Goal: Transaction & Acquisition: Book appointment/travel/reservation

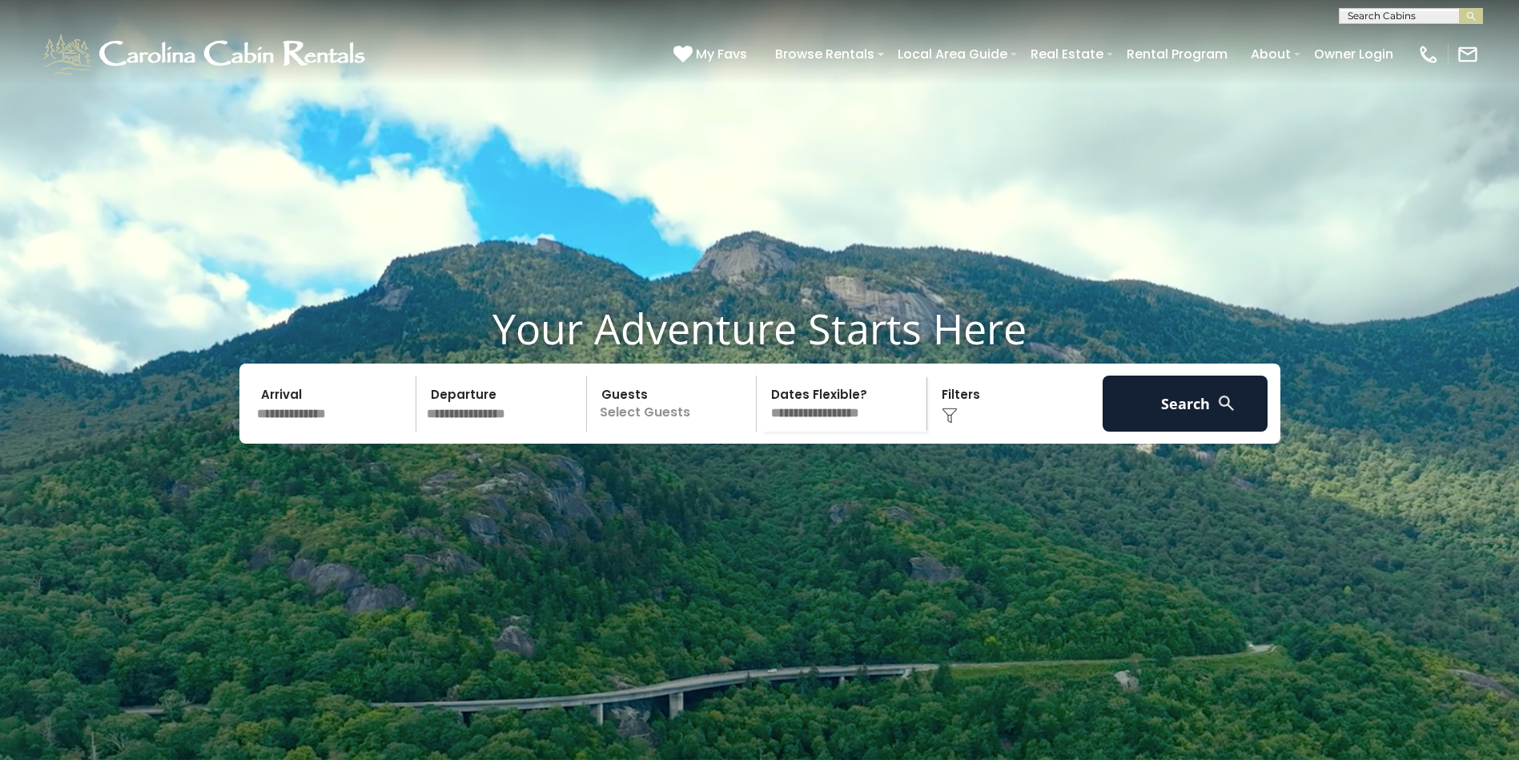
click at [319, 431] on input "text" at bounding box center [334, 403] width 166 height 56
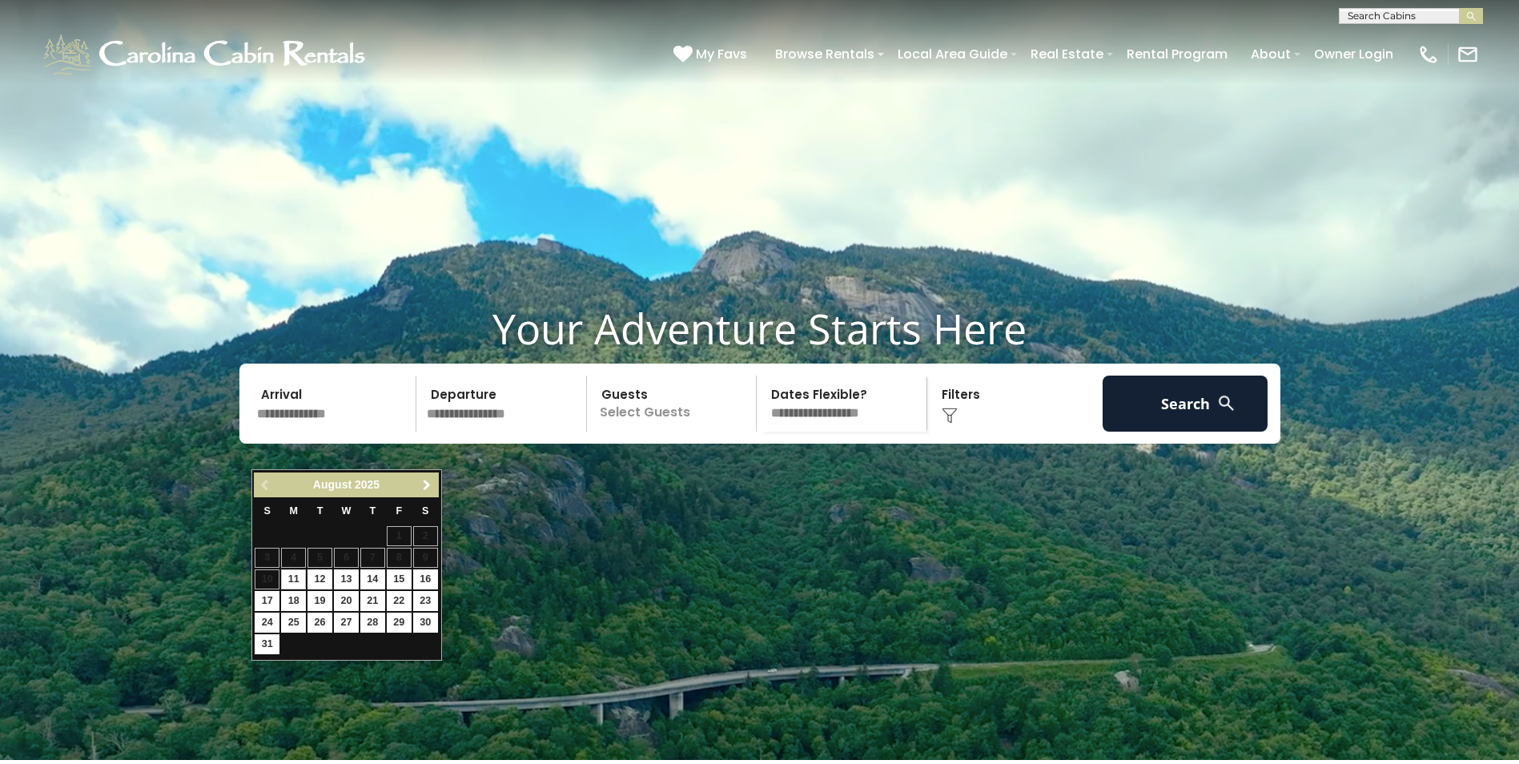
click at [426, 484] on span "Next" at bounding box center [426, 485] width 13 height 13
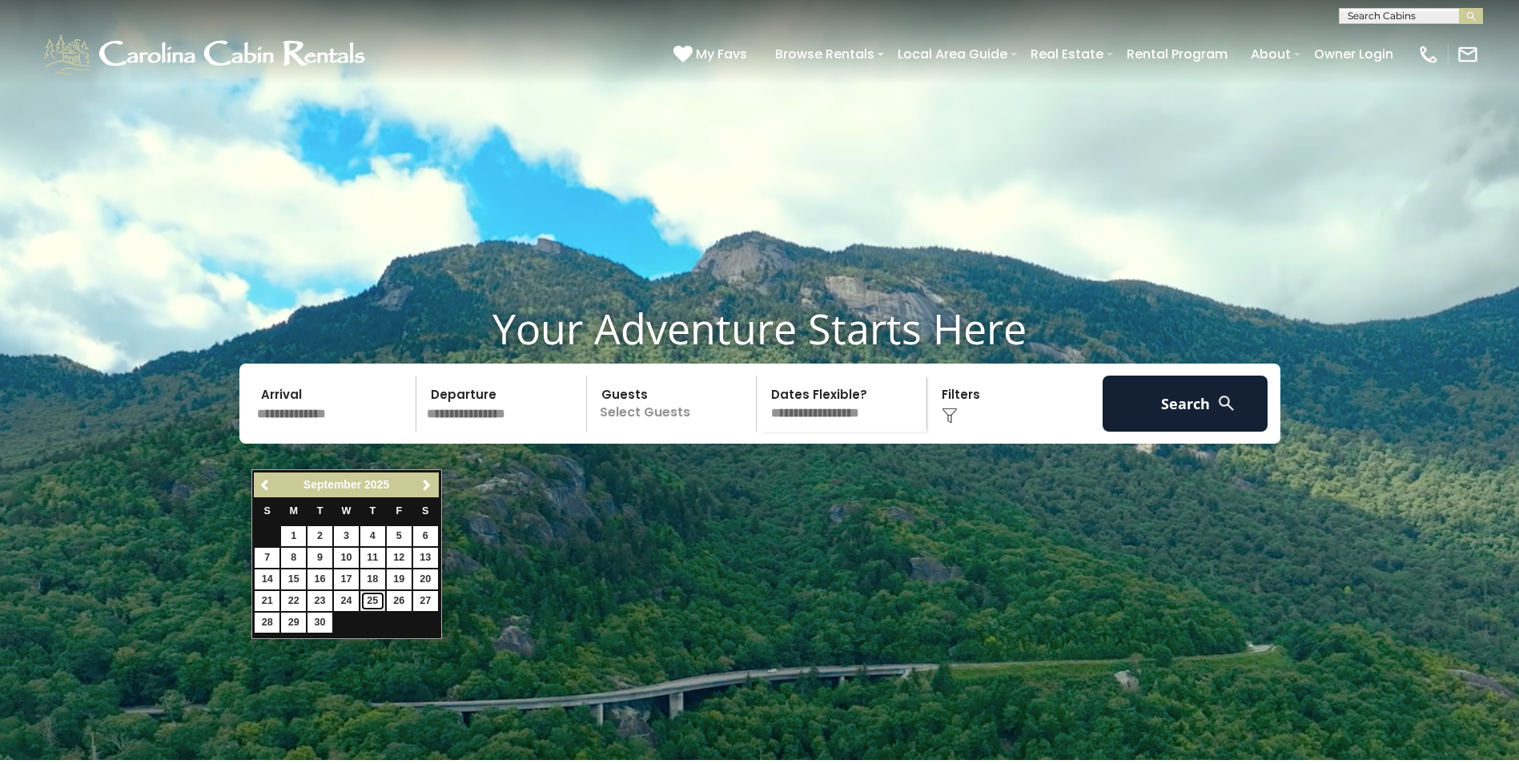
click at [366, 602] on link "25" at bounding box center [372, 601] width 25 height 20
type input "*******"
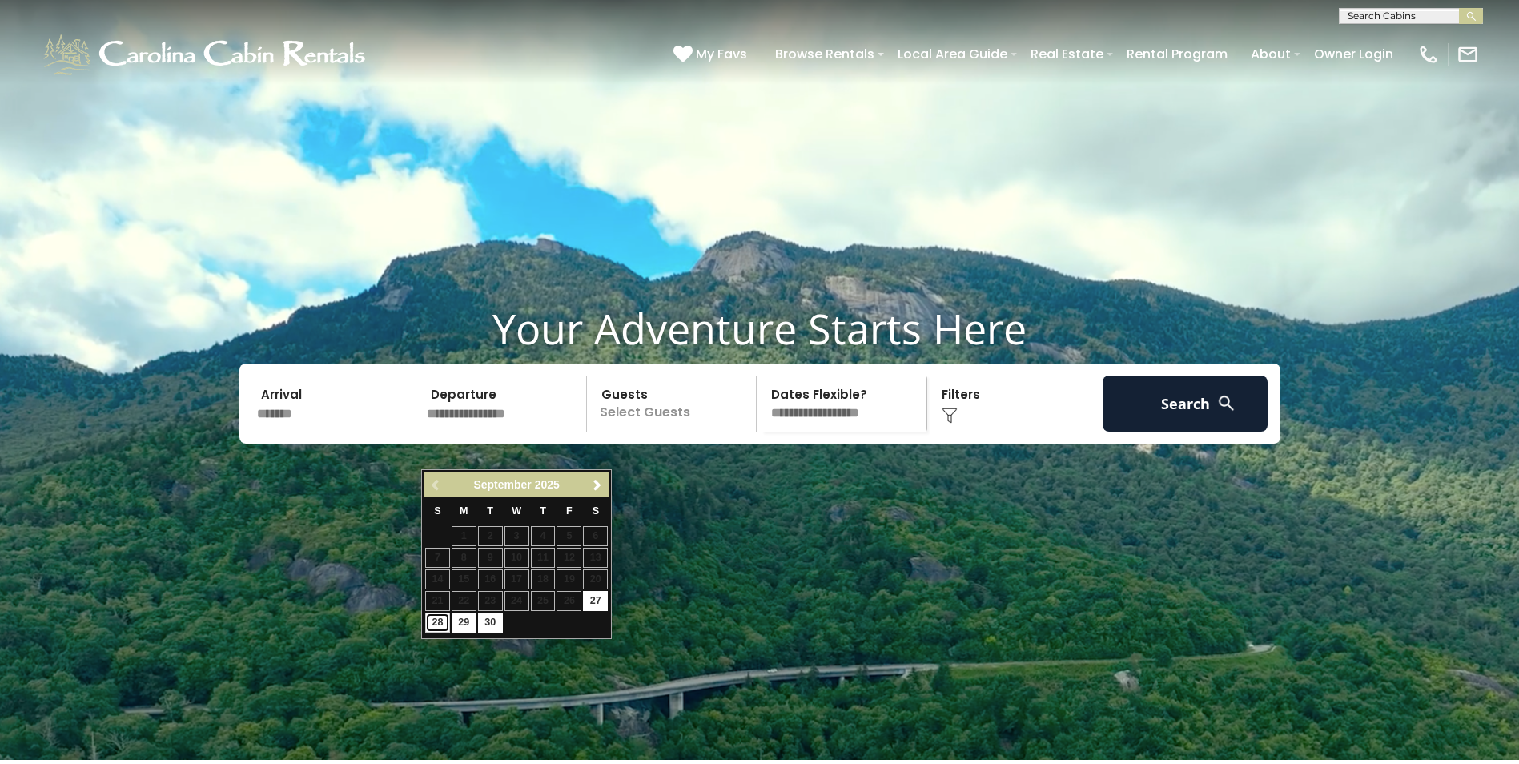
click at [430, 621] on link "28" at bounding box center [437, 622] width 25 height 20
type input "*******"
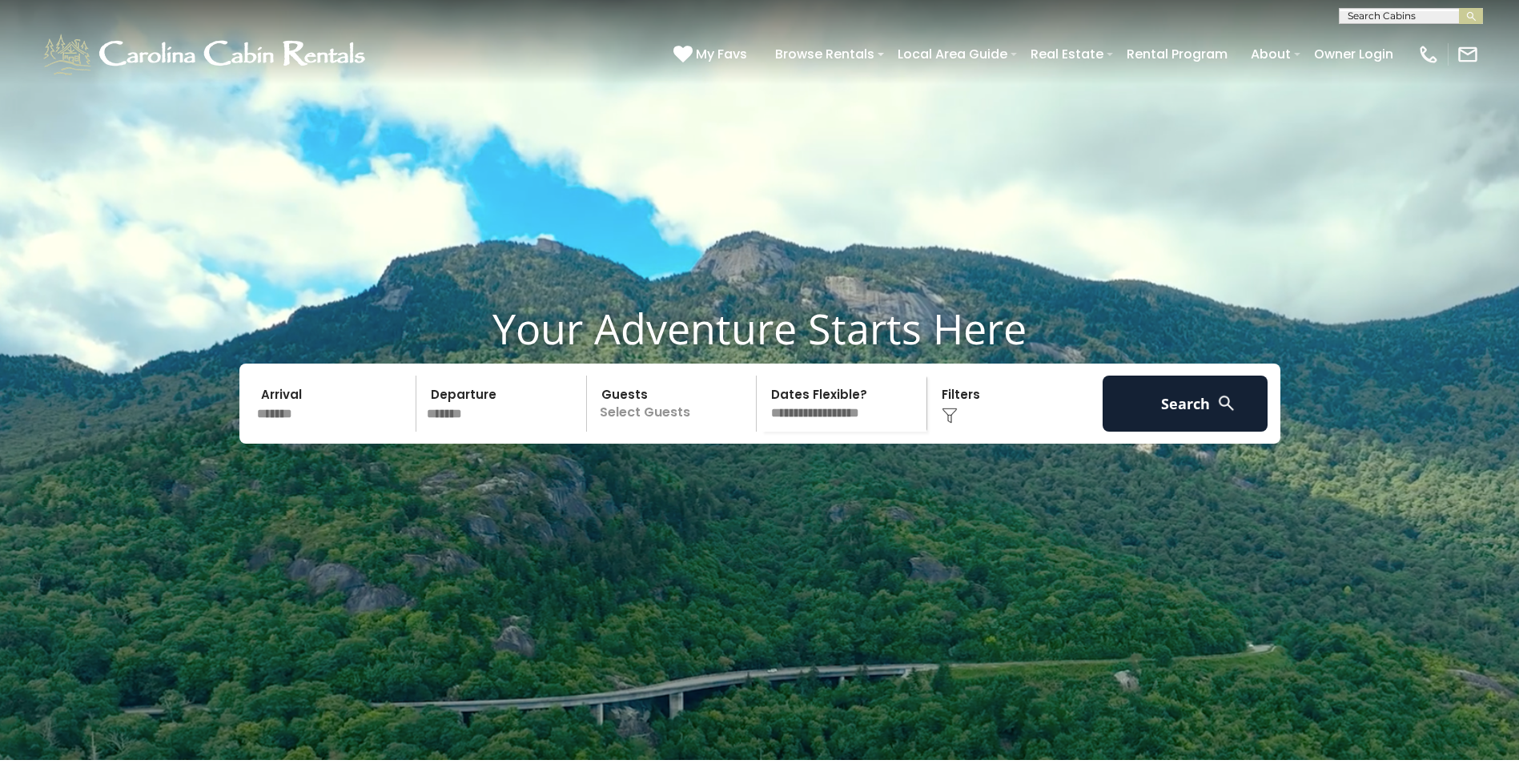
click at [685, 431] on p "Select Guests" at bounding box center [674, 403] width 165 height 56
click at [752, 476] on span "+" at bounding box center [751, 468] width 6 height 16
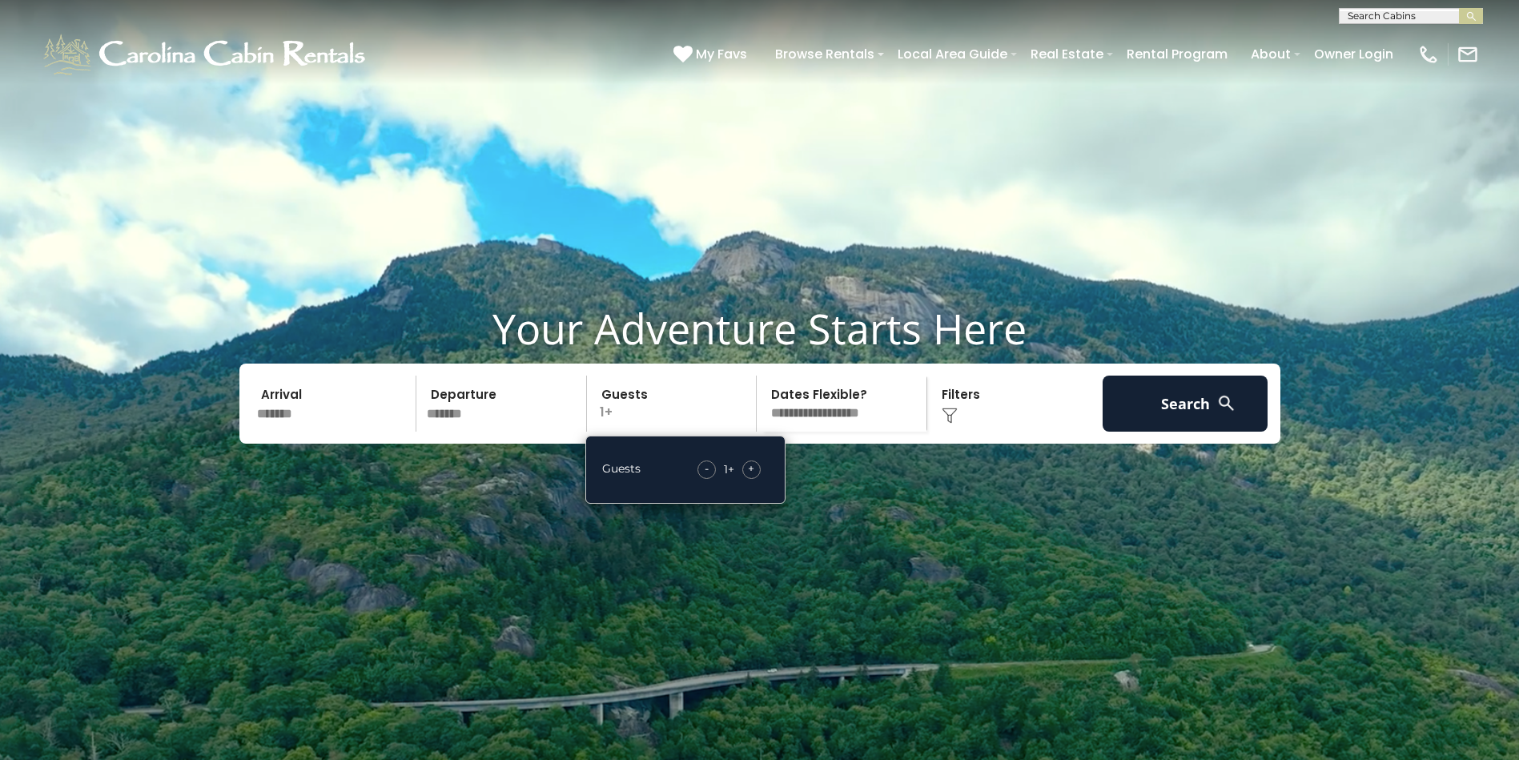
click at [752, 476] on span "+" at bounding box center [751, 468] width 6 height 16
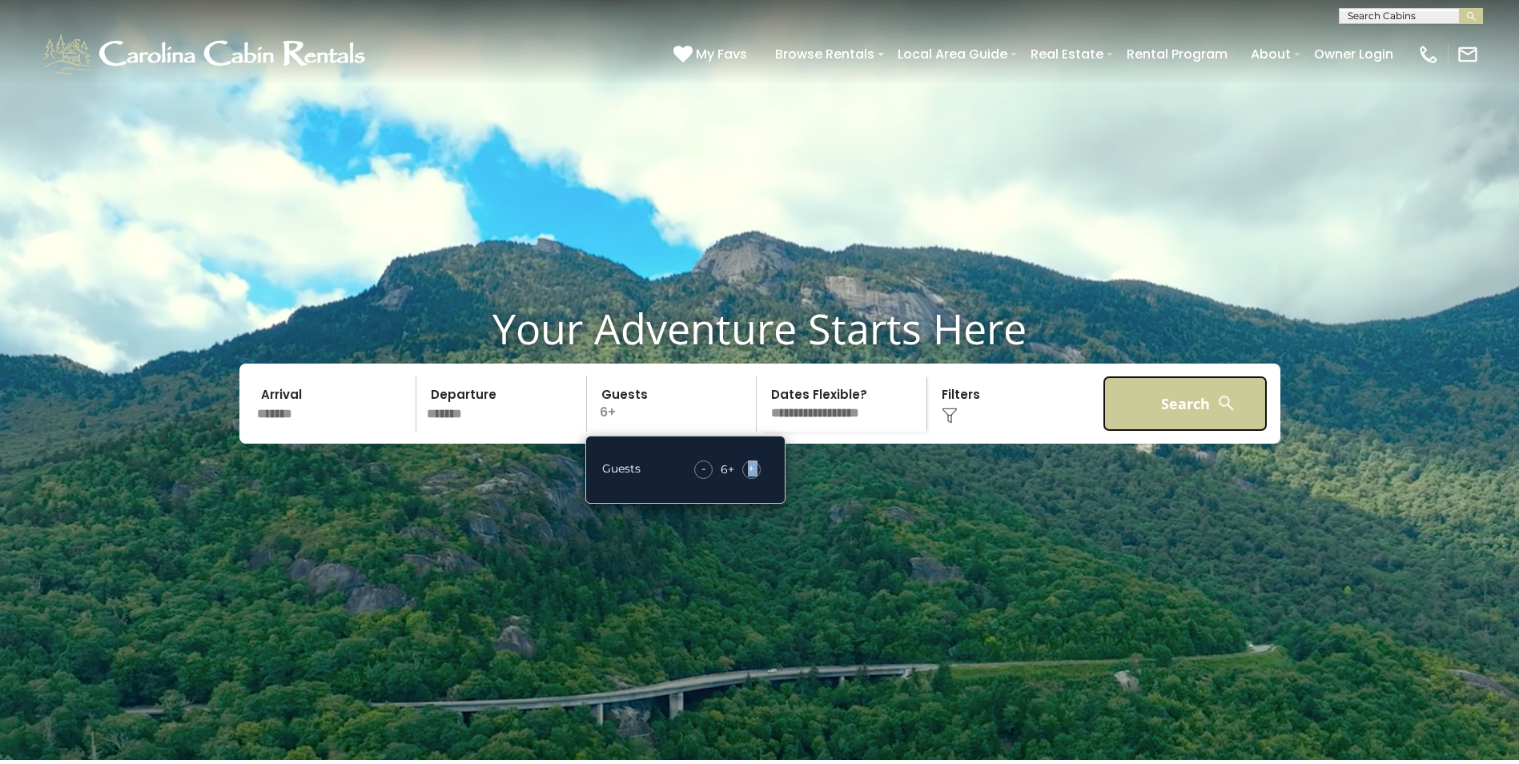
click at [1190, 431] on button "Search" at bounding box center [1185, 403] width 166 height 56
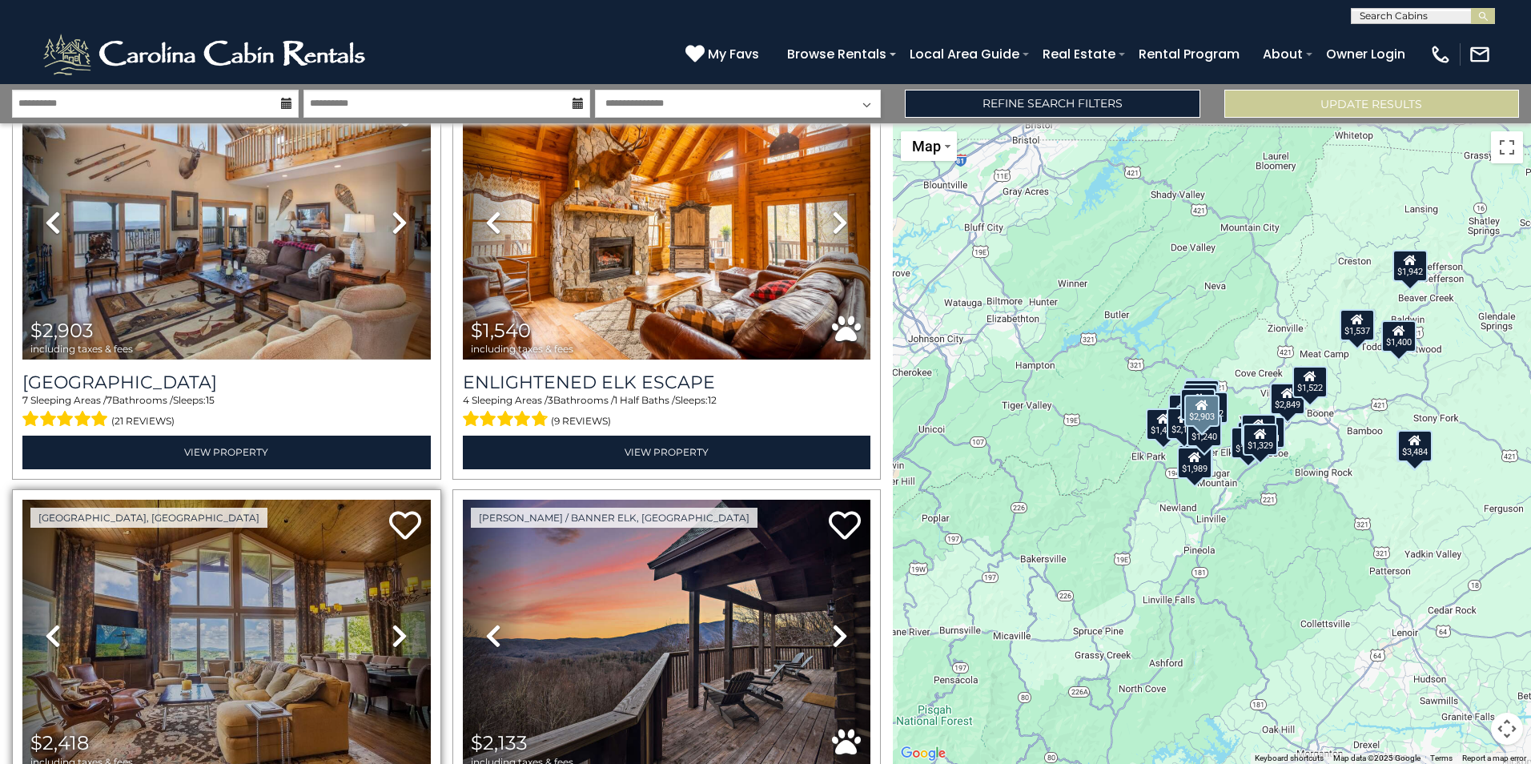
scroll to position [2241, 0]
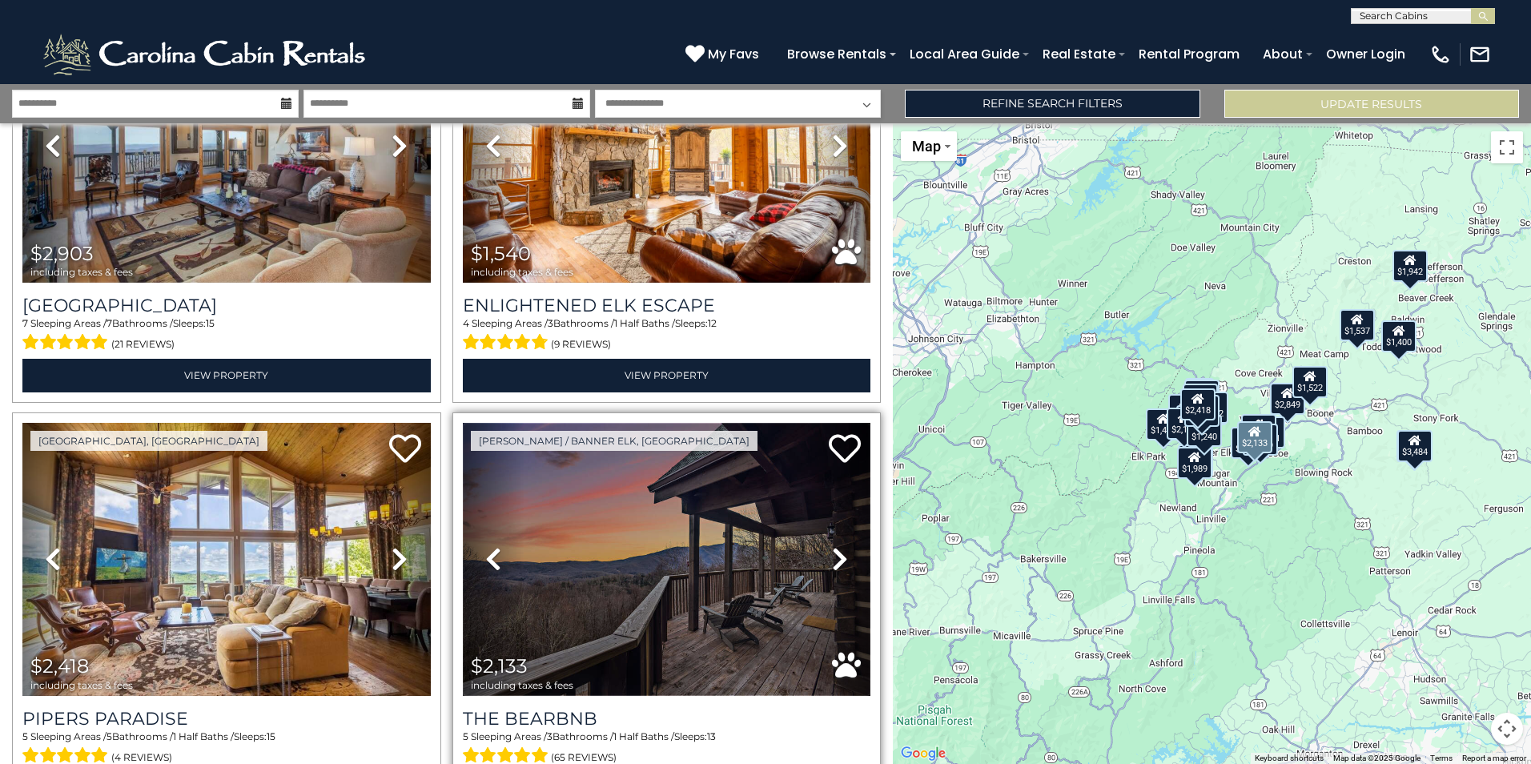
click at [708, 537] on img at bounding box center [667, 559] width 408 height 273
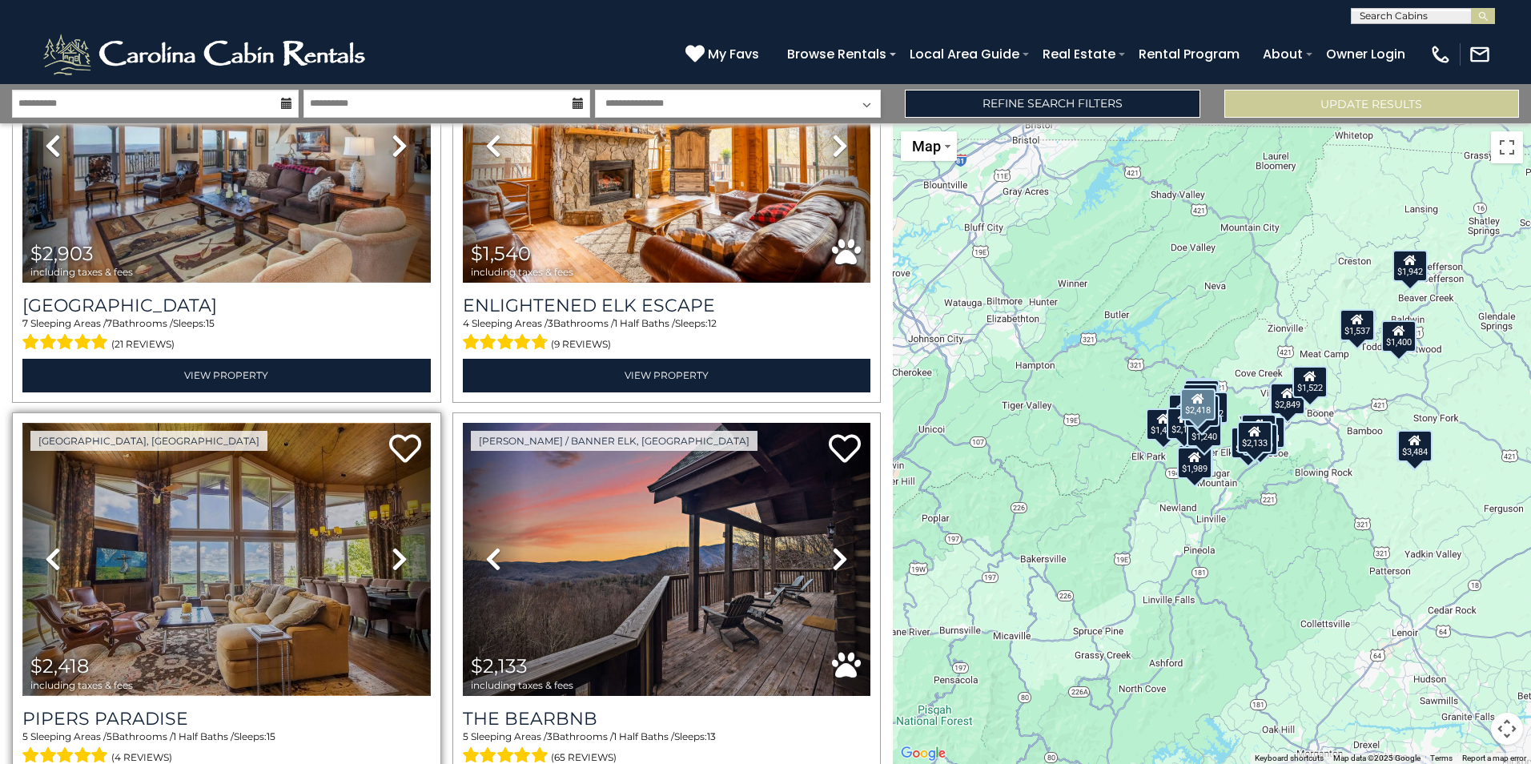
click at [223, 562] on img at bounding box center [226, 559] width 408 height 273
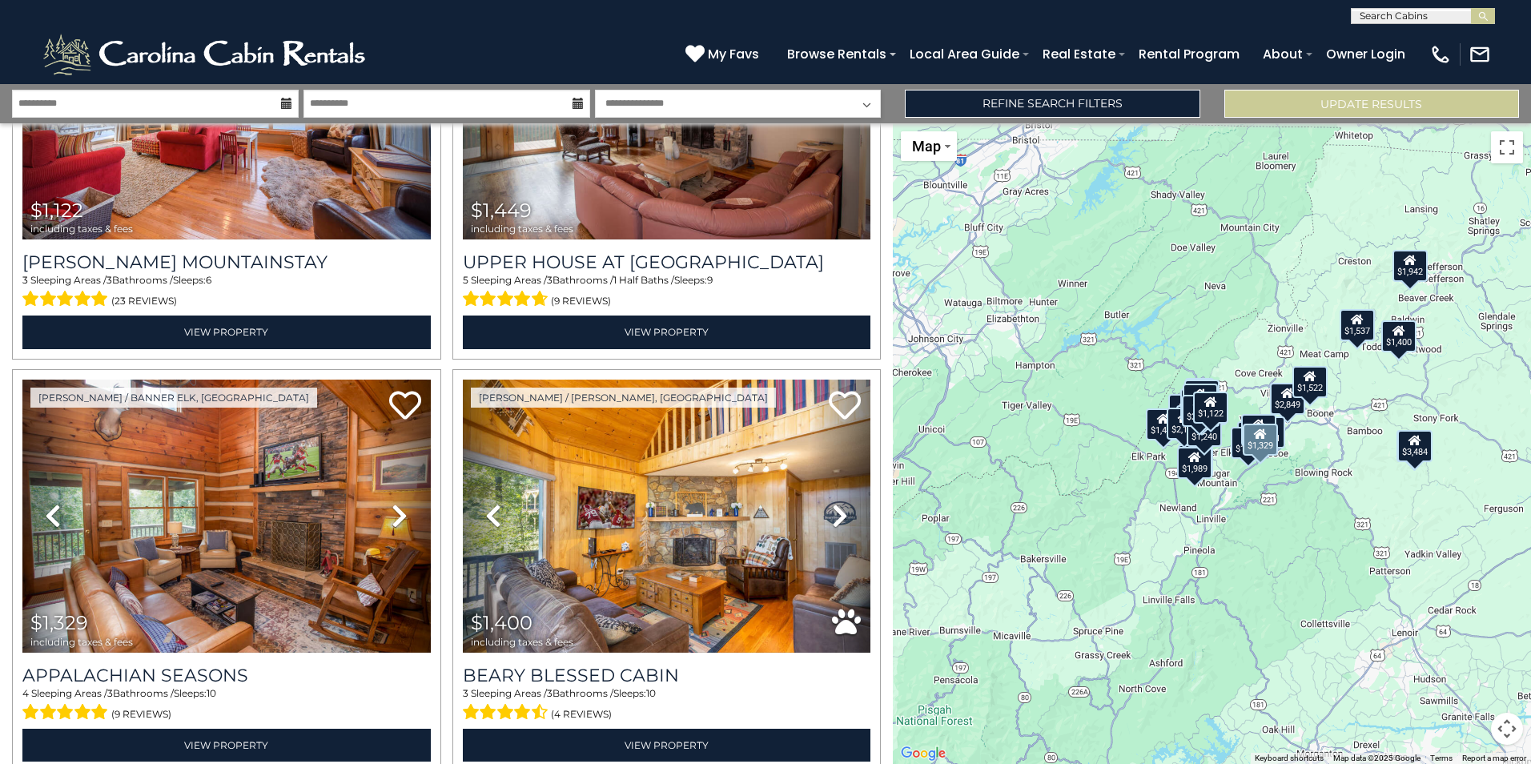
scroll to position [5653, 0]
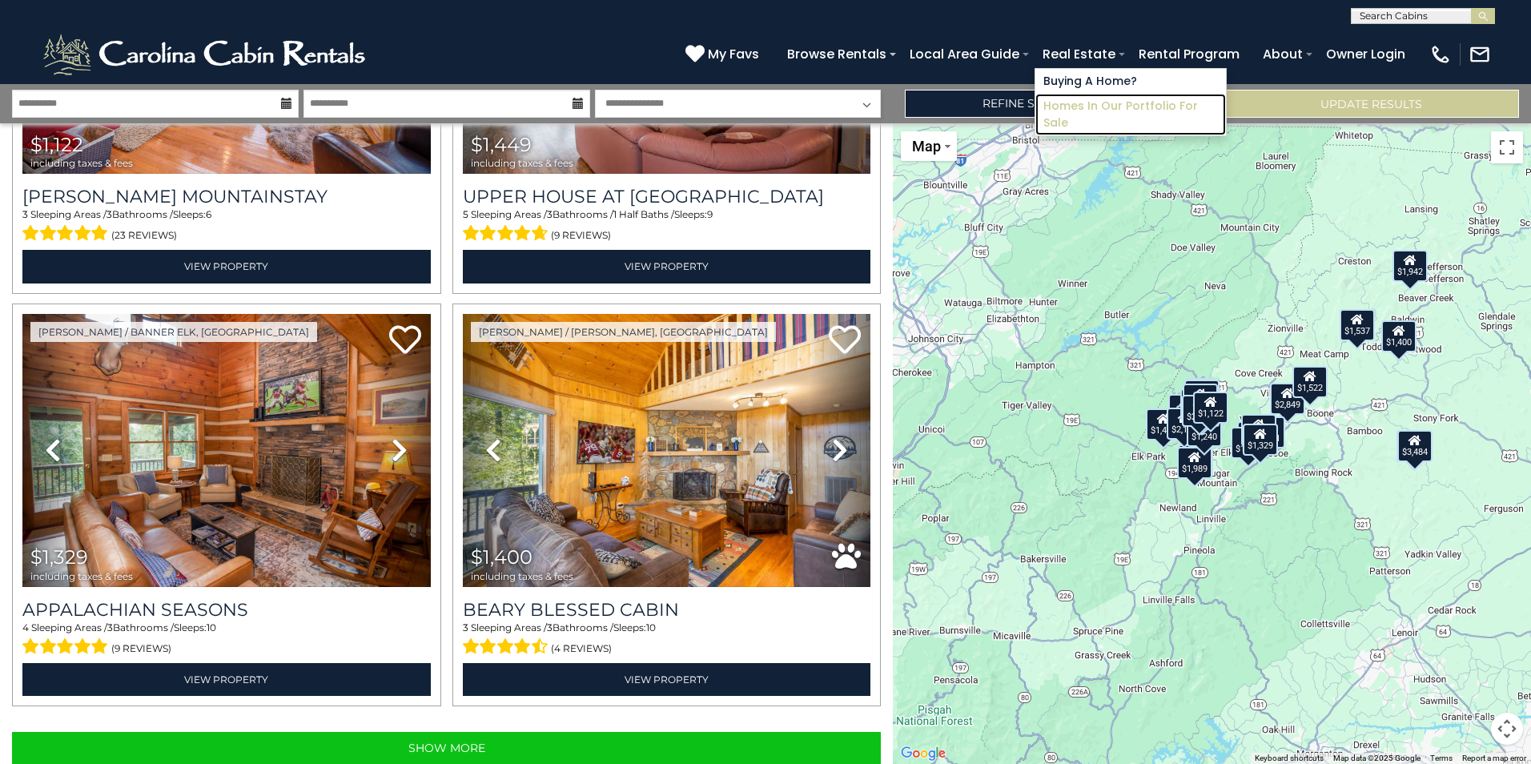
click at [1089, 100] on link "Homes in Our Portfolio For Sale" at bounding box center [1130, 115] width 191 height 42
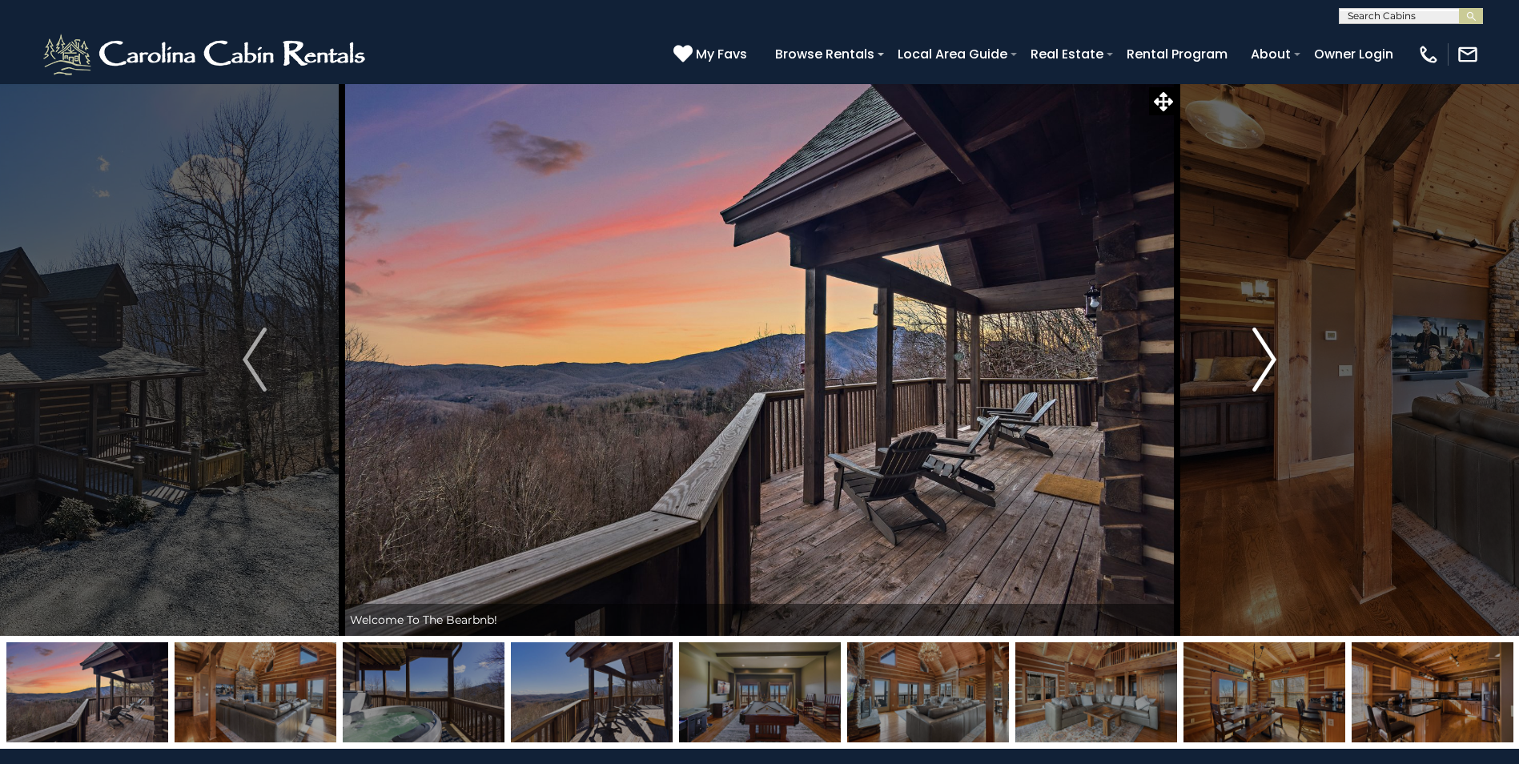
click at [1268, 359] on img "Next" at bounding box center [1264, 359] width 24 height 64
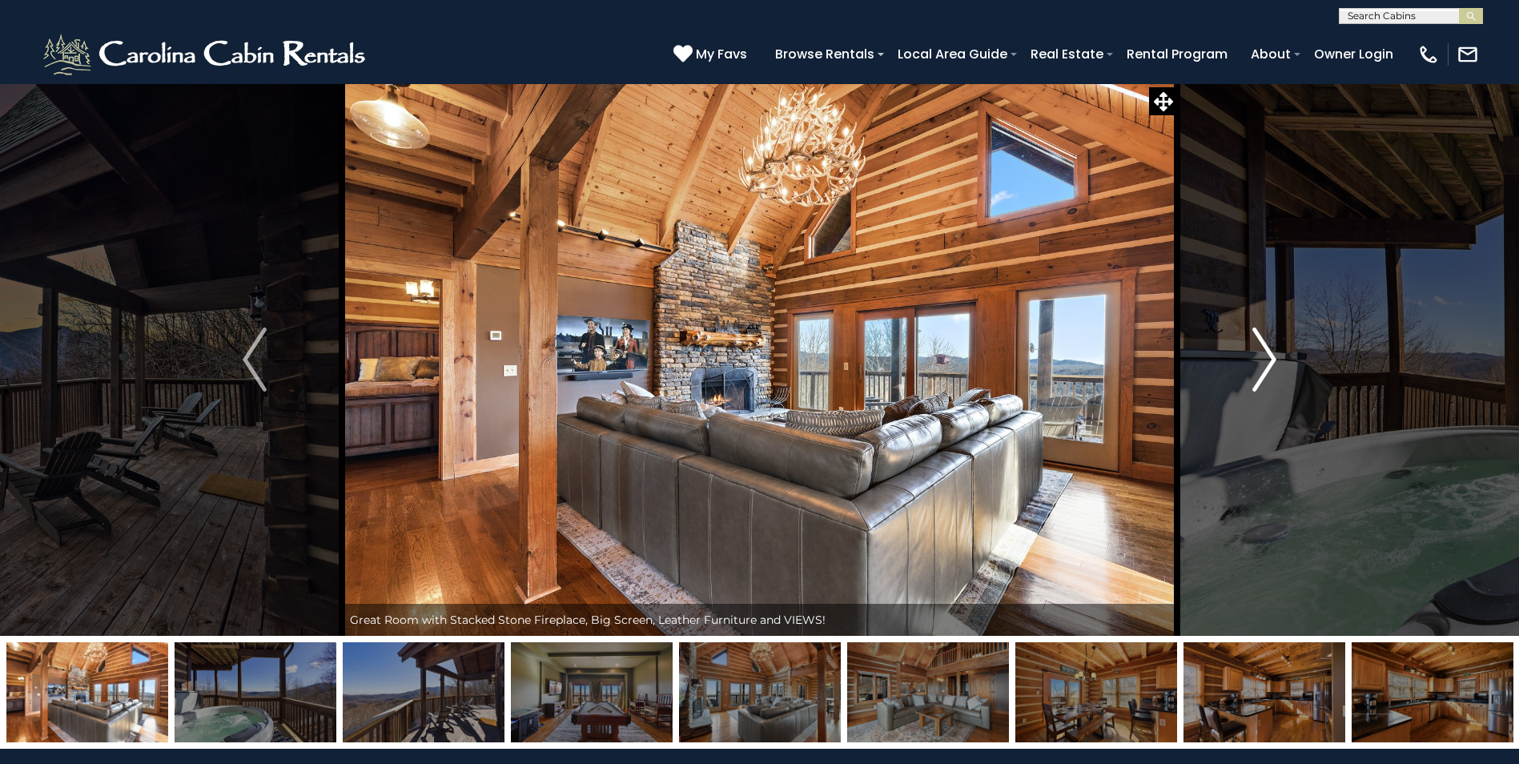
click at [1268, 359] on img "Next" at bounding box center [1264, 359] width 24 height 64
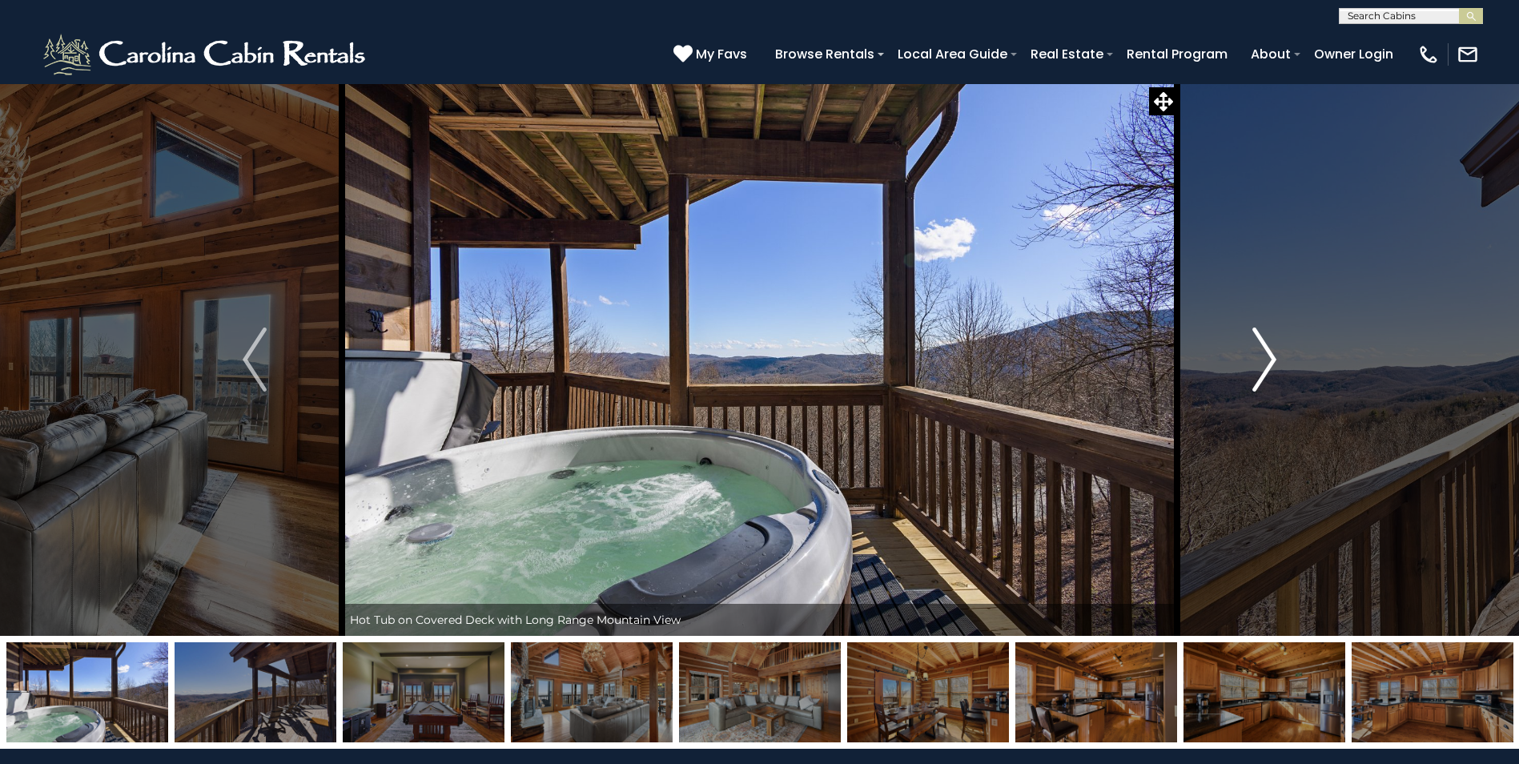
click at [1268, 359] on img "Next" at bounding box center [1264, 359] width 24 height 64
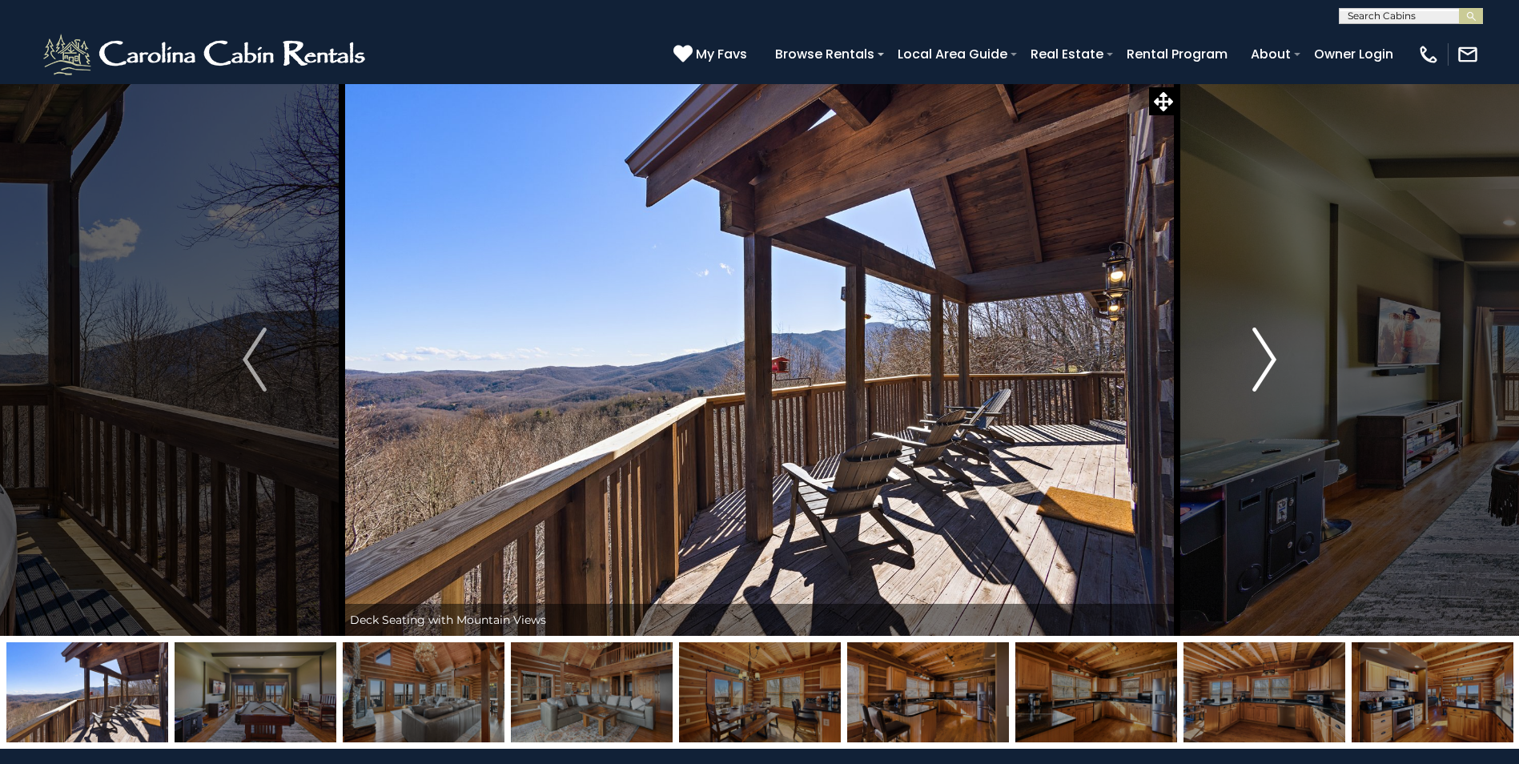
click at [1268, 359] on img "Next" at bounding box center [1264, 359] width 24 height 64
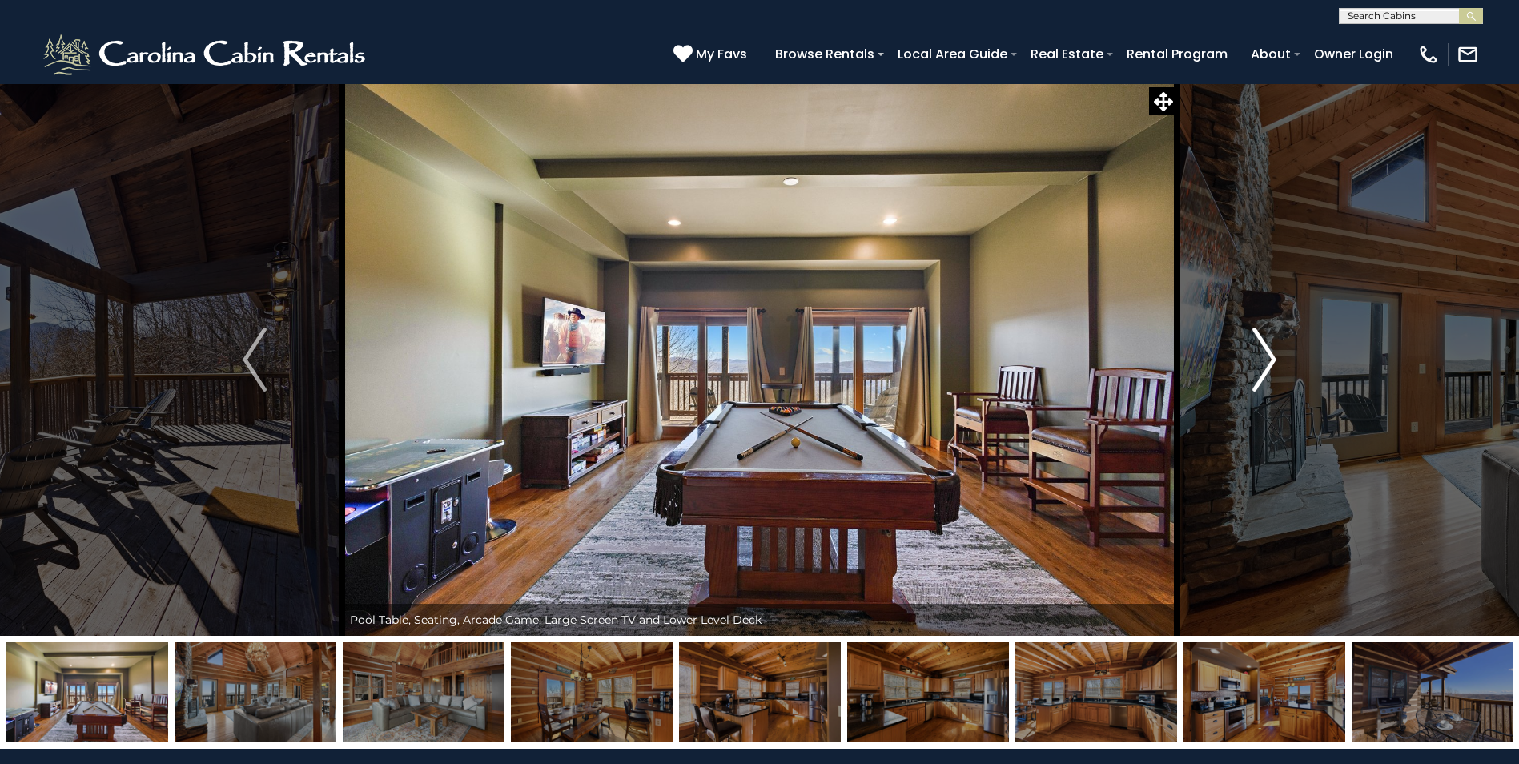
click at [1268, 359] on img "Next" at bounding box center [1264, 359] width 24 height 64
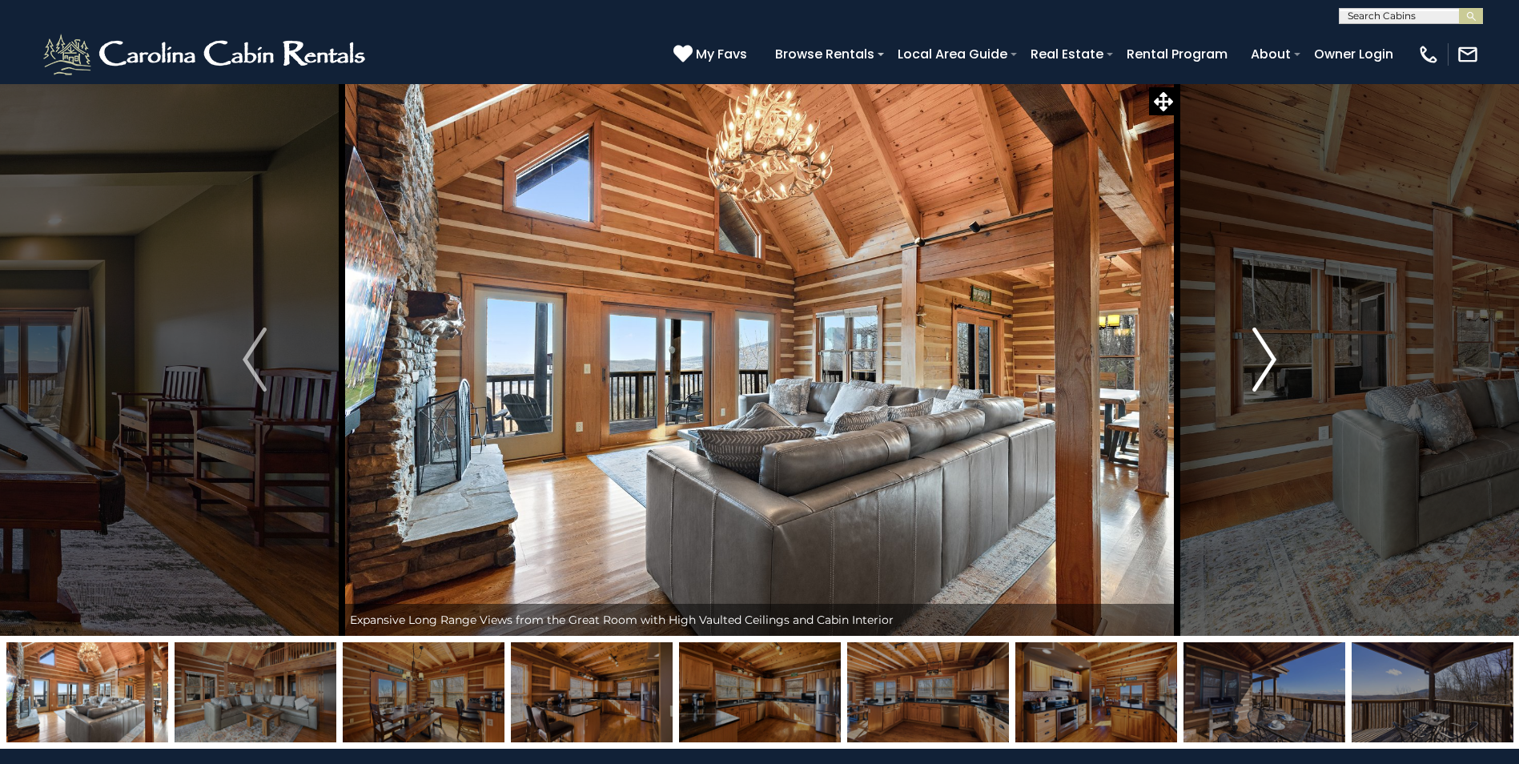
click at [1268, 359] on img "Next" at bounding box center [1264, 359] width 24 height 64
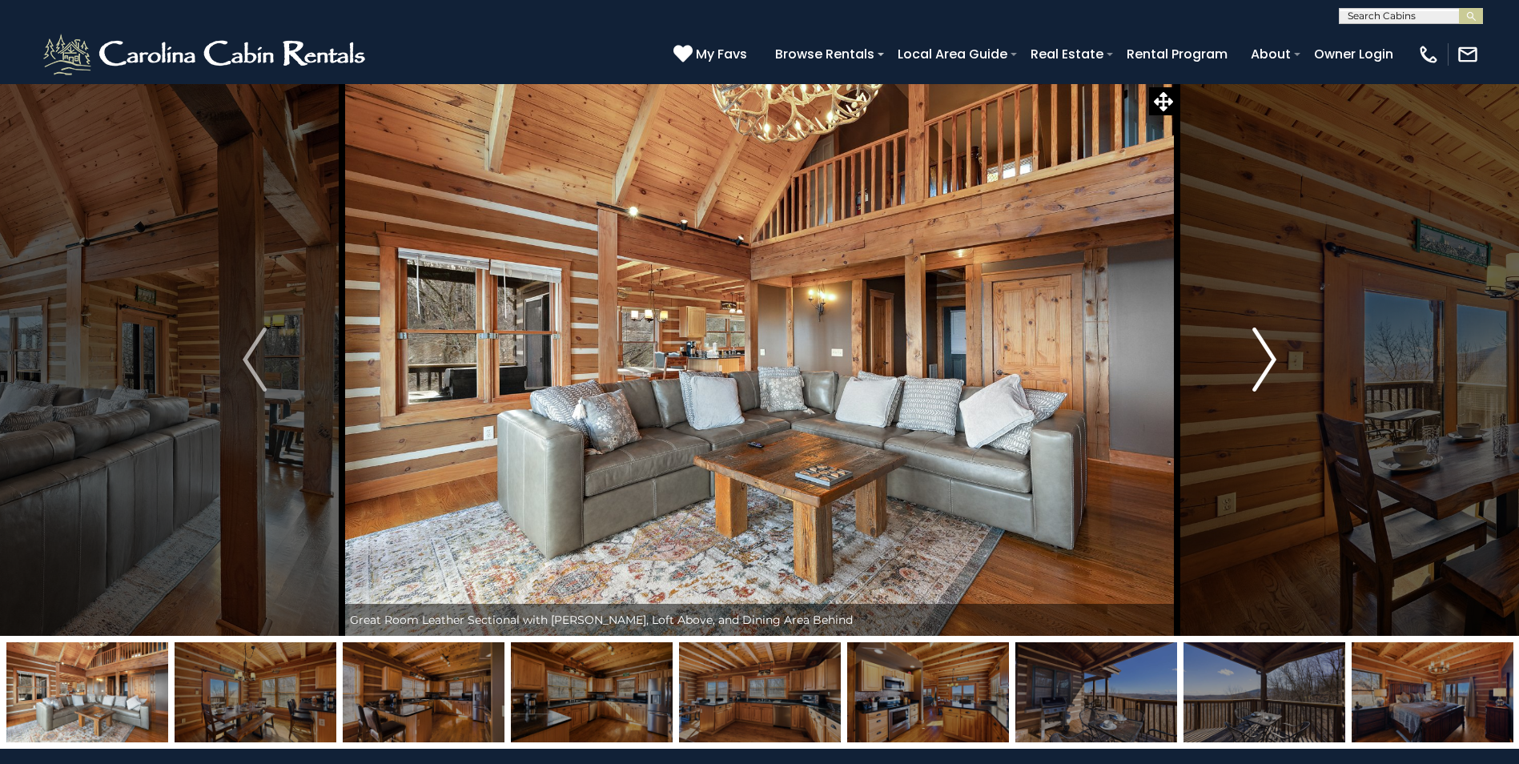
click at [1268, 359] on img "Next" at bounding box center [1264, 359] width 24 height 64
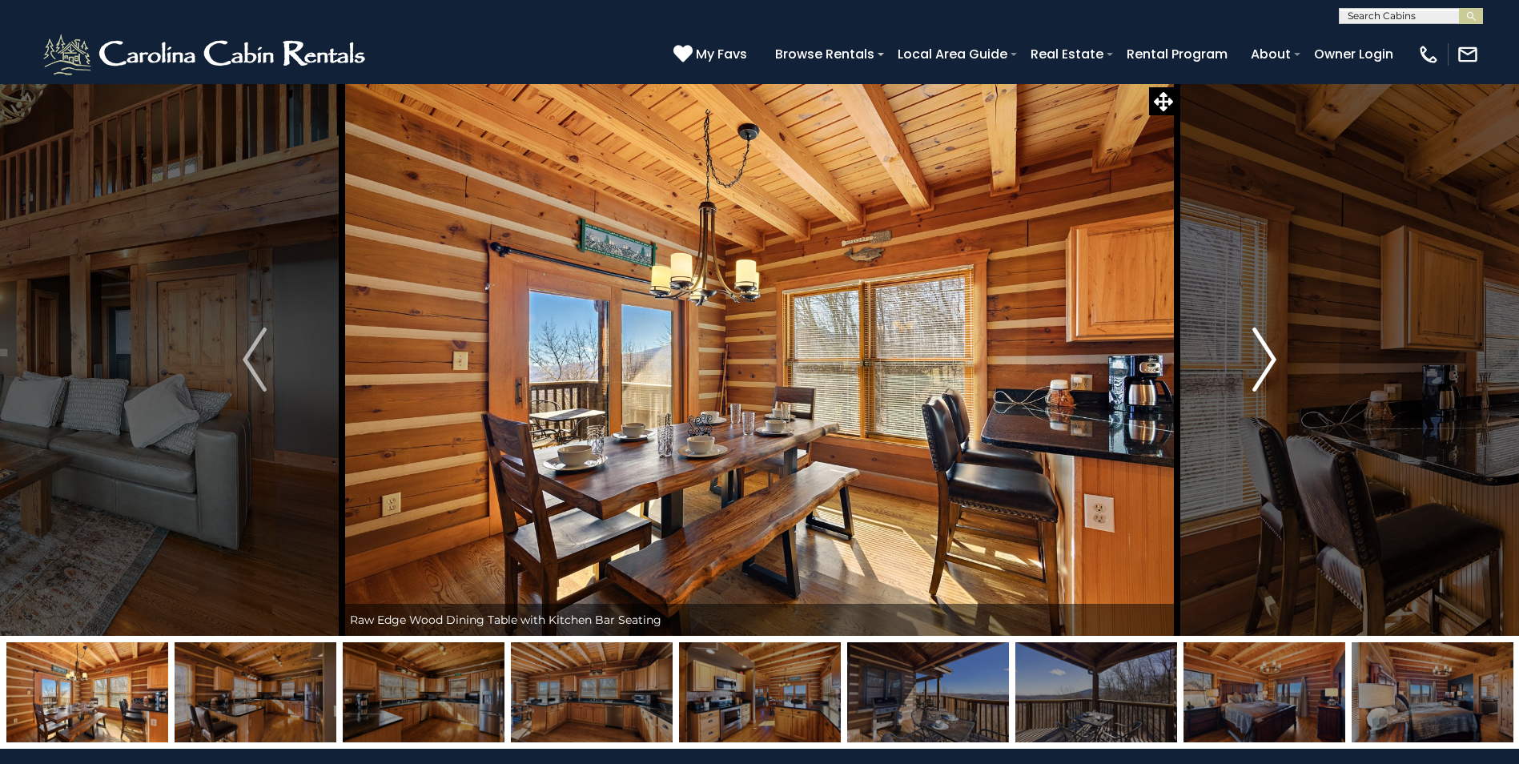
click at [1268, 359] on img "Next" at bounding box center [1264, 359] width 24 height 64
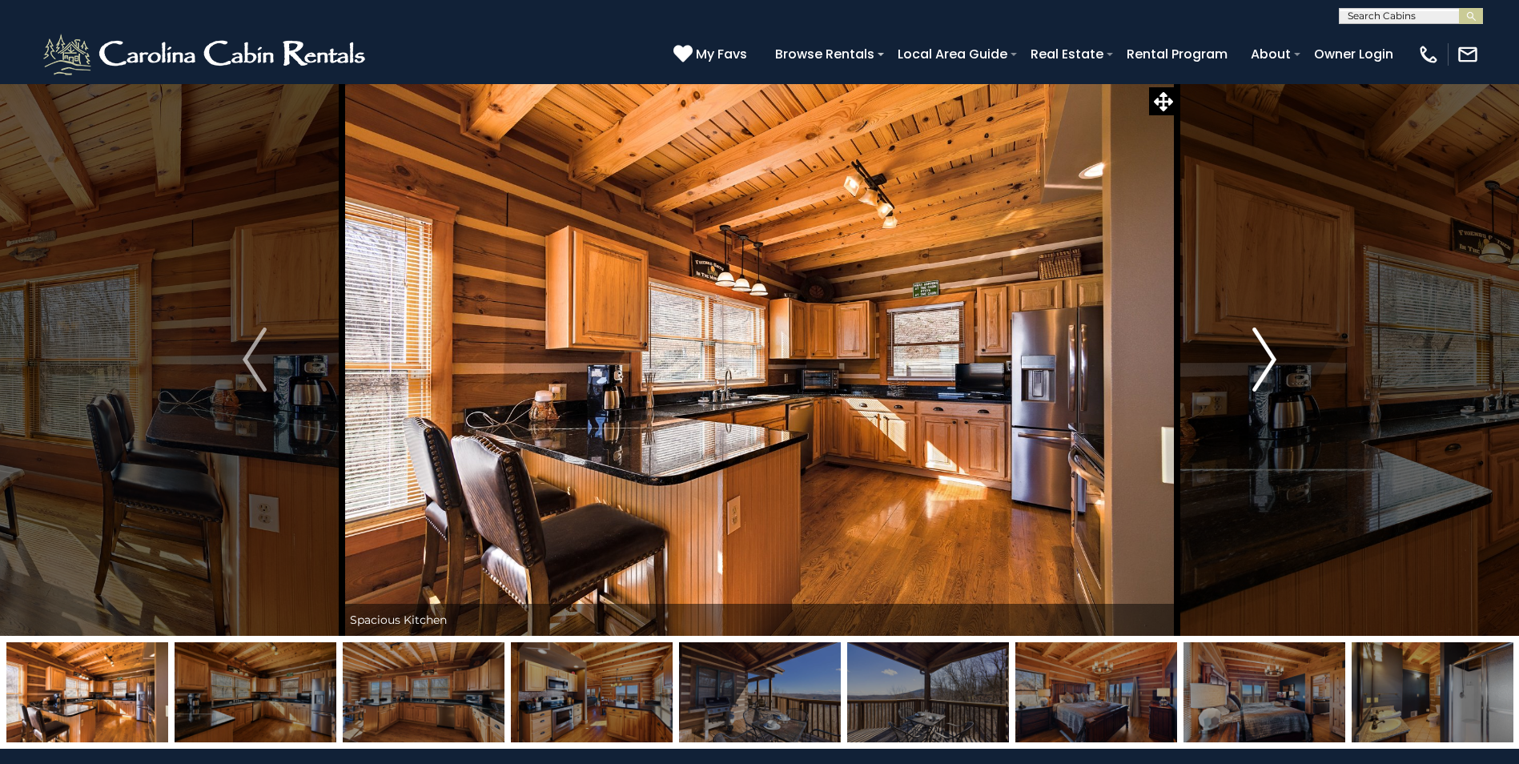
click at [1268, 359] on img "Next" at bounding box center [1264, 359] width 24 height 64
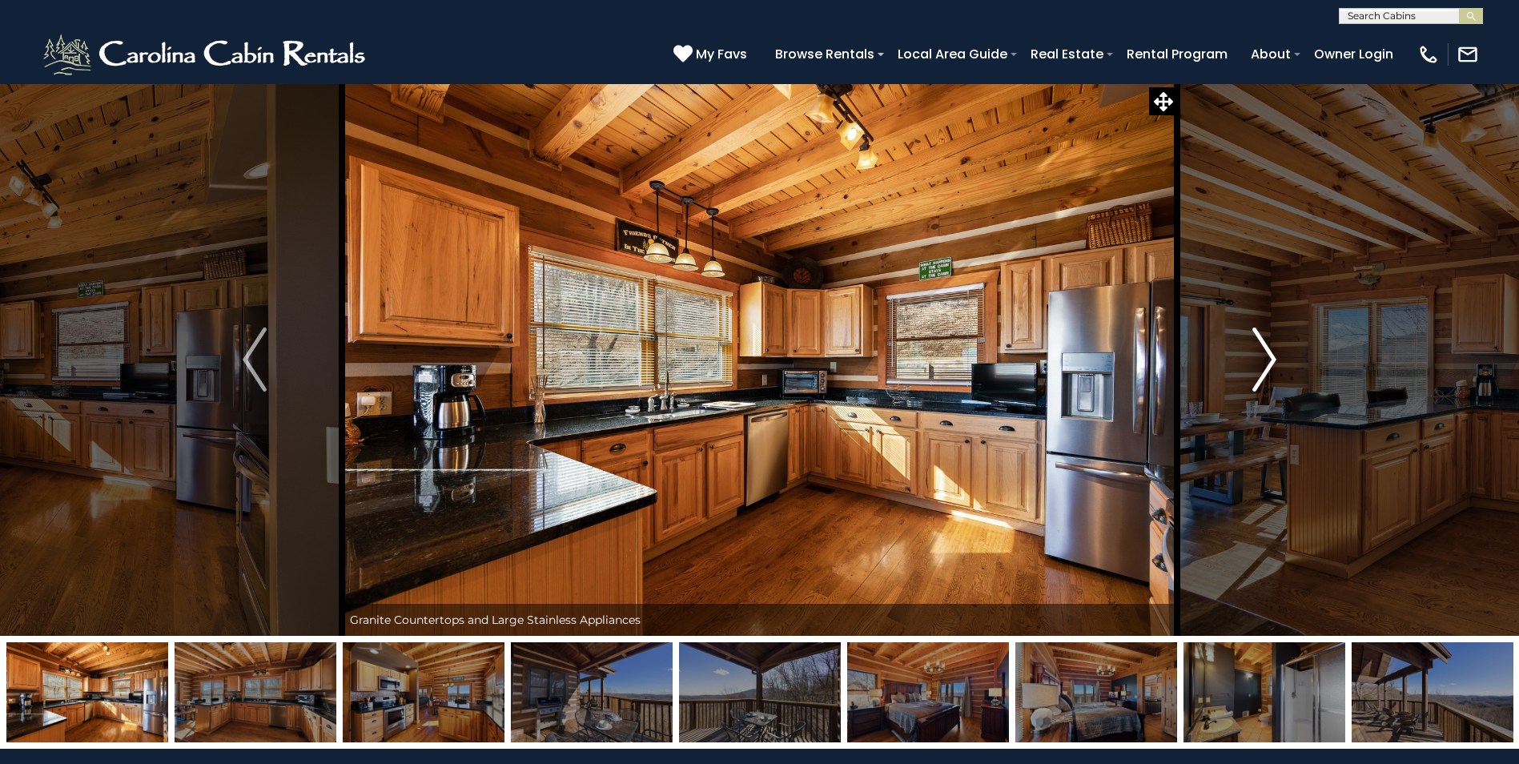
click at [1268, 359] on img "Next" at bounding box center [1264, 359] width 24 height 64
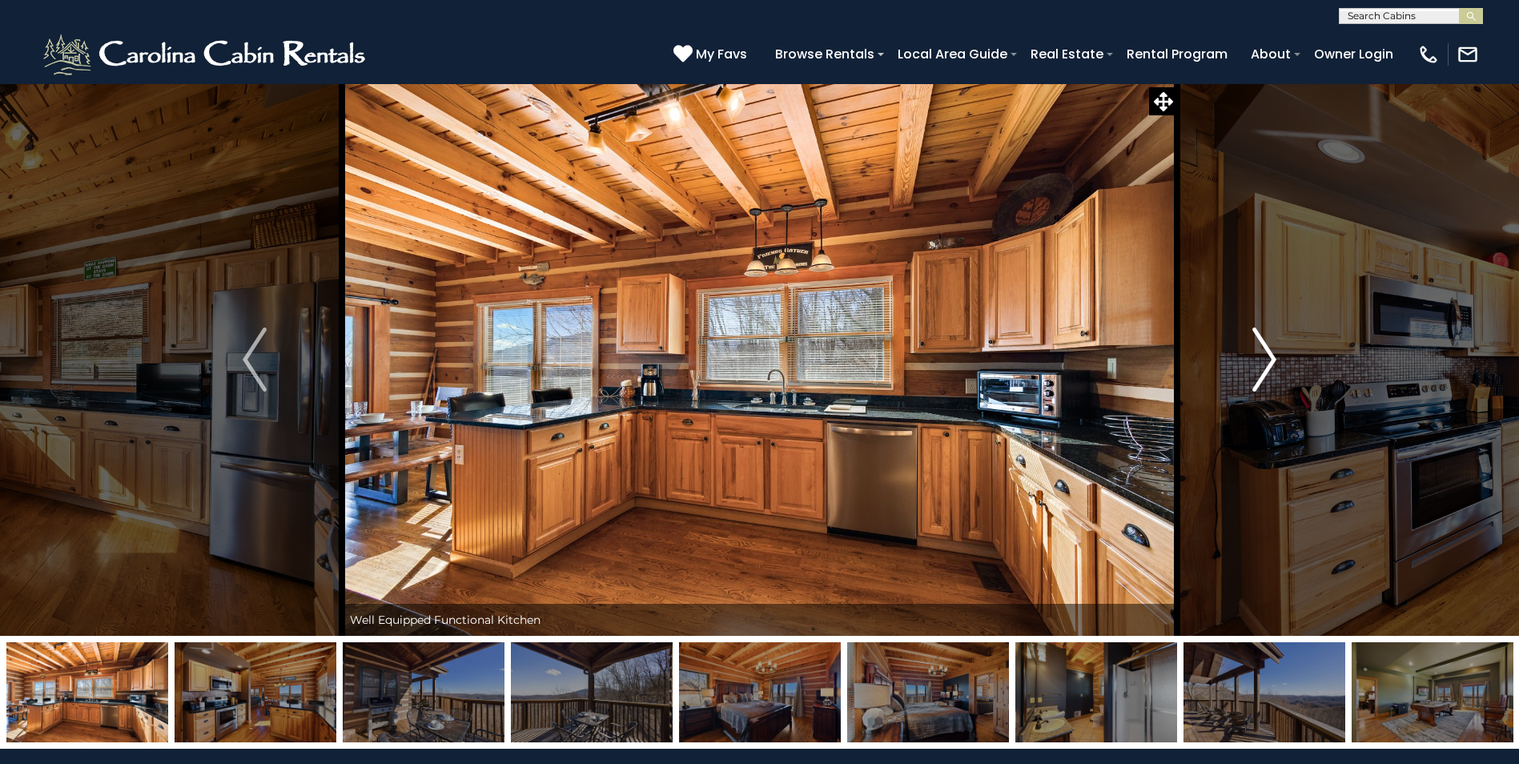
click at [1268, 359] on img "Next" at bounding box center [1264, 359] width 24 height 64
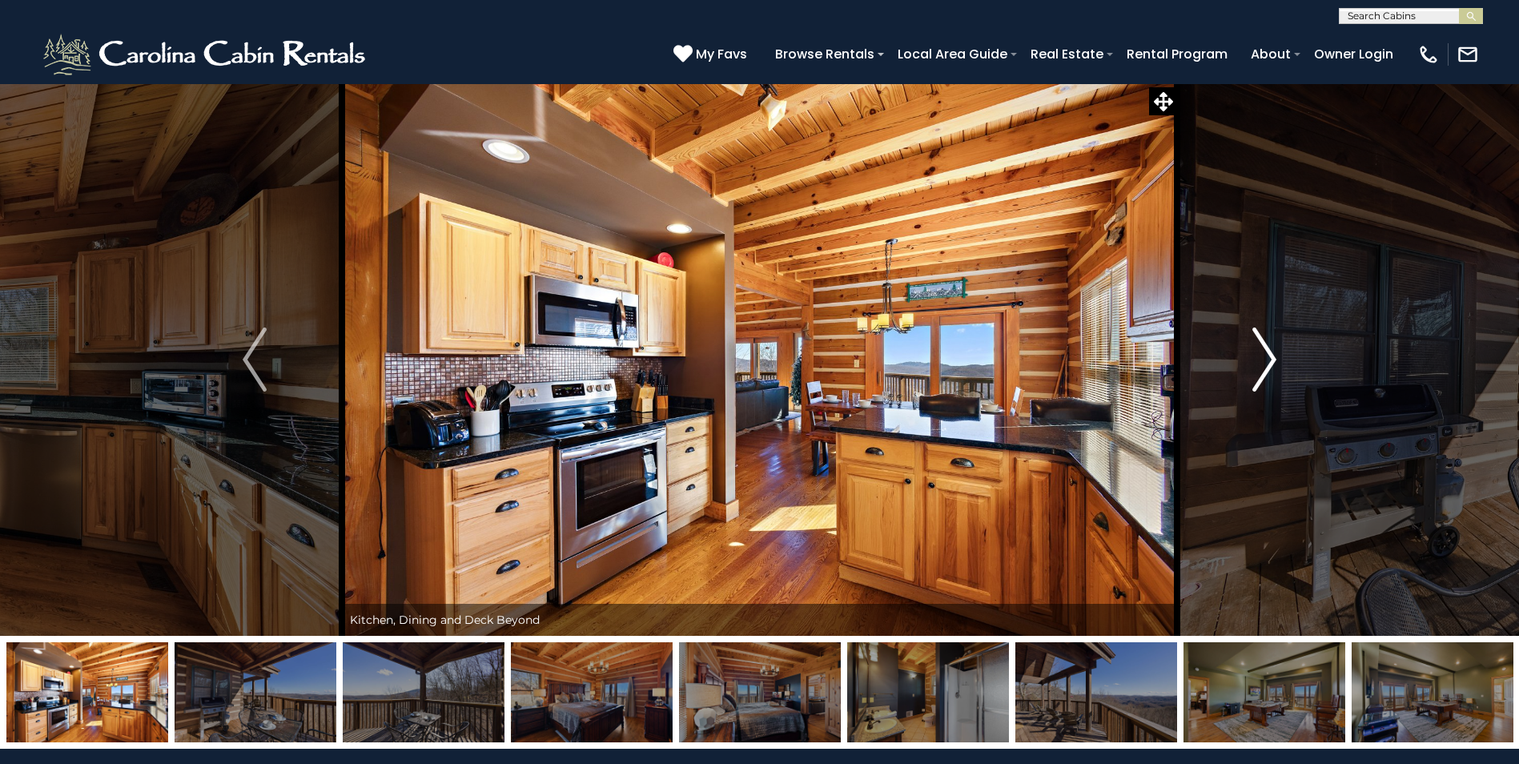
click at [1268, 359] on img "Next" at bounding box center [1264, 359] width 24 height 64
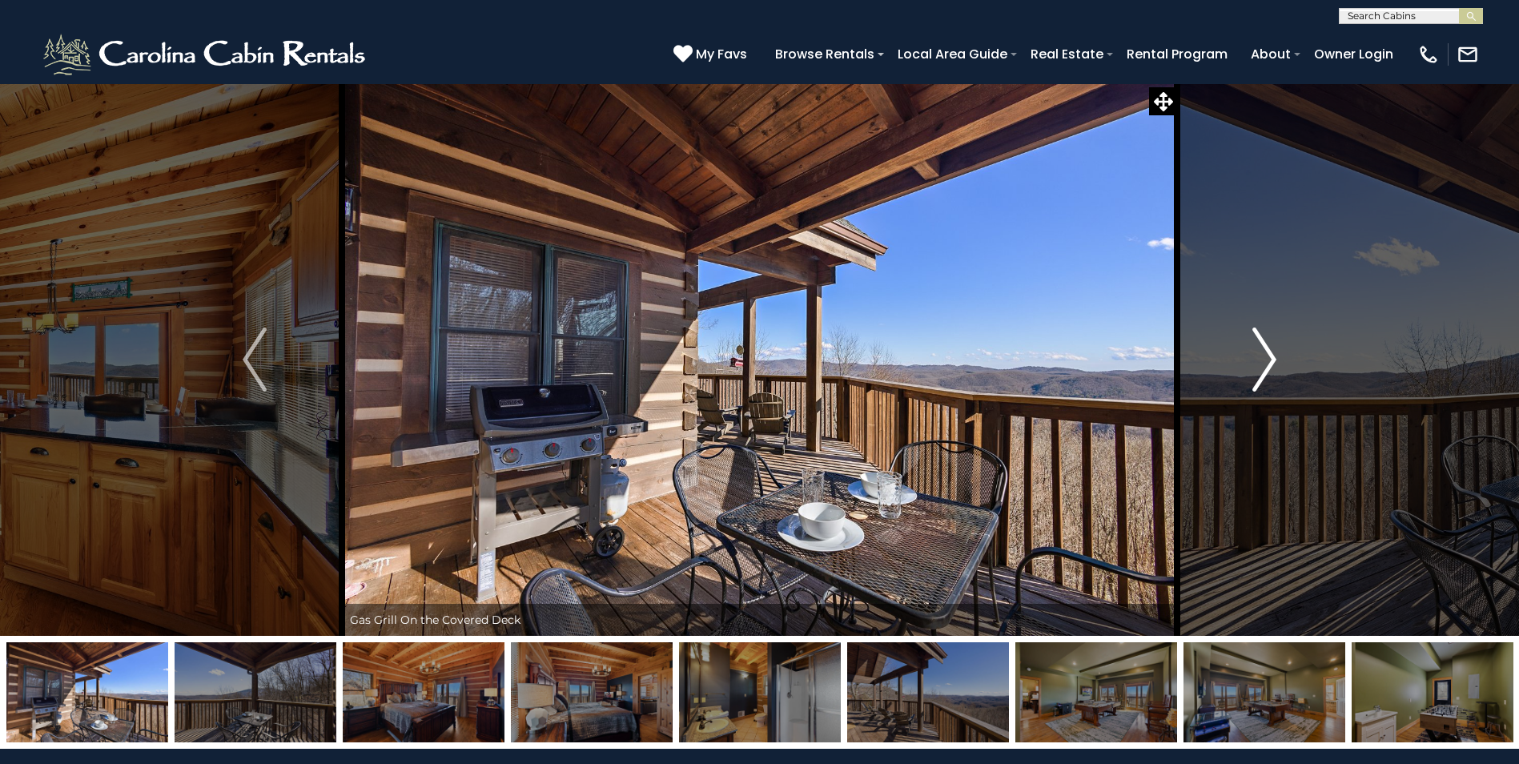
click at [1268, 359] on img "Next" at bounding box center [1264, 359] width 24 height 64
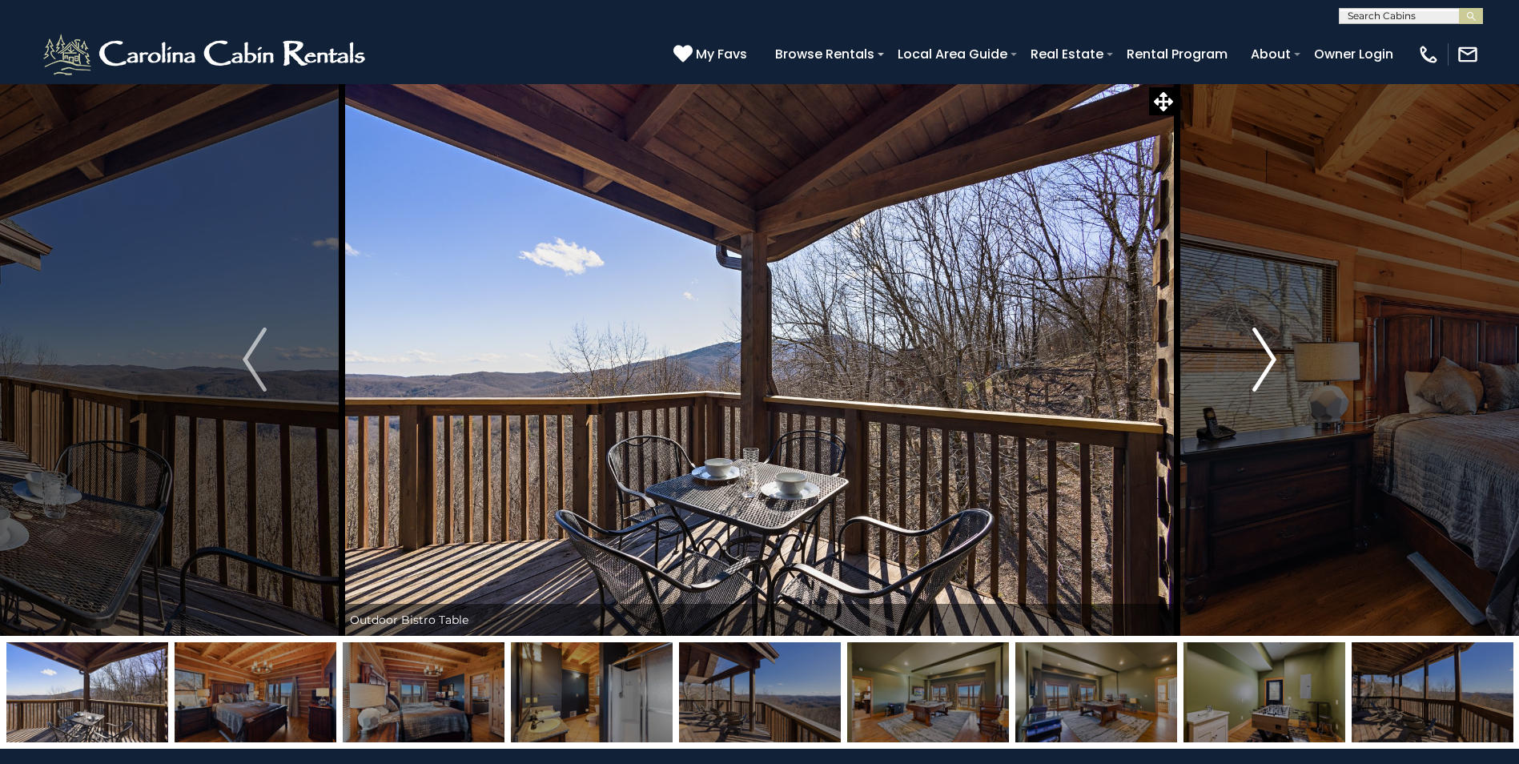
click at [1268, 359] on img "Next" at bounding box center [1264, 359] width 24 height 64
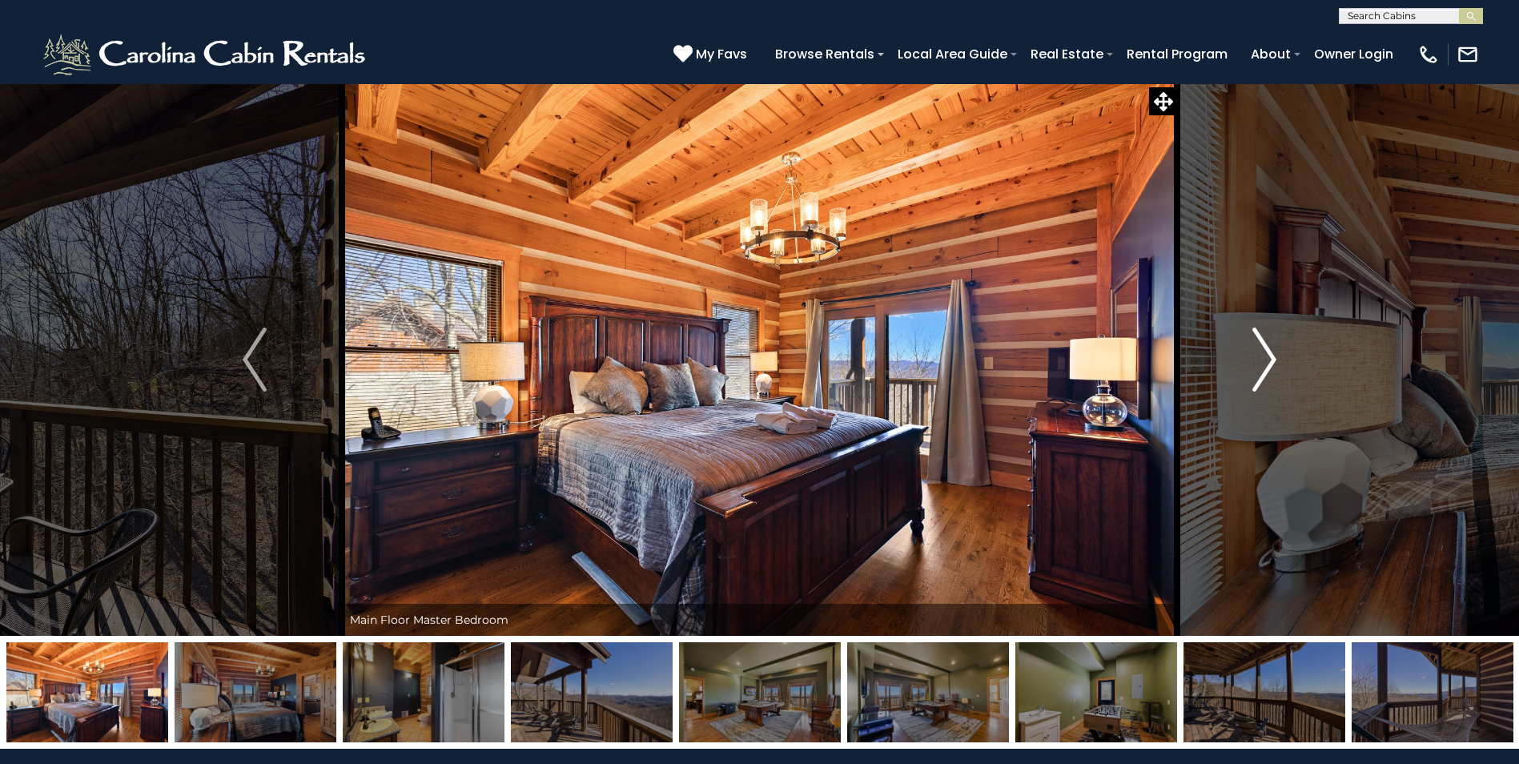
click at [1268, 359] on img "Next" at bounding box center [1264, 359] width 24 height 64
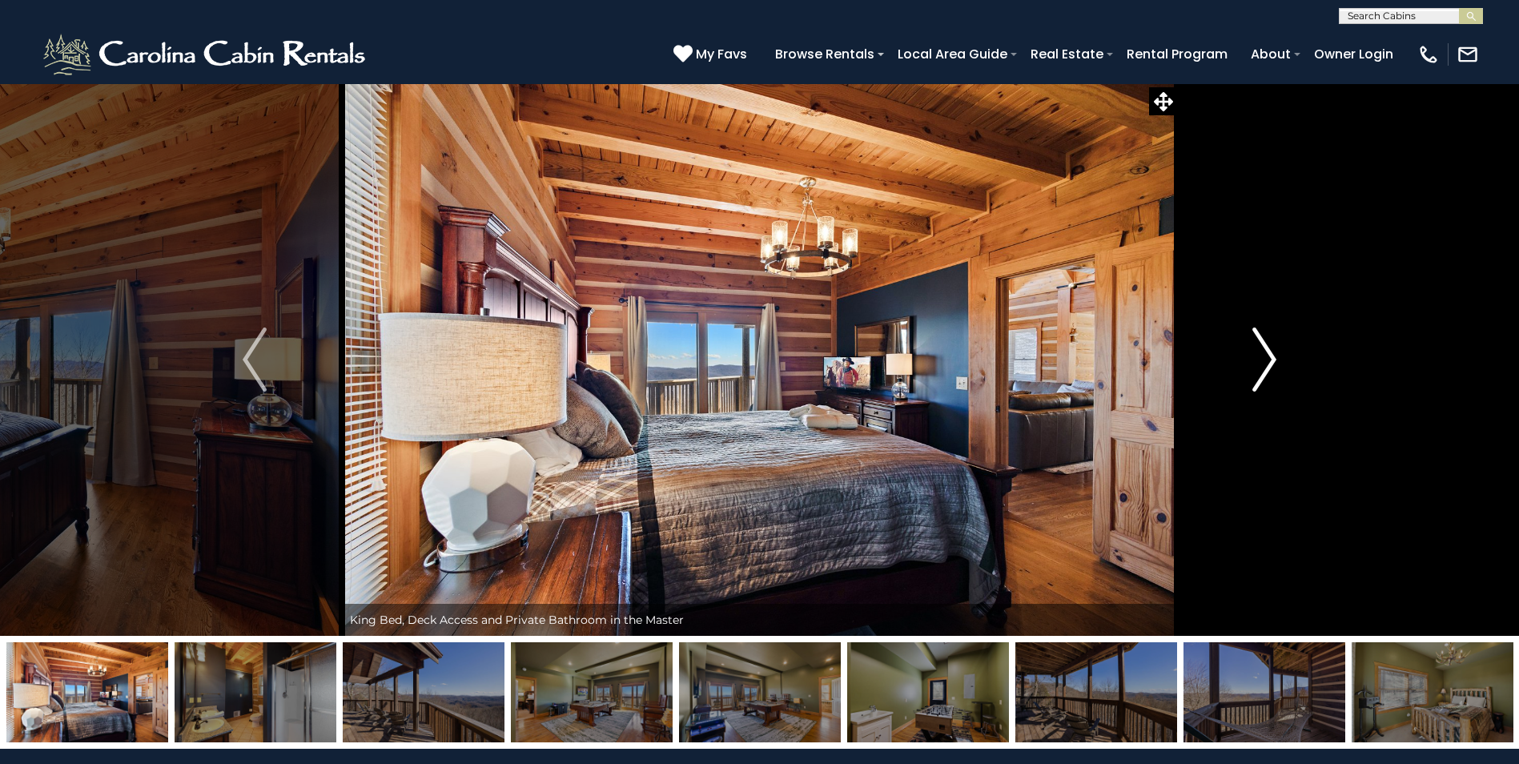
click at [1268, 359] on img "Next" at bounding box center [1264, 359] width 24 height 64
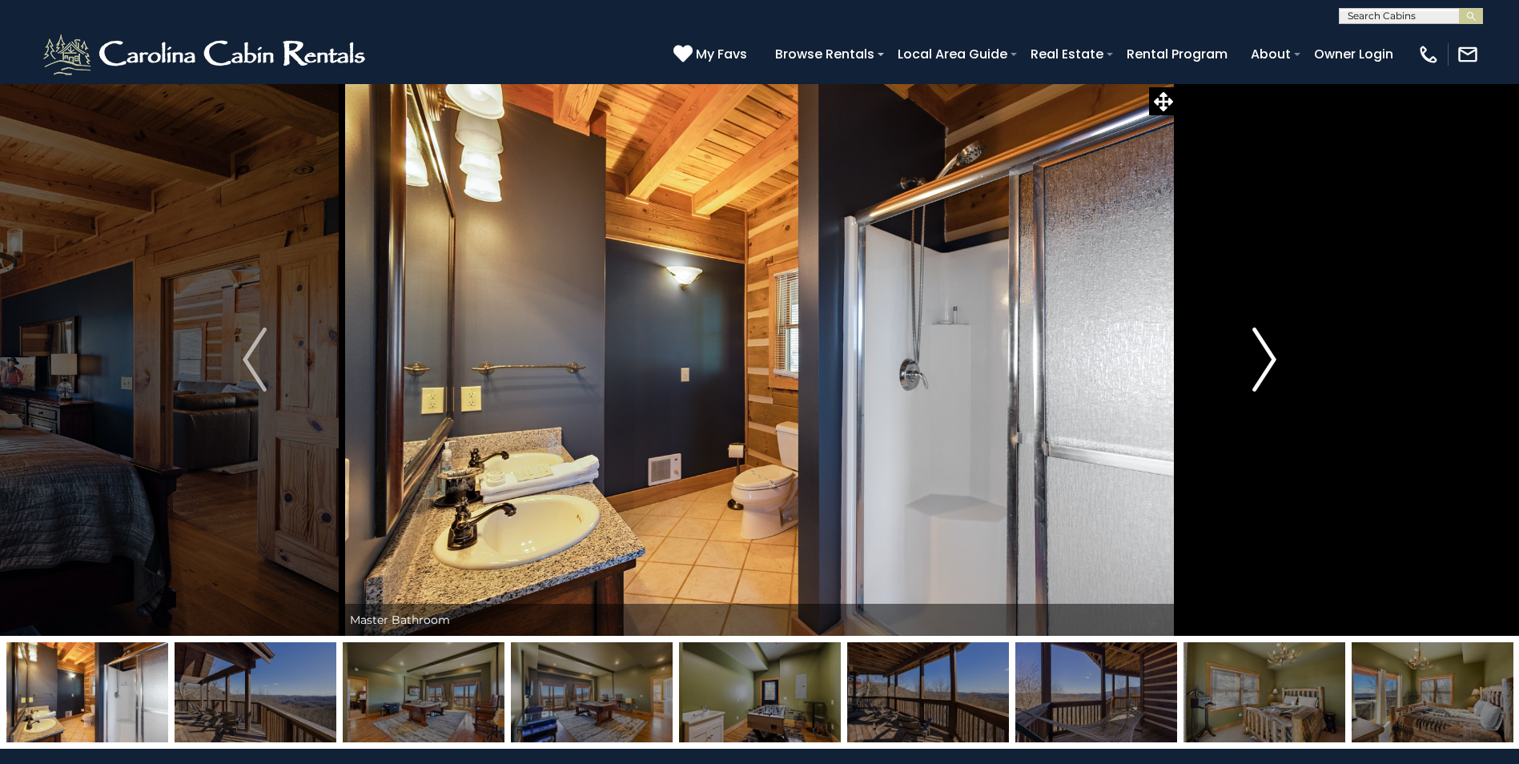
click at [1268, 359] on img "Next" at bounding box center [1264, 359] width 24 height 64
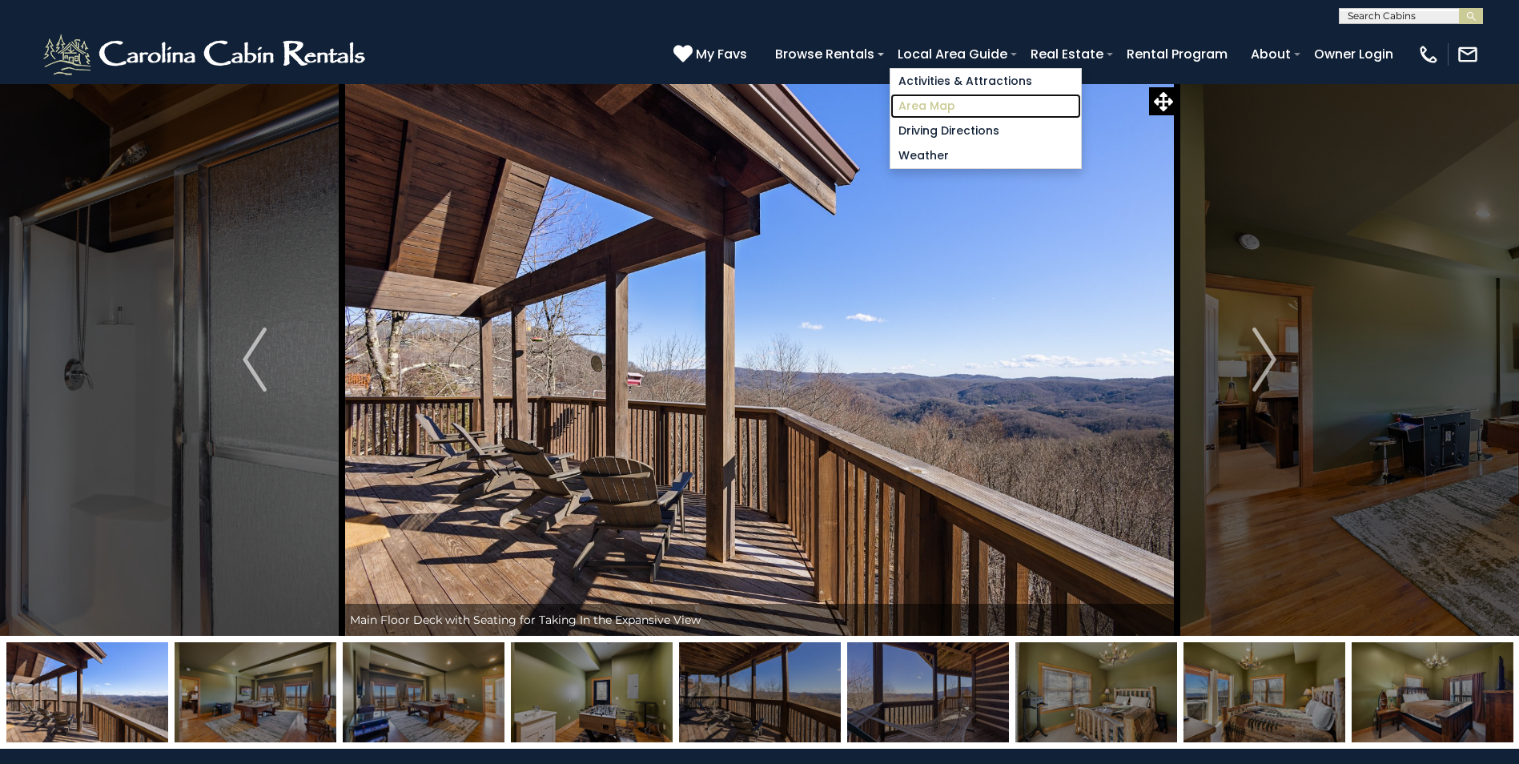
click at [937, 97] on link "Area Map" at bounding box center [985, 106] width 191 height 25
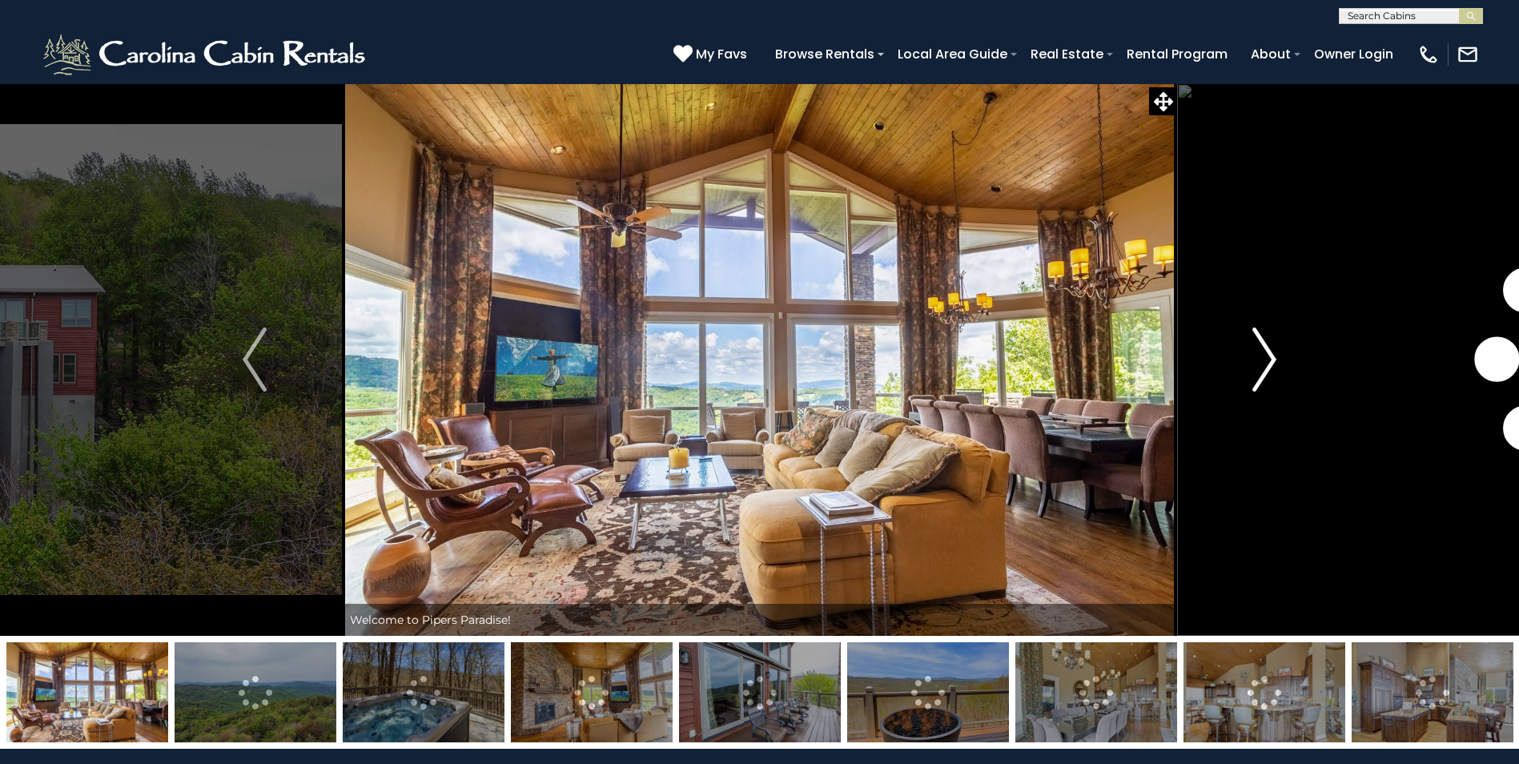
click at [1263, 378] on img "Next" at bounding box center [1264, 359] width 24 height 64
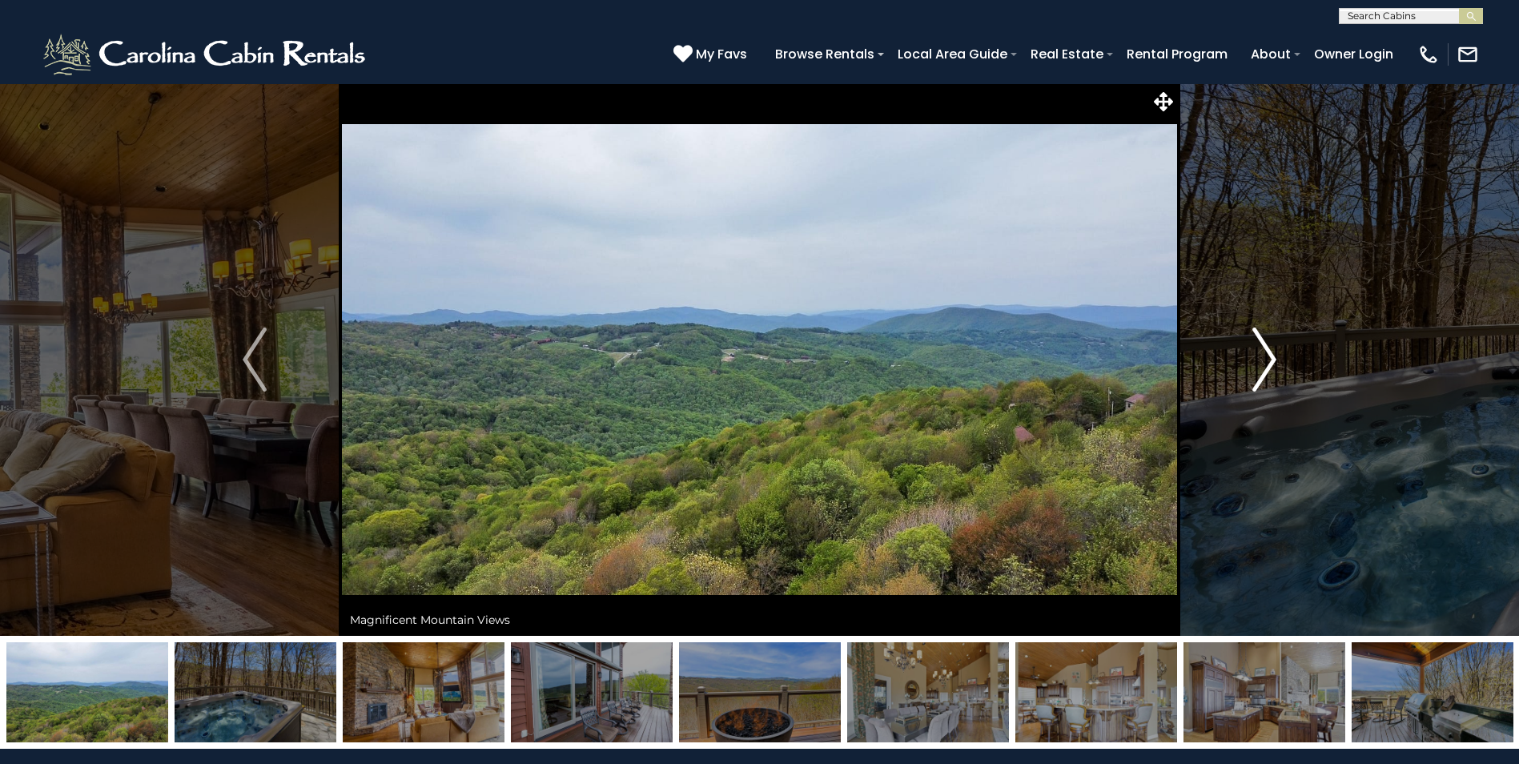
click at [1266, 352] on img "Next" at bounding box center [1264, 359] width 24 height 64
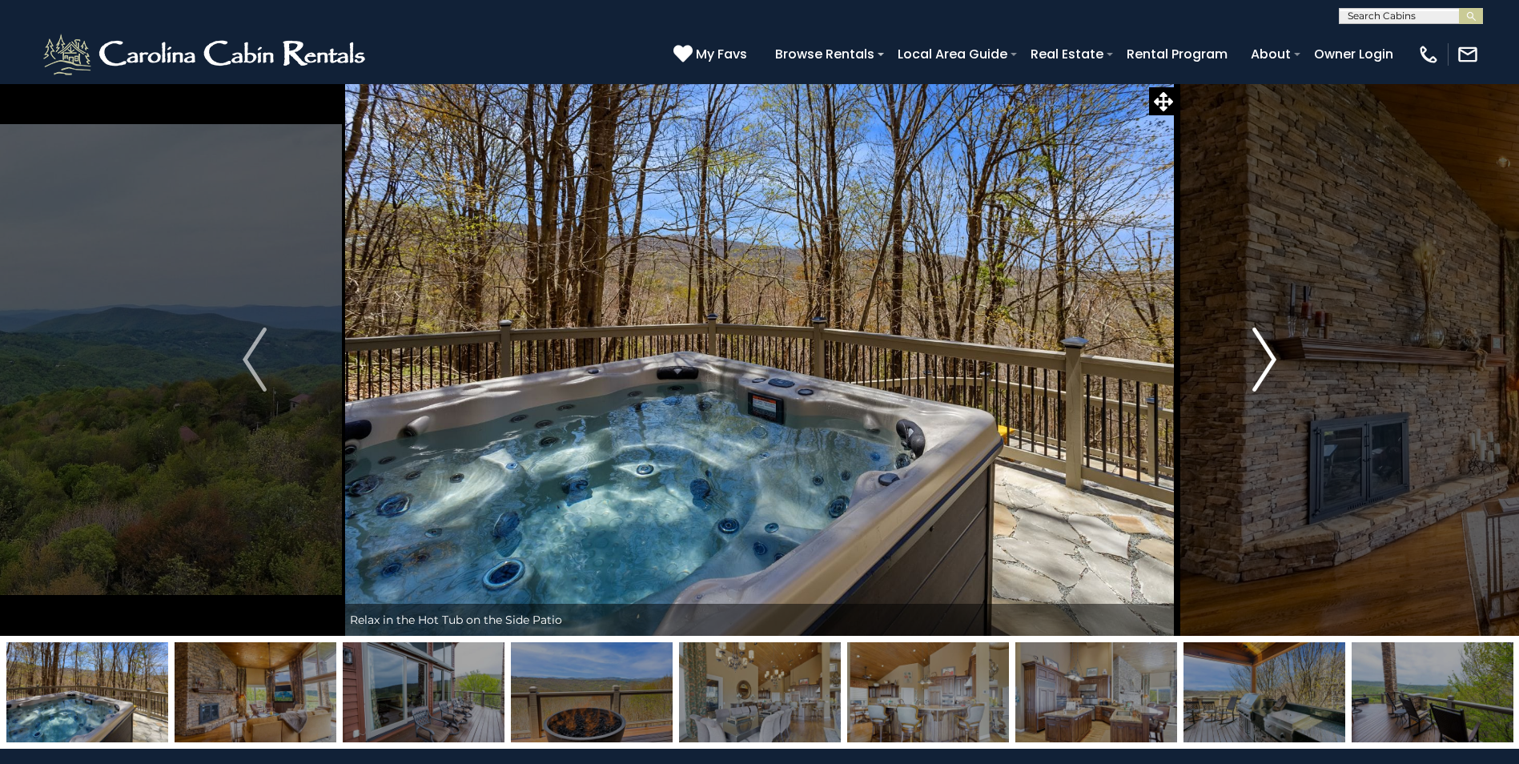
click at [1266, 352] on img "Next" at bounding box center [1264, 359] width 24 height 64
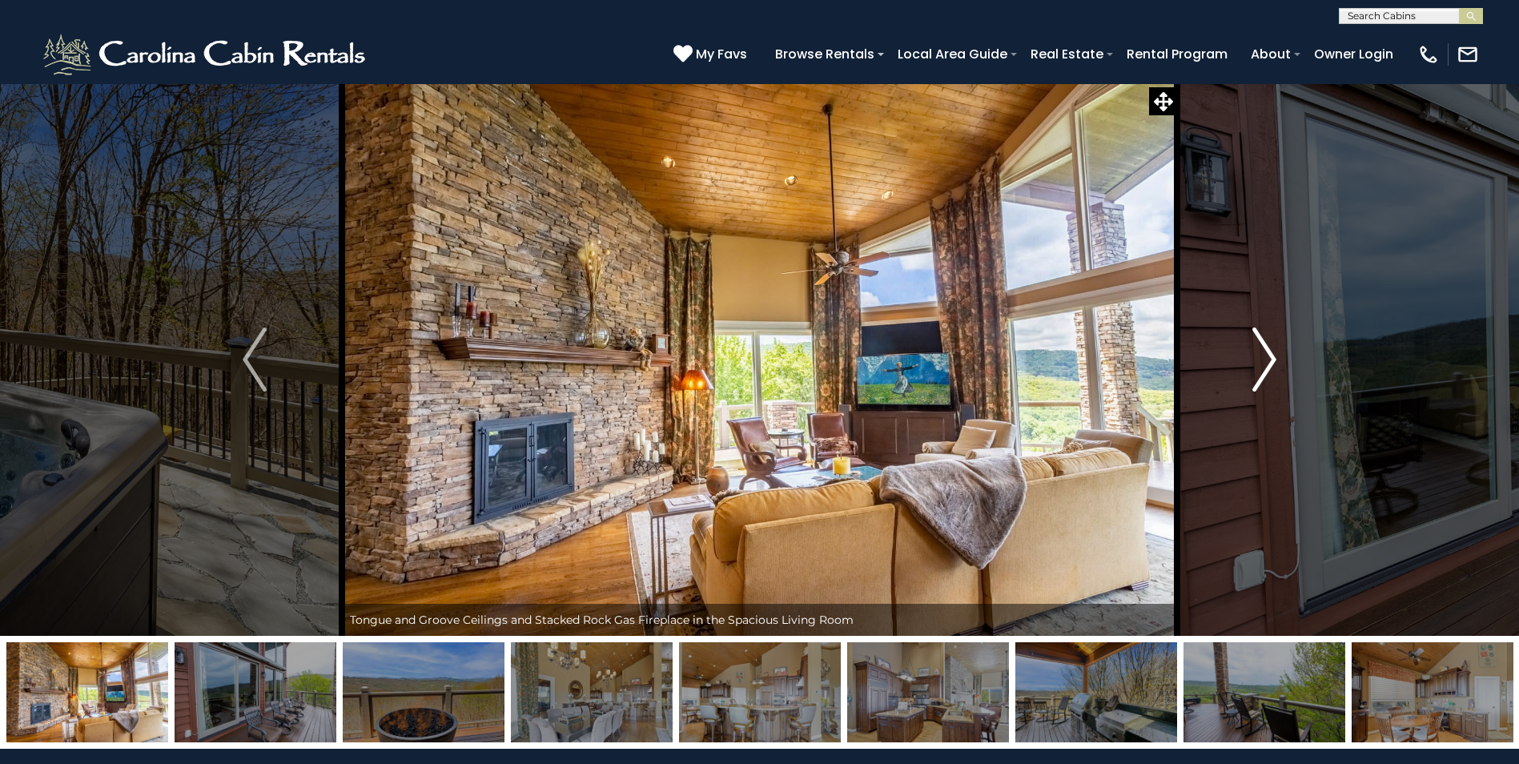
click at [1266, 352] on img "Next" at bounding box center [1264, 359] width 24 height 64
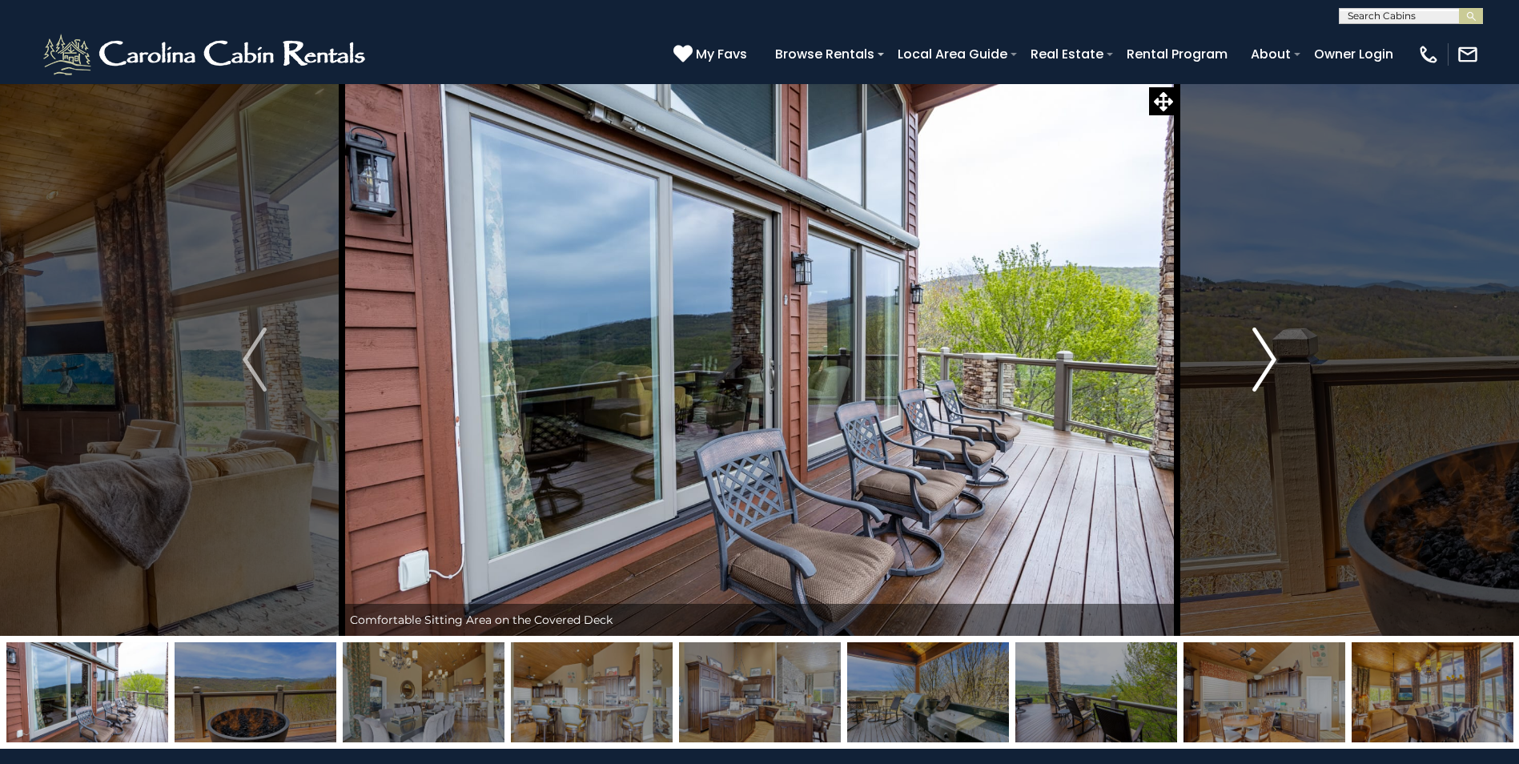
click at [1266, 352] on img "Next" at bounding box center [1264, 359] width 24 height 64
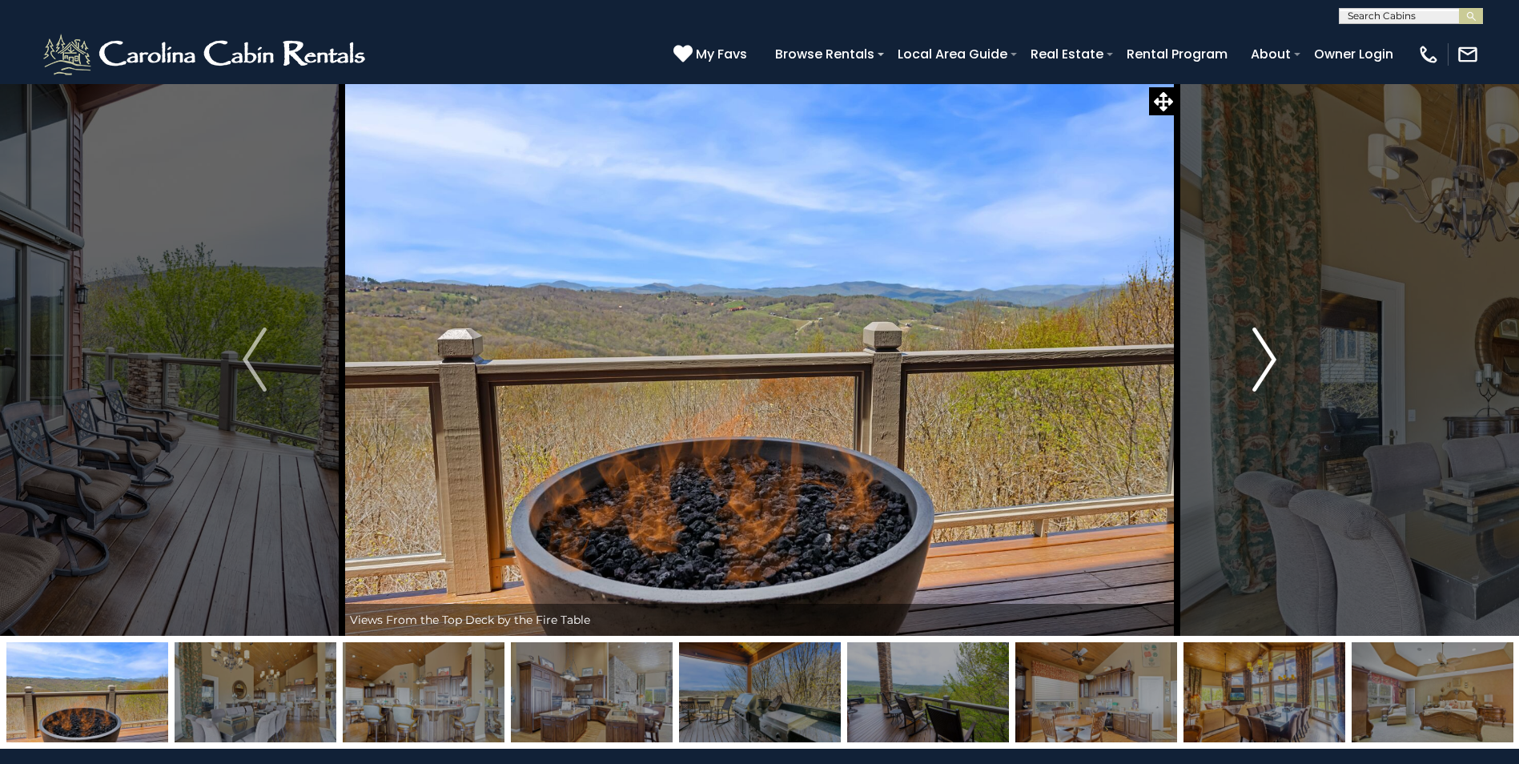
click at [1266, 352] on img "Next" at bounding box center [1264, 359] width 24 height 64
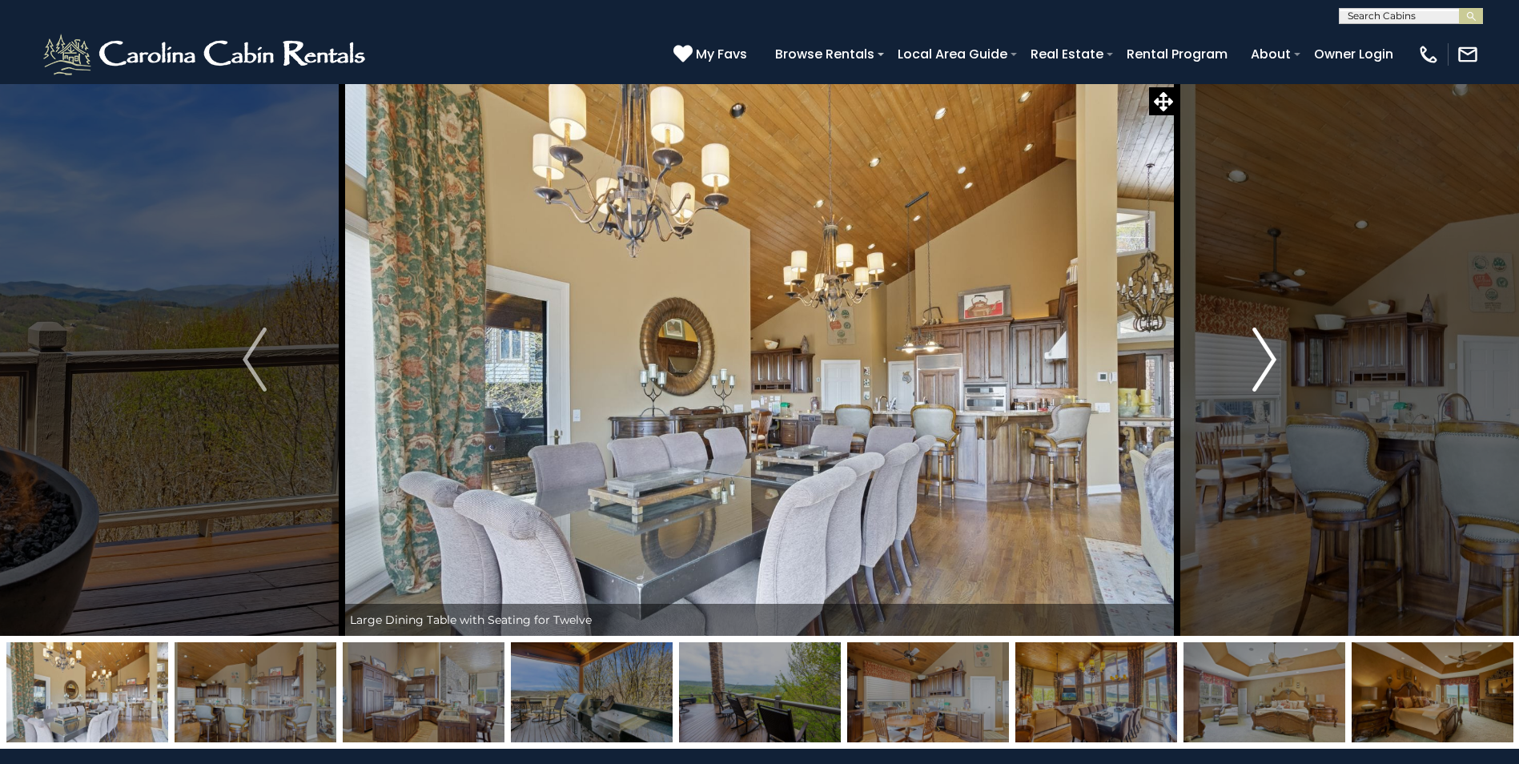
click at [1266, 352] on img "Next" at bounding box center [1264, 359] width 24 height 64
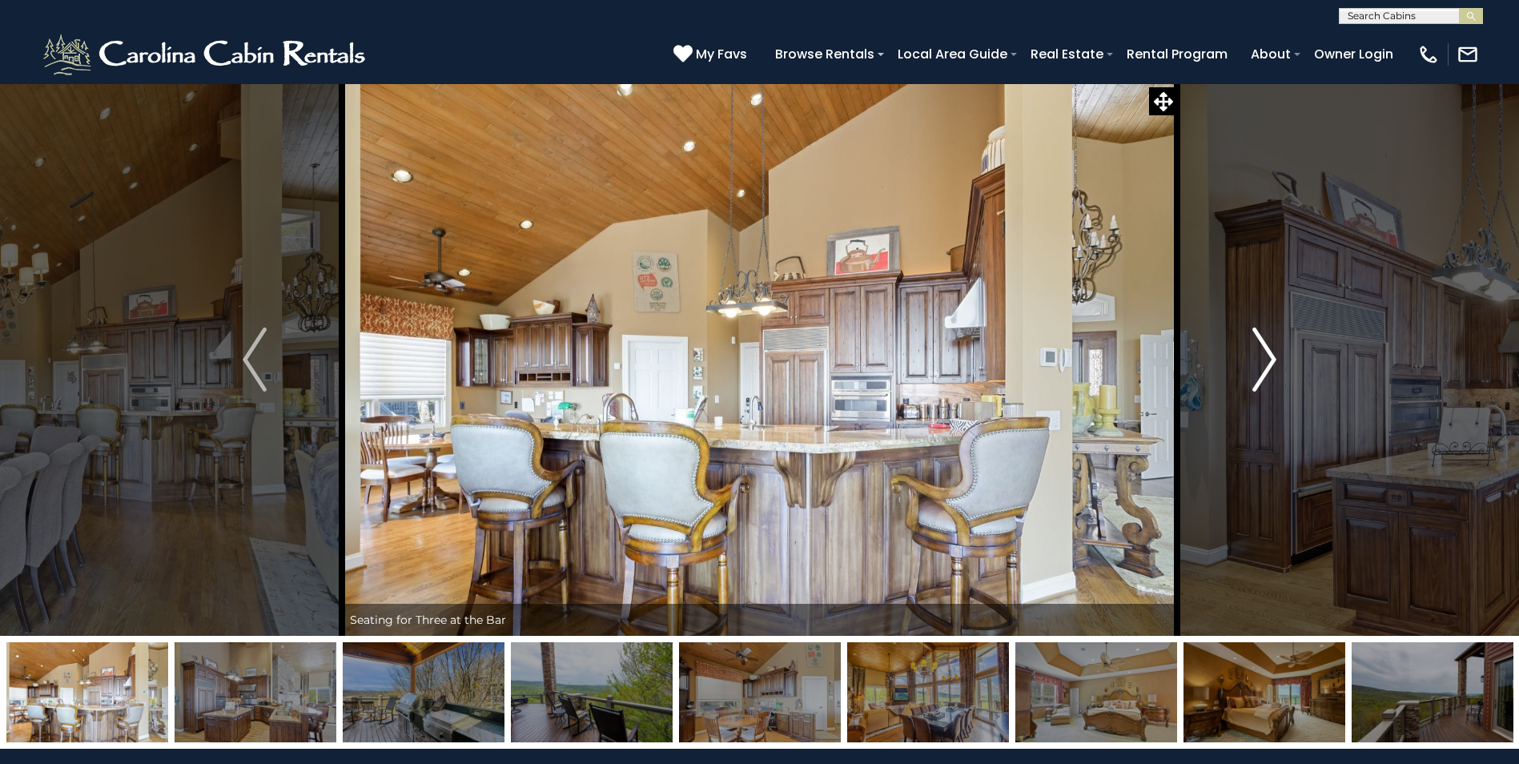
click at [1266, 352] on img "Next" at bounding box center [1264, 359] width 24 height 64
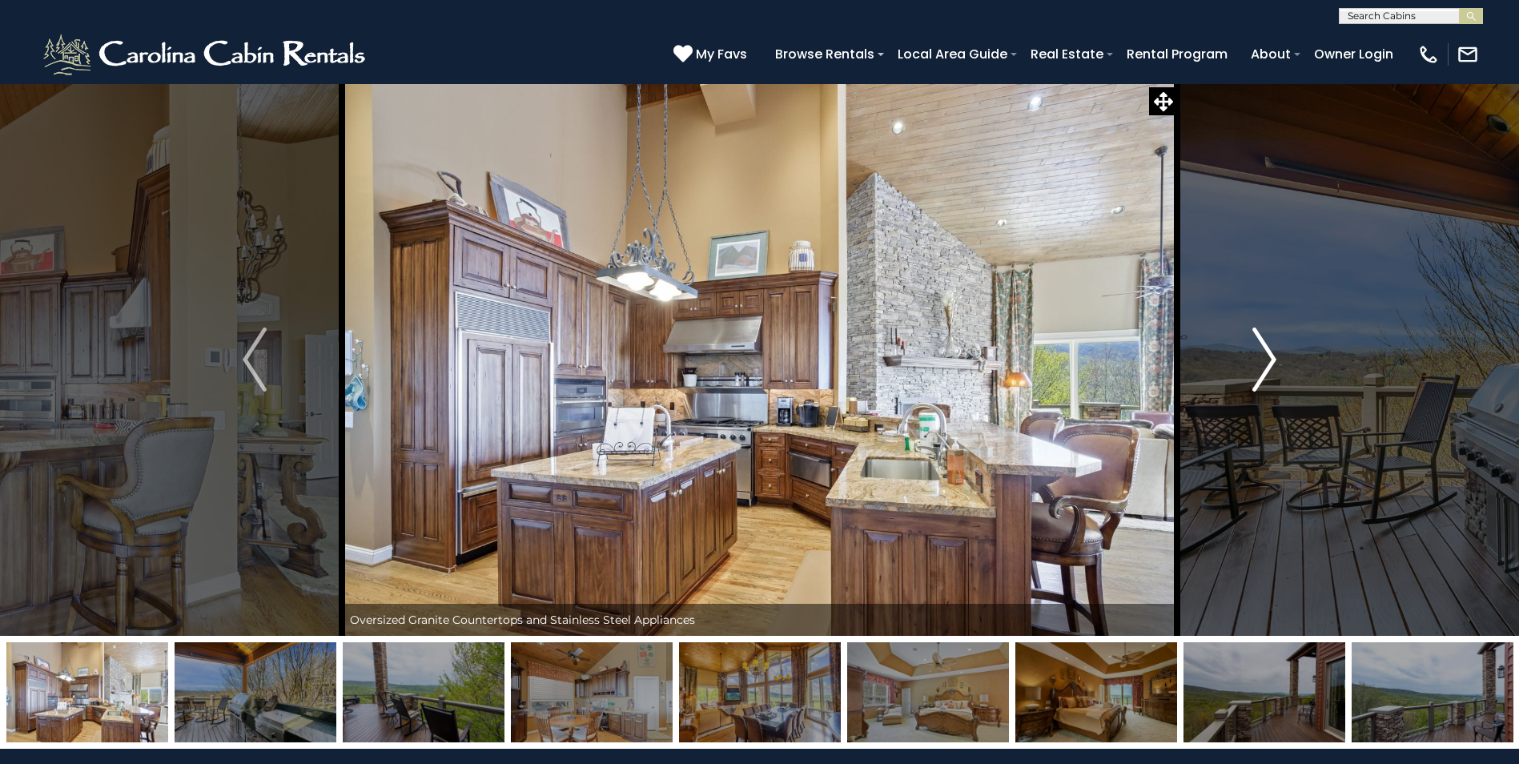
click at [1266, 352] on img "Next" at bounding box center [1264, 359] width 24 height 64
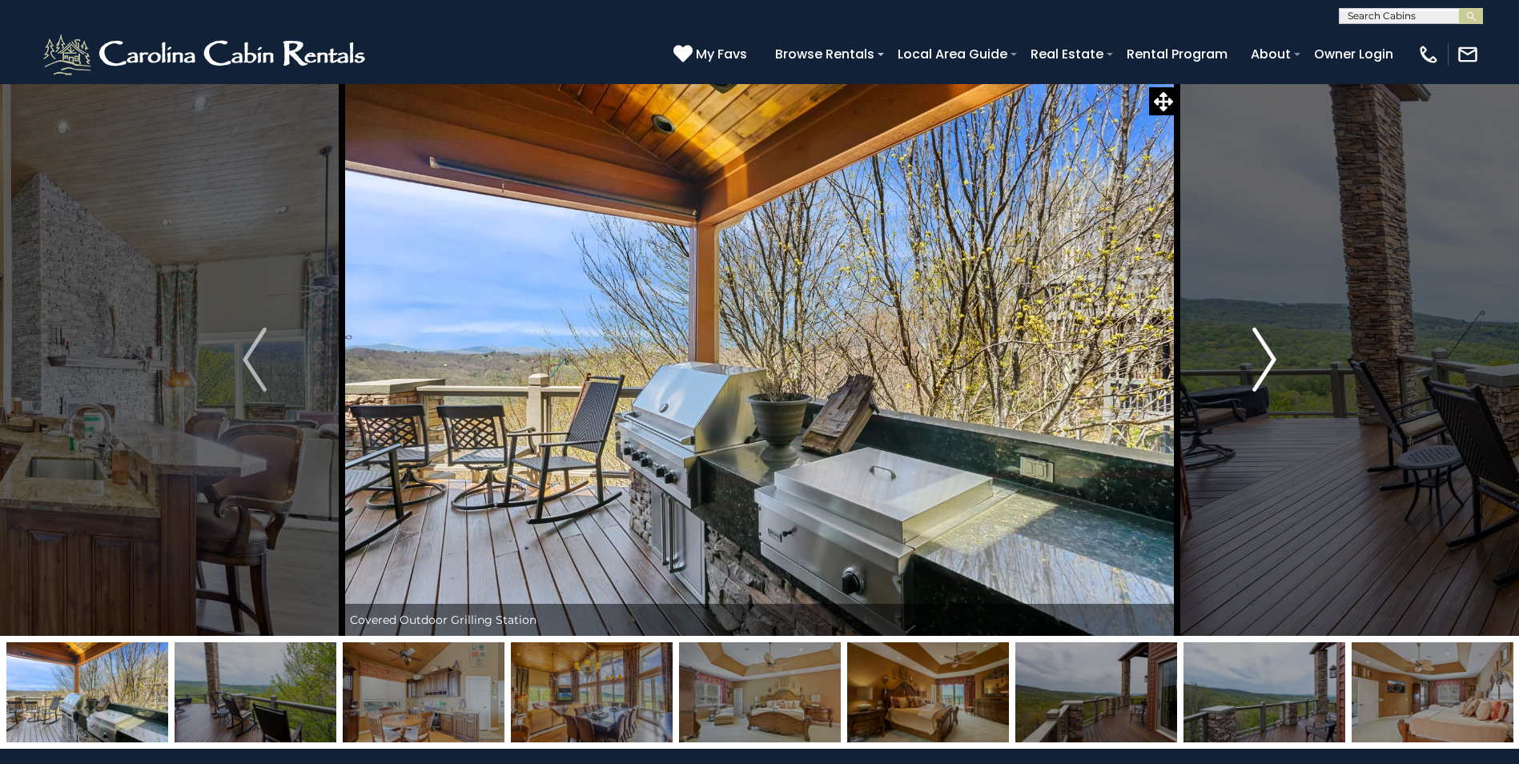
click at [1266, 352] on img "Next" at bounding box center [1264, 359] width 24 height 64
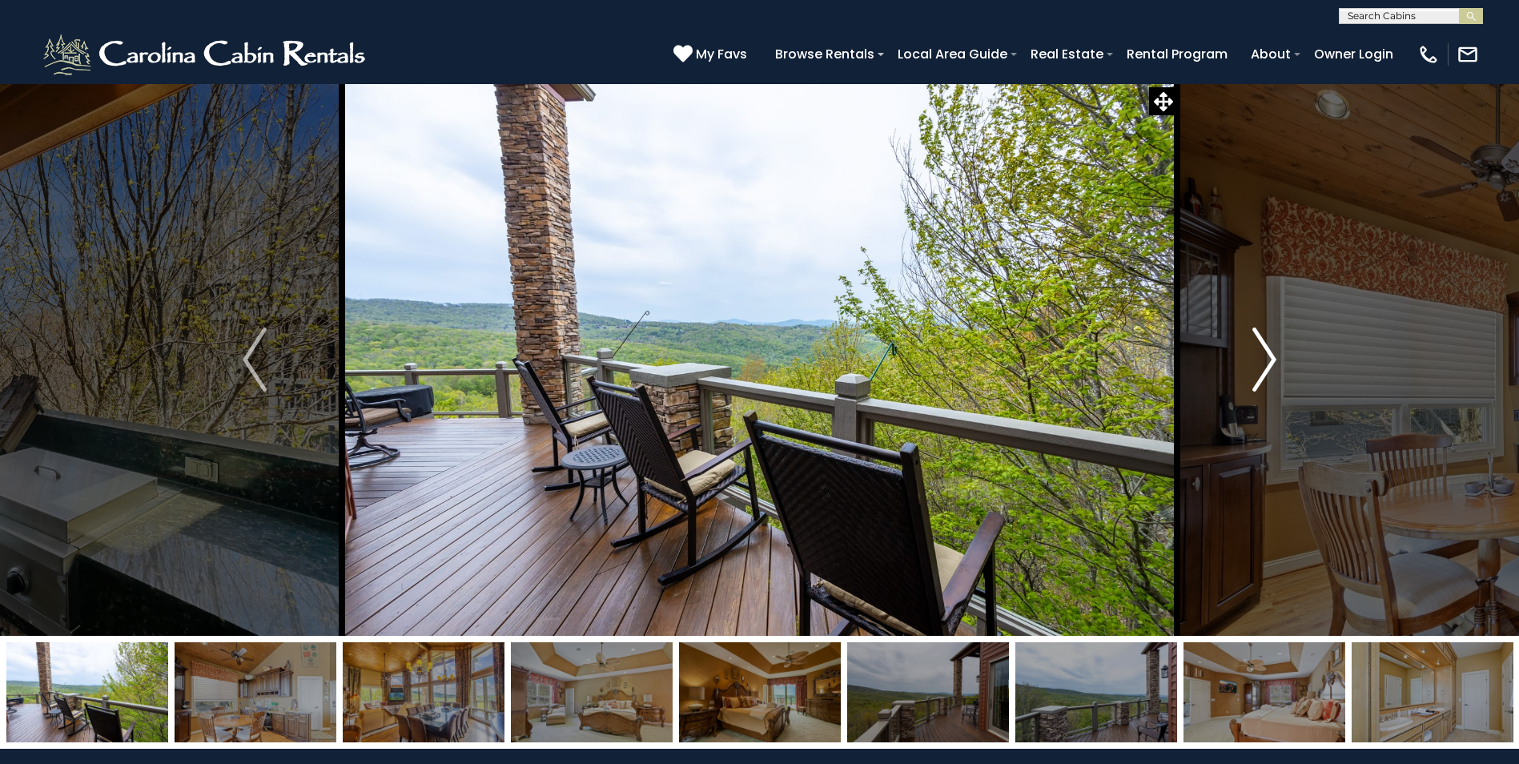
click at [1266, 352] on img "Next" at bounding box center [1264, 359] width 24 height 64
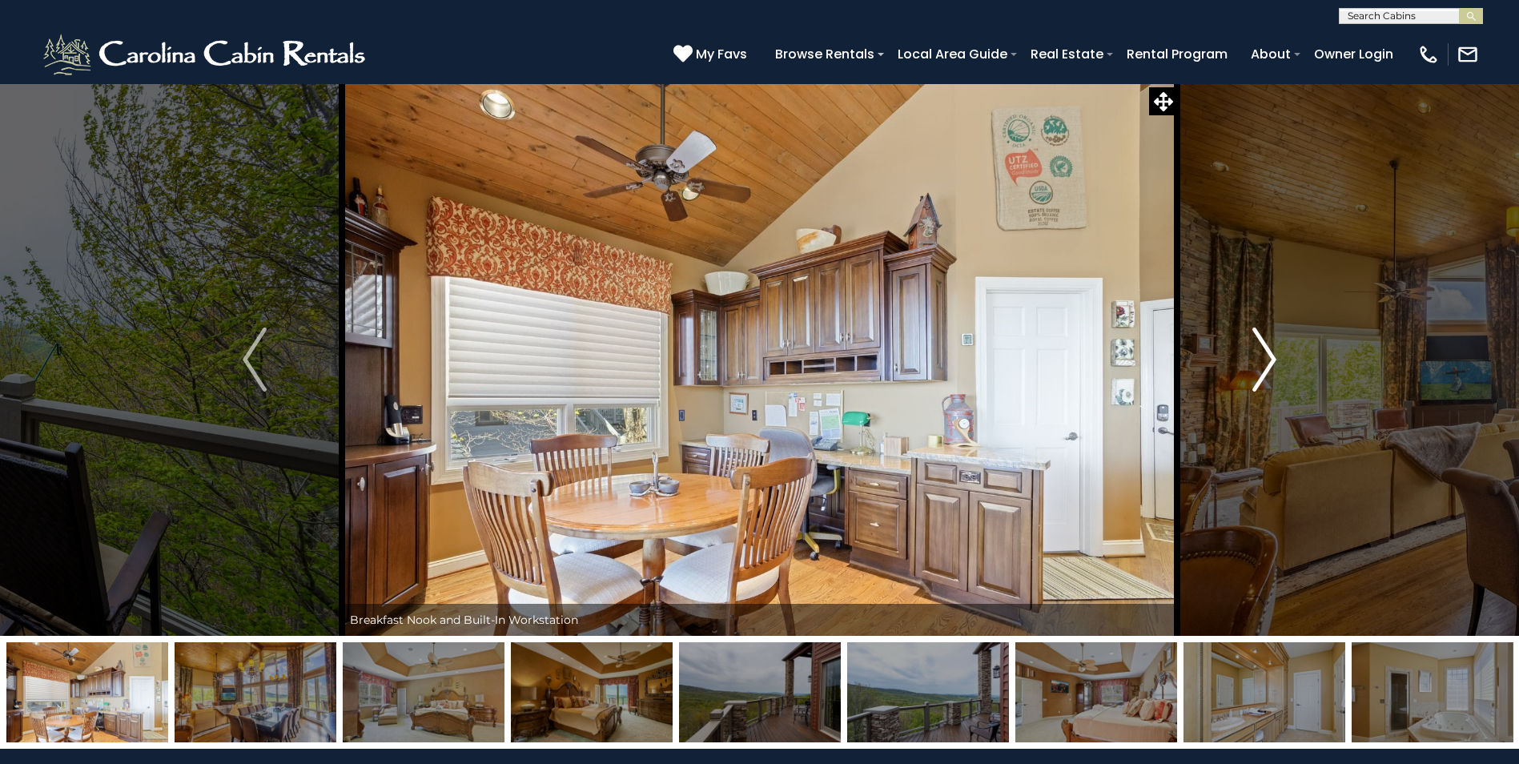
click at [1266, 352] on img "Next" at bounding box center [1264, 359] width 24 height 64
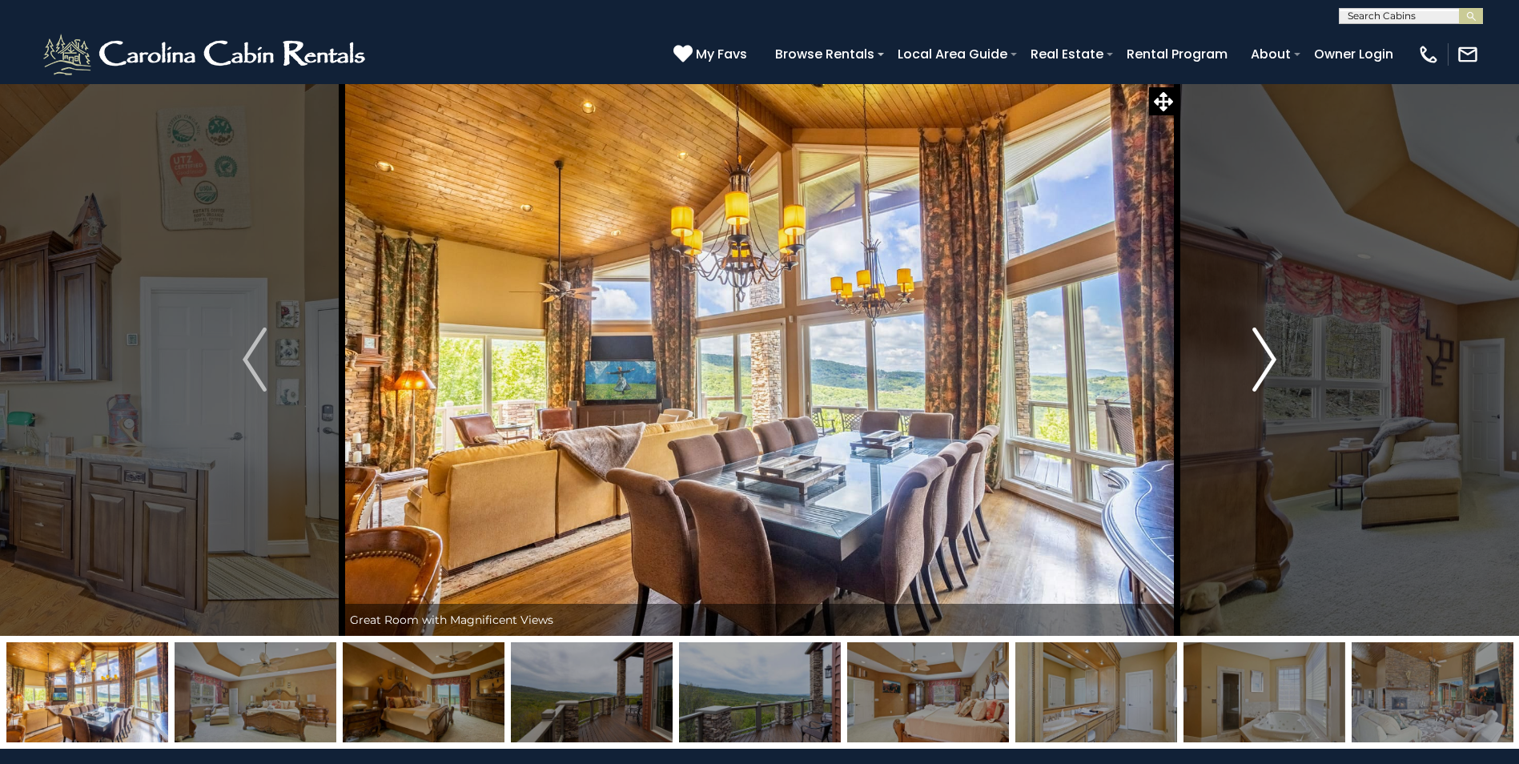
click at [1266, 352] on img "Next" at bounding box center [1264, 359] width 24 height 64
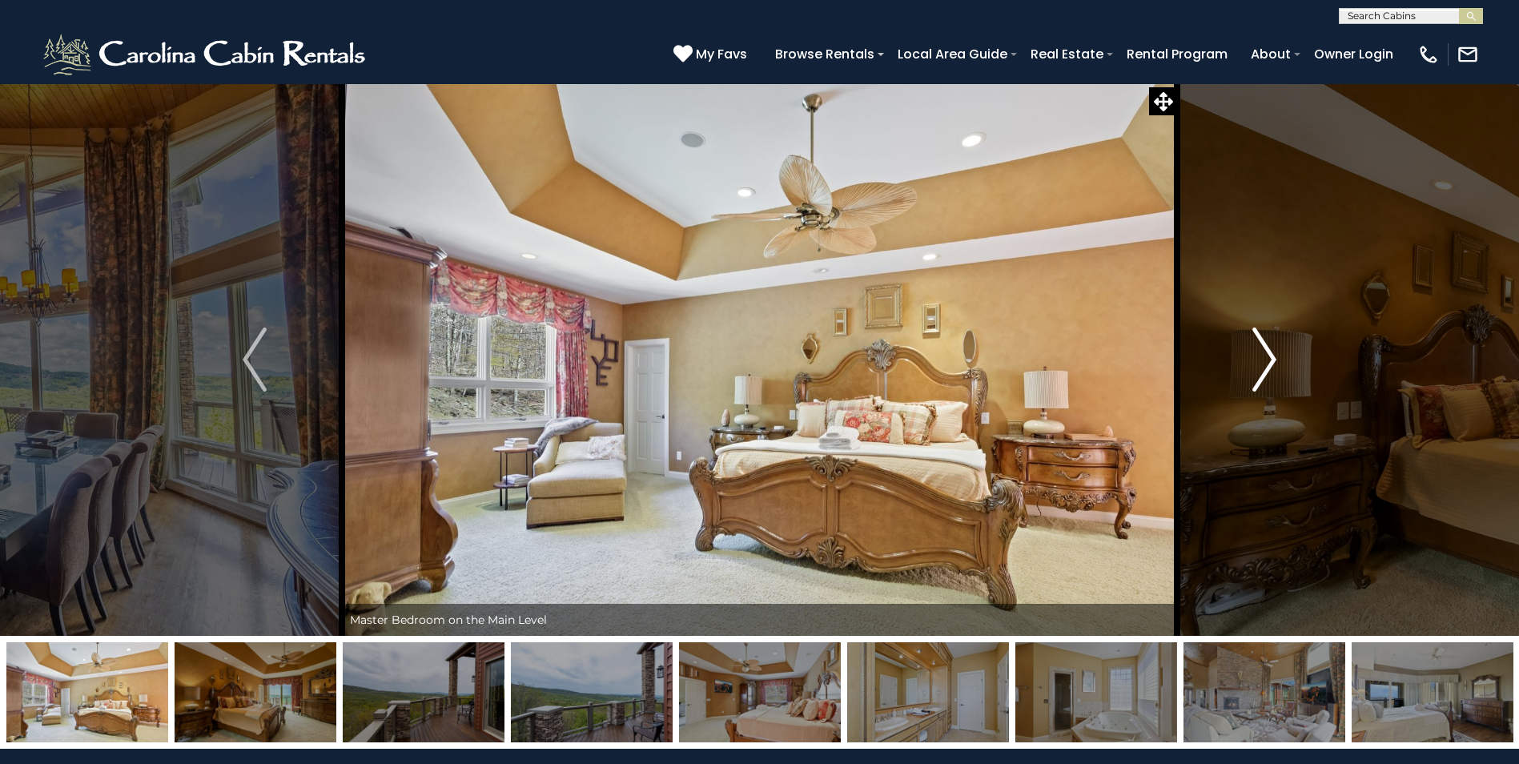
click at [1266, 352] on img "Next" at bounding box center [1264, 359] width 24 height 64
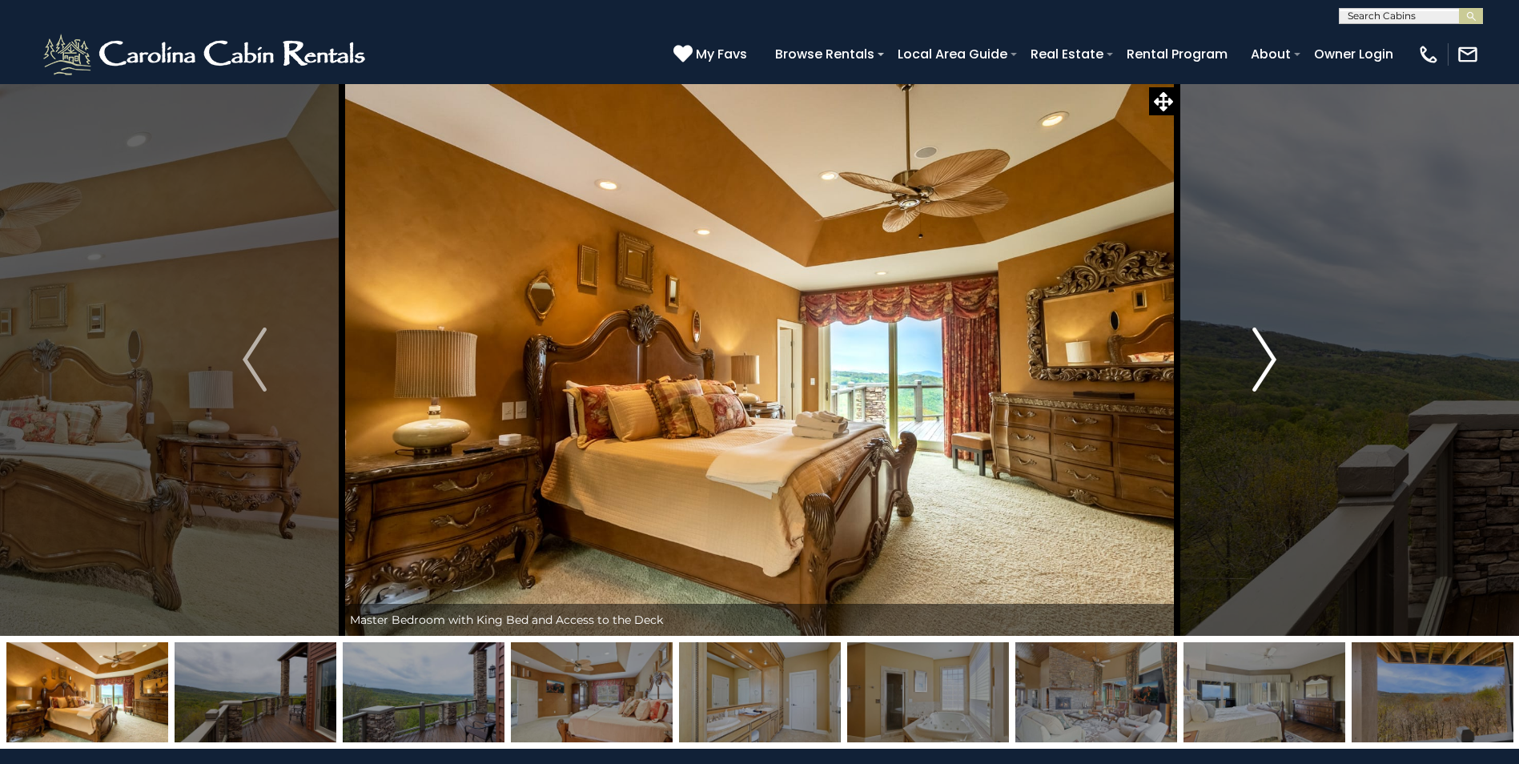
click at [1266, 352] on img "Next" at bounding box center [1264, 359] width 24 height 64
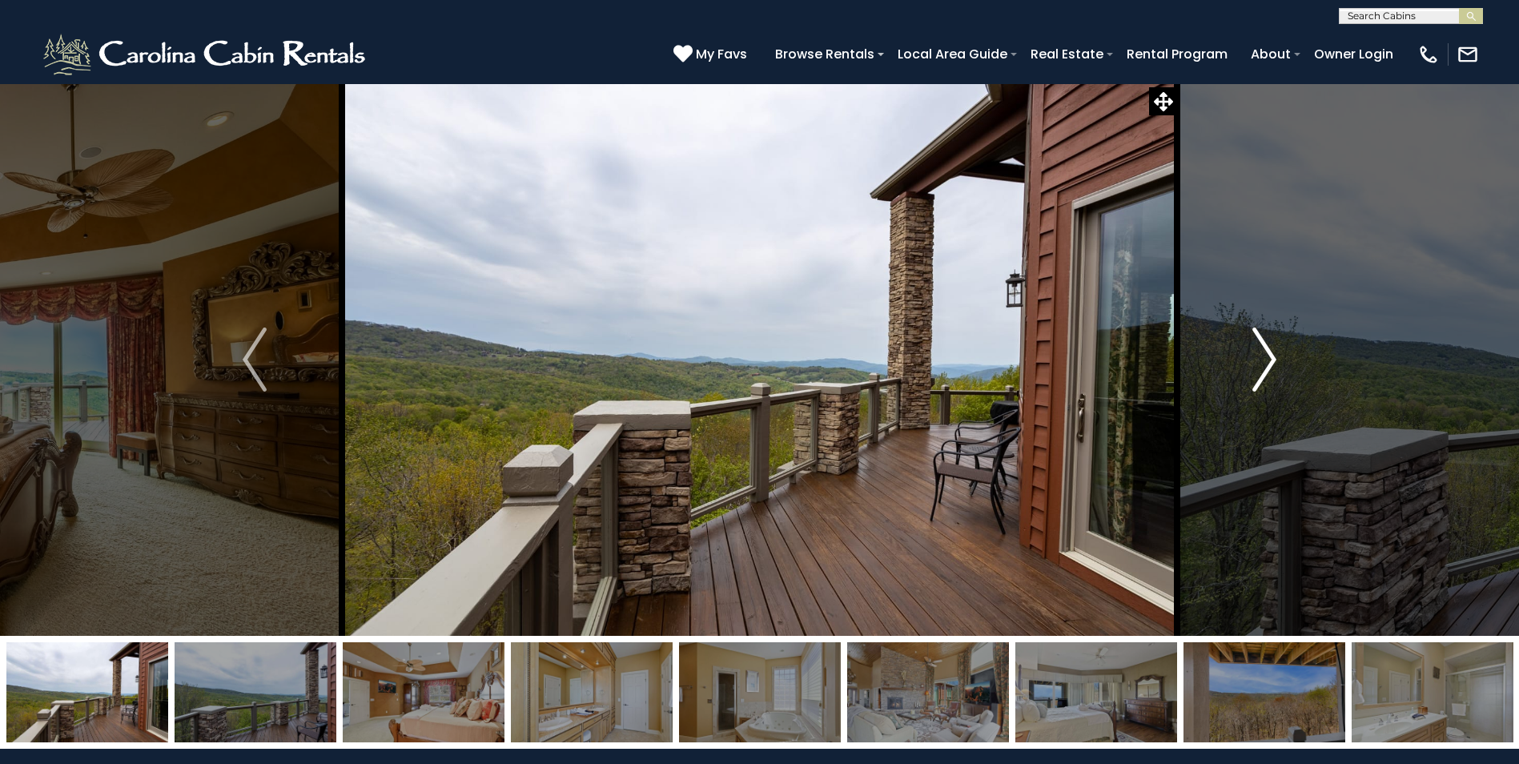
click at [1266, 352] on img "Next" at bounding box center [1264, 359] width 24 height 64
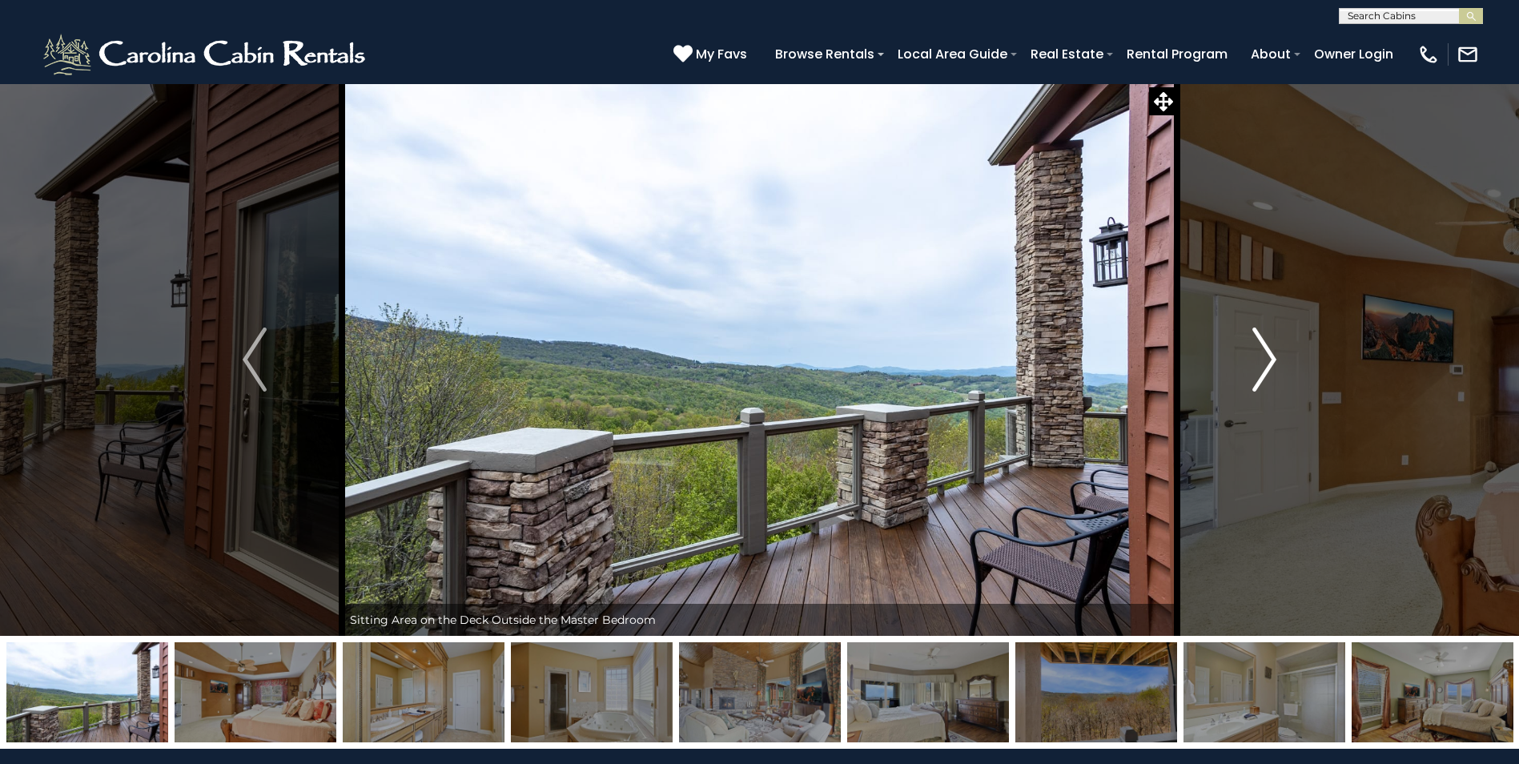
click at [1266, 352] on img "Next" at bounding box center [1264, 359] width 24 height 64
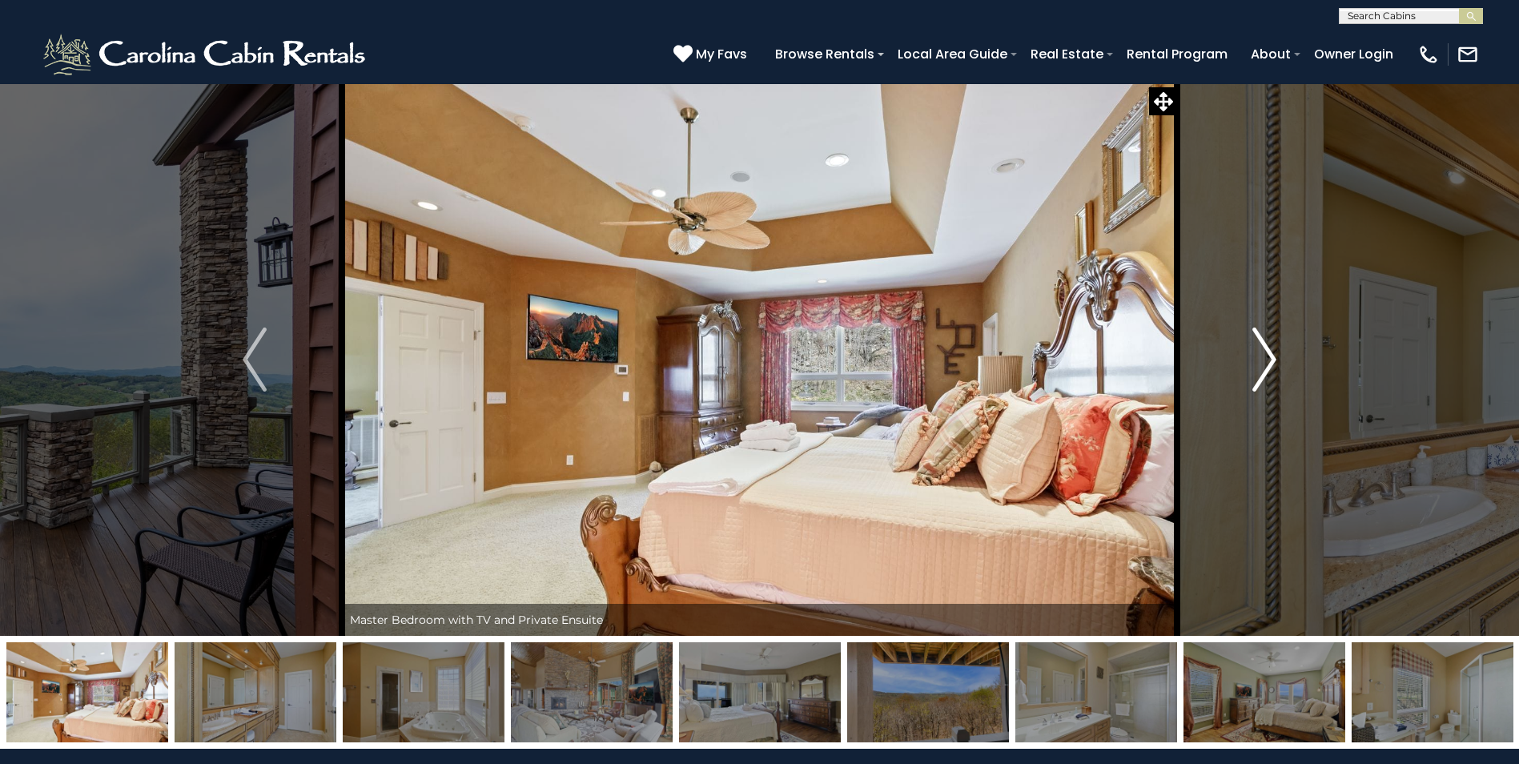
click at [1266, 352] on img "Next" at bounding box center [1264, 359] width 24 height 64
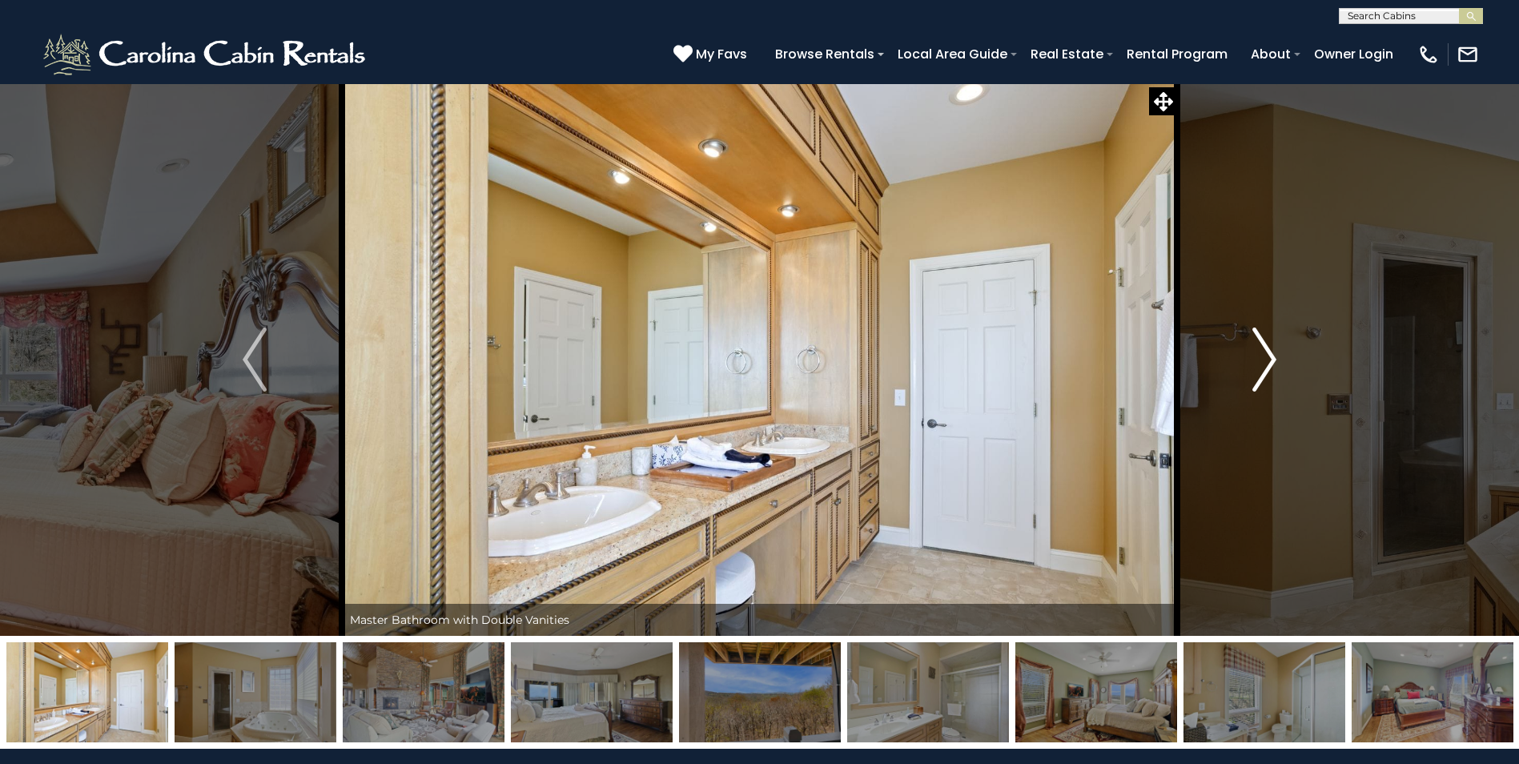
click at [1266, 352] on img "Next" at bounding box center [1264, 359] width 24 height 64
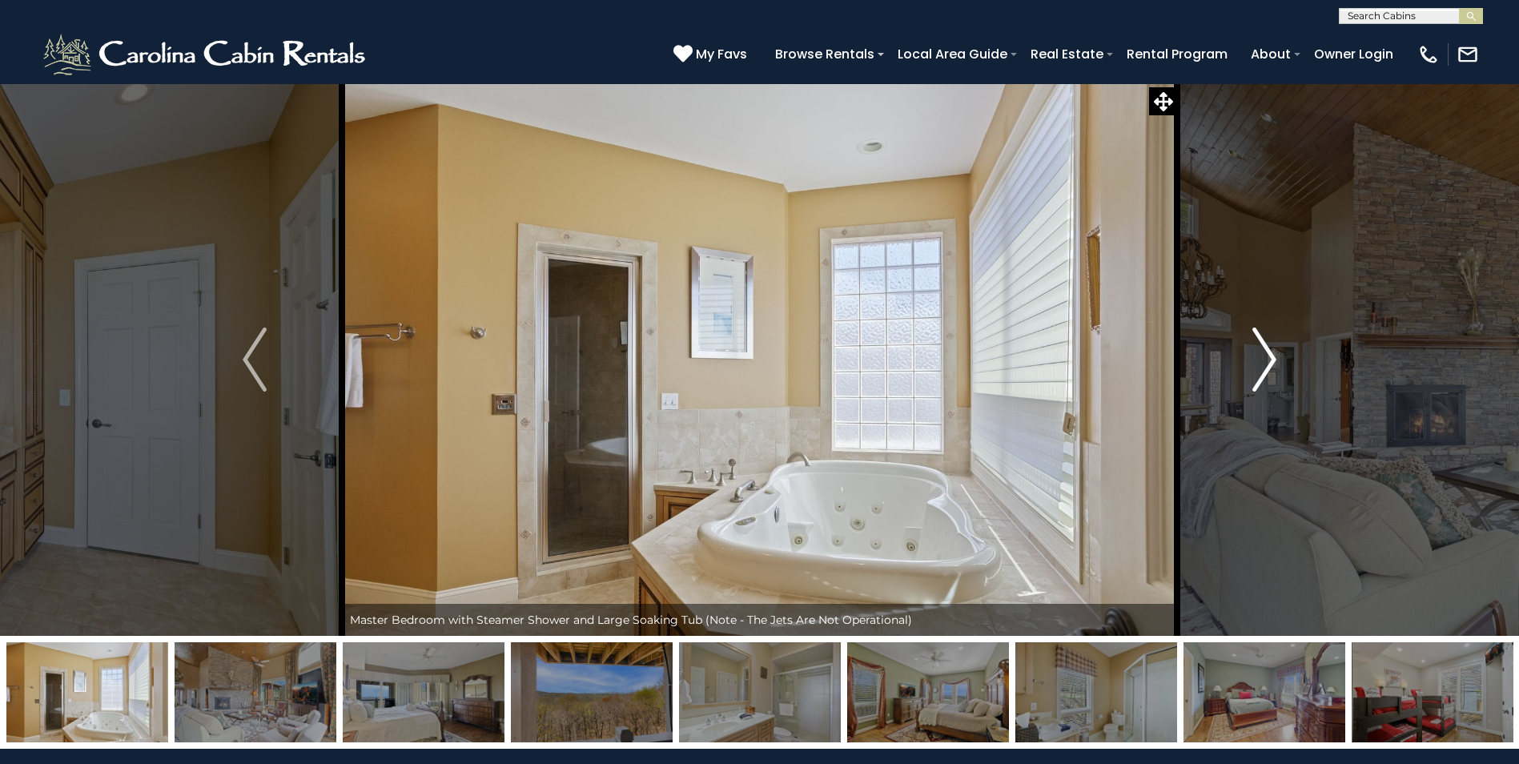
click at [1266, 352] on img "Next" at bounding box center [1264, 359] width 24 height 64
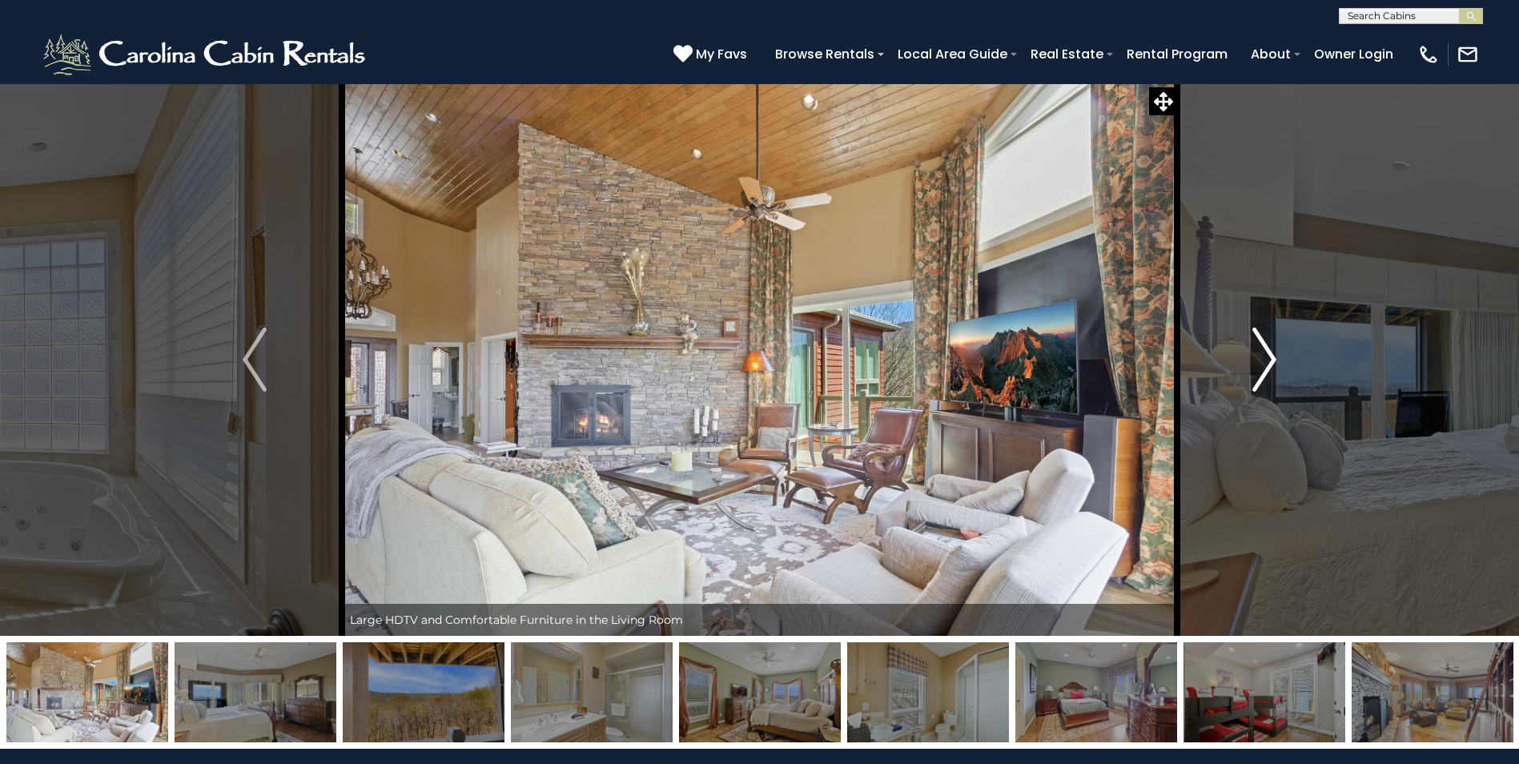
click at [1266, 352] on img "Next" at bounding box center [1264, 359] width 24 height 64
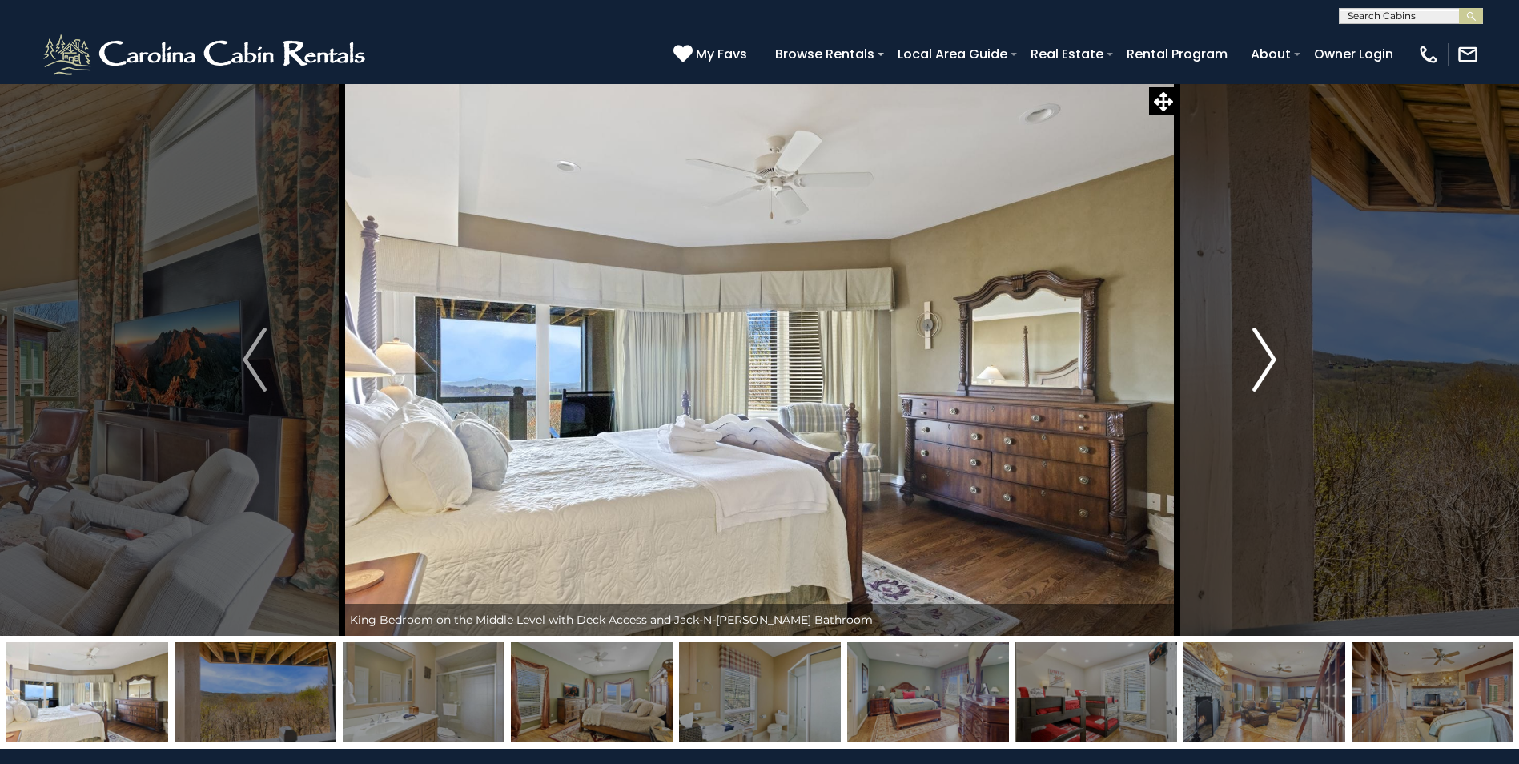
click at [1266, 352] on img "Next" at bounding box center [1264, 359] width 24 height 64
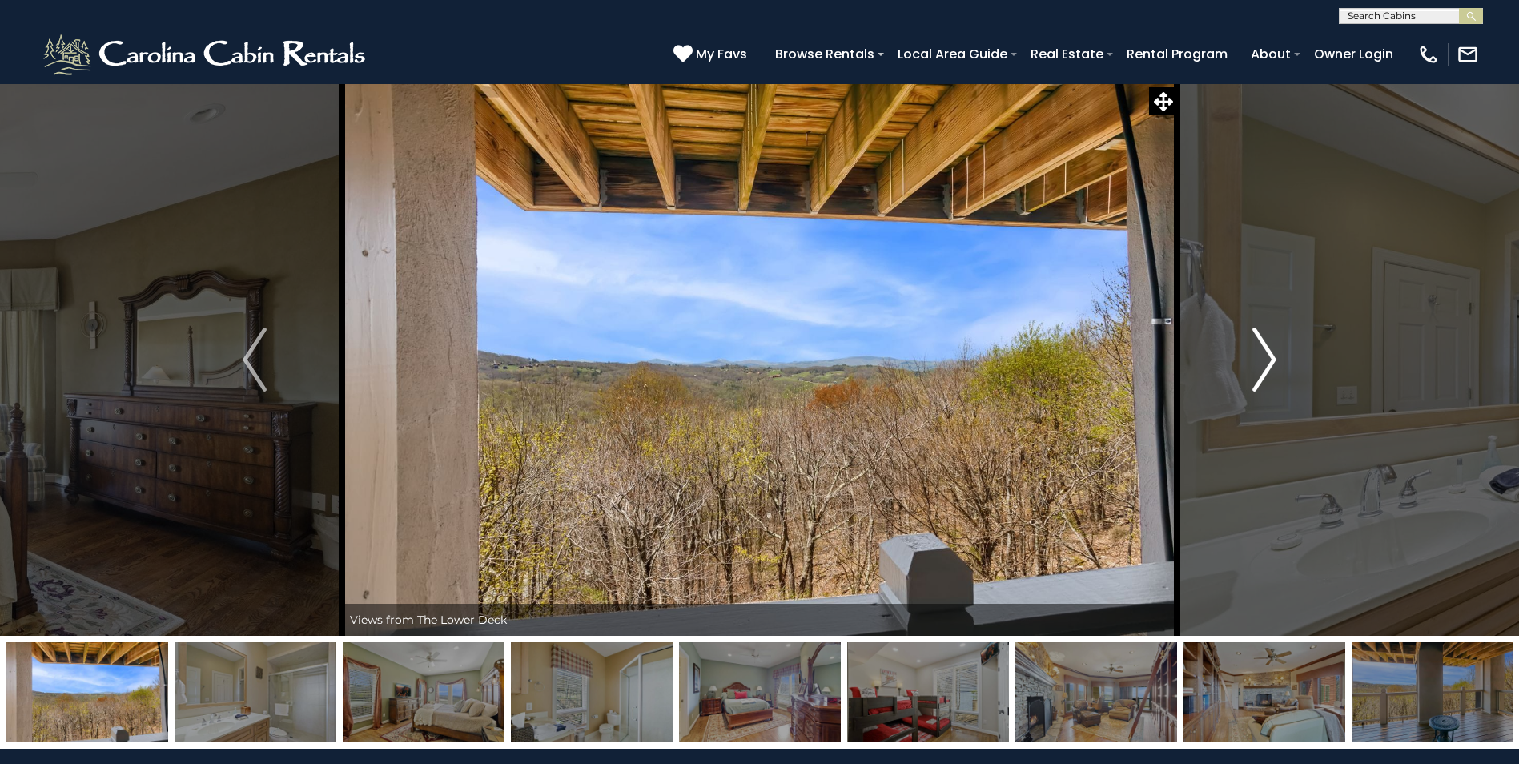
click at [1266, 352] on img "Next" at bounding box center [1264, 359] width 24 height 64
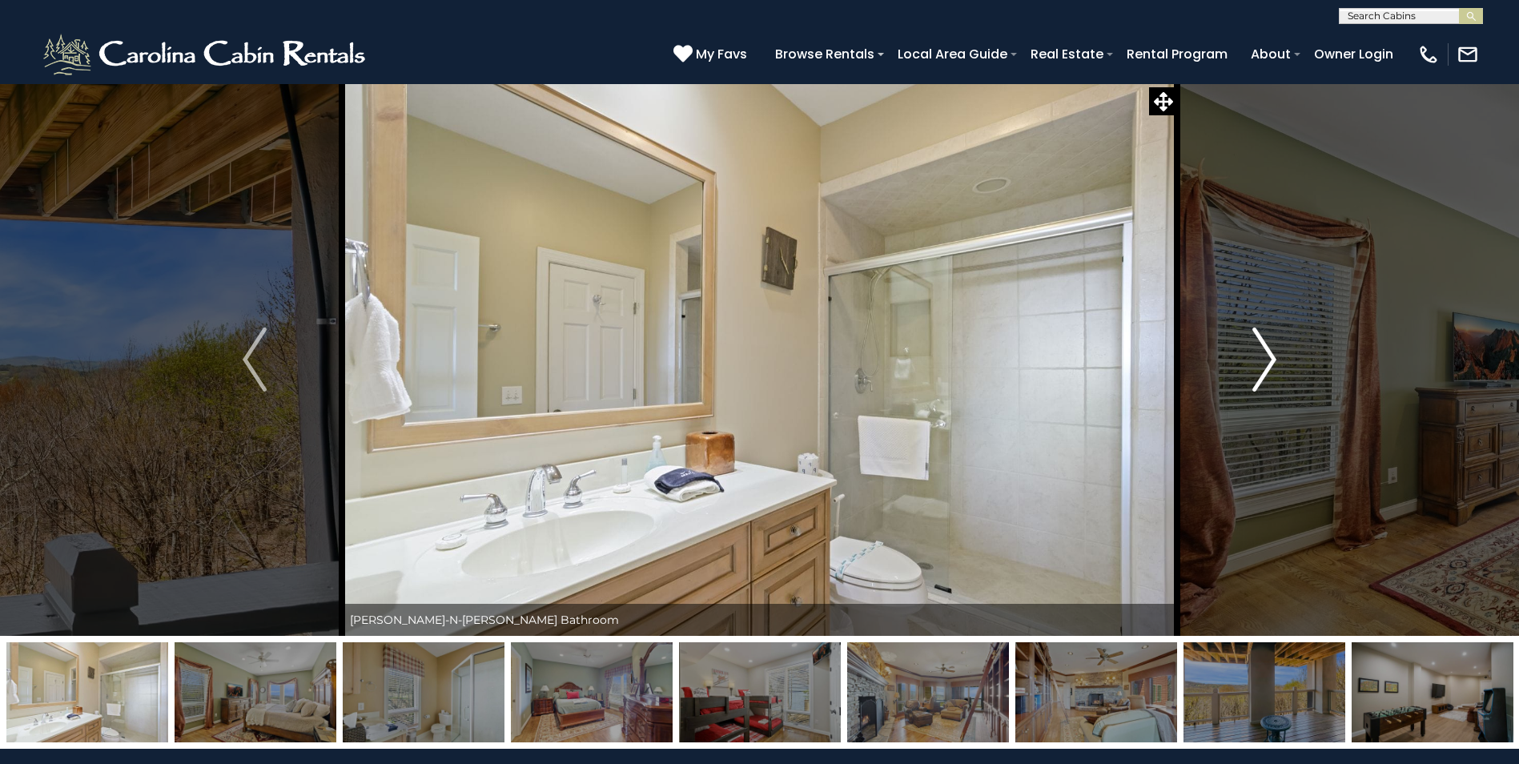
click at [1266, 352] on img "Next" at bounding box center [1264, 359] width 24 height 64
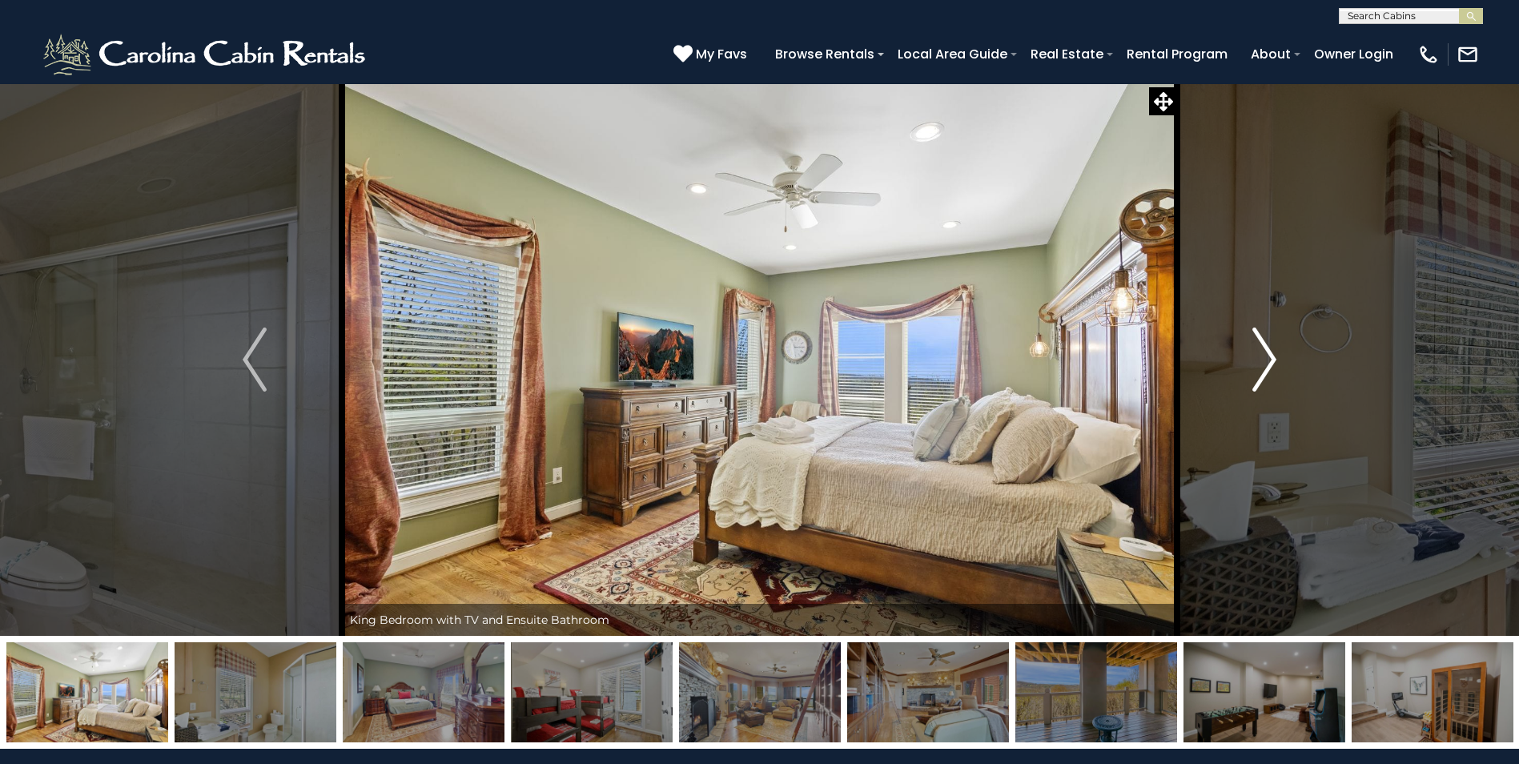
click at [1266, 352] on img "Next" at bounding box center [1264, 359] width 24 height 64
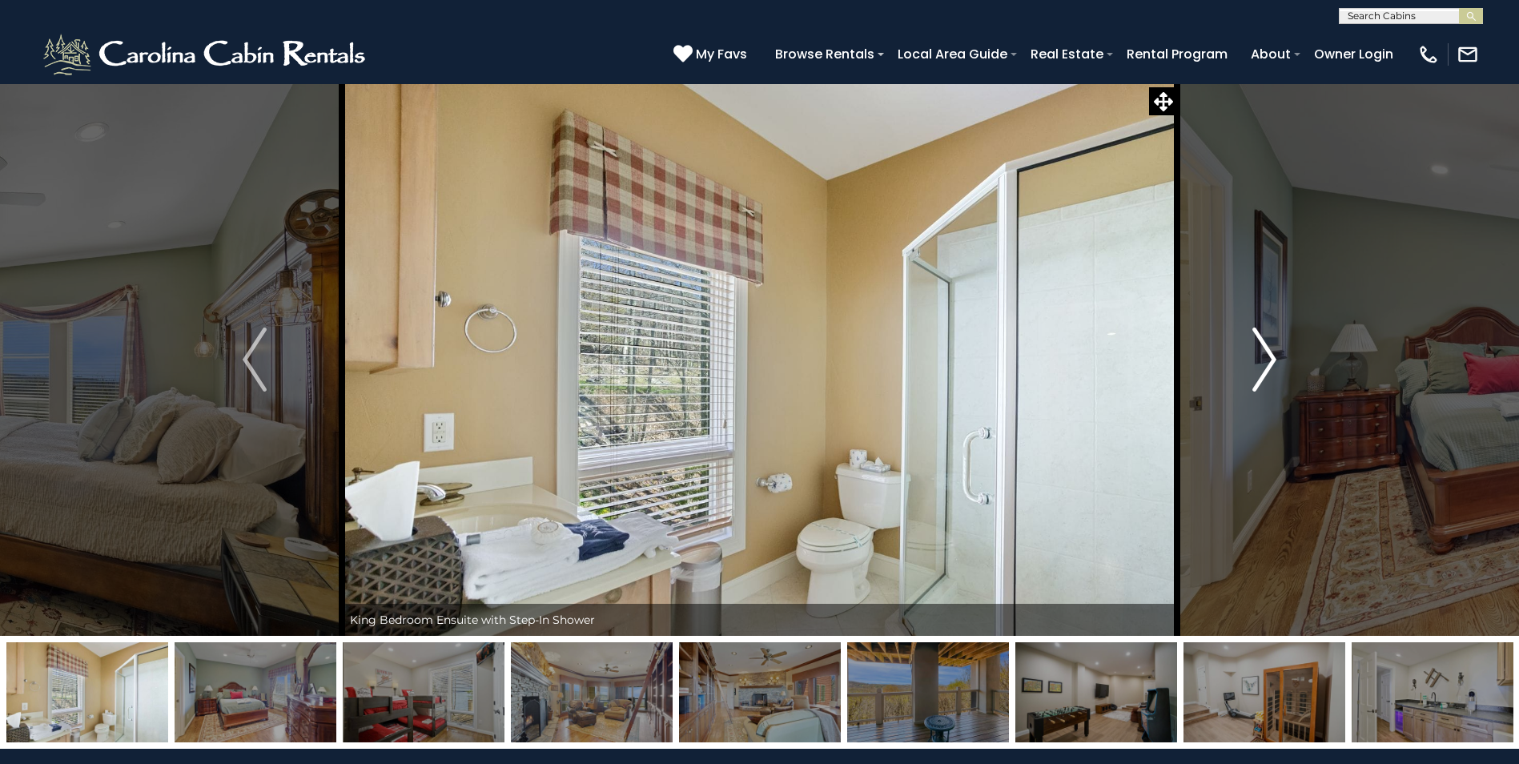
click at [1266, 352] on img "Next" at bounding box center [1264, 359] width 24 height 64
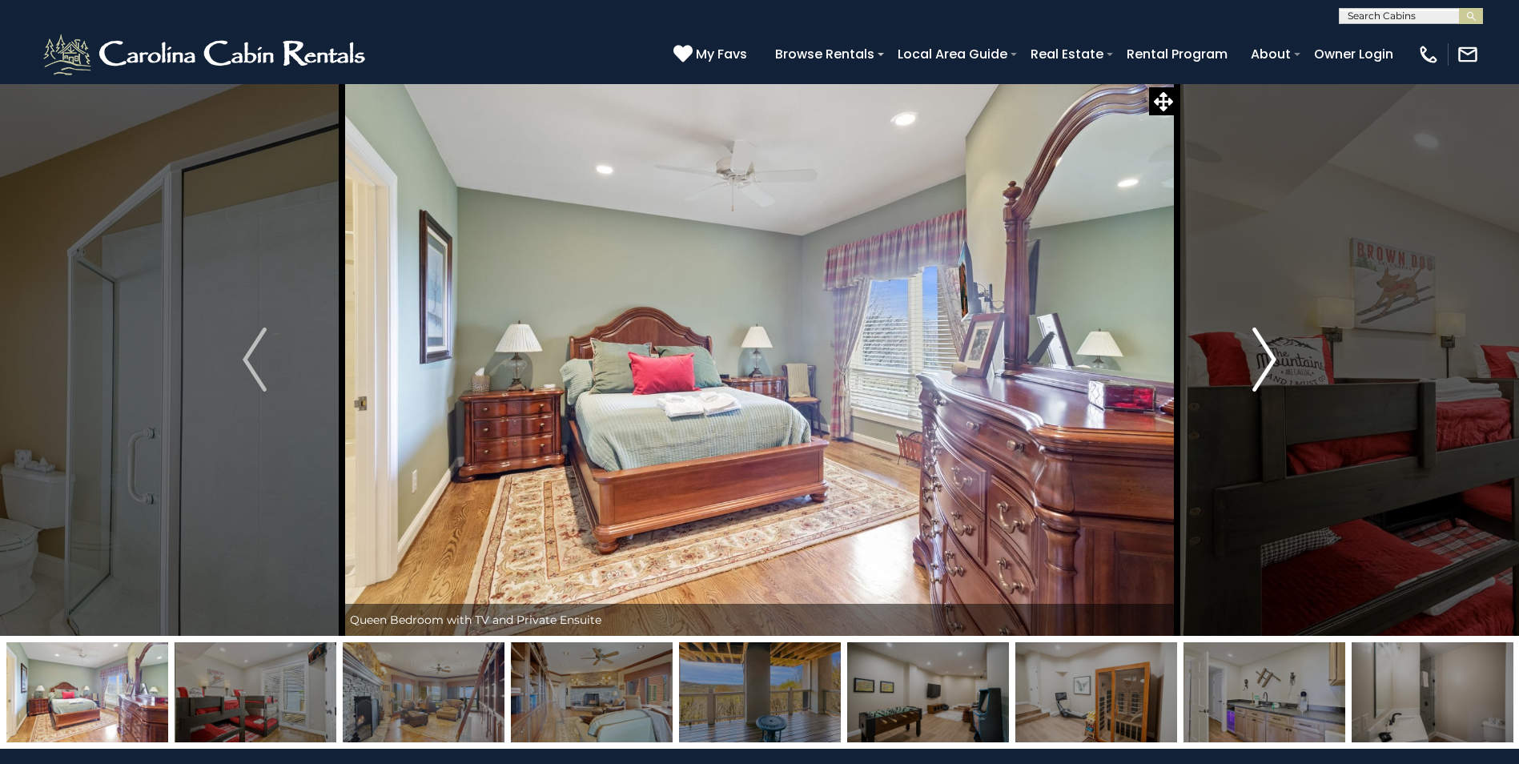
click at [1266, 352] on img "Next" at bounding box center [1264, 359] width 24 height 64
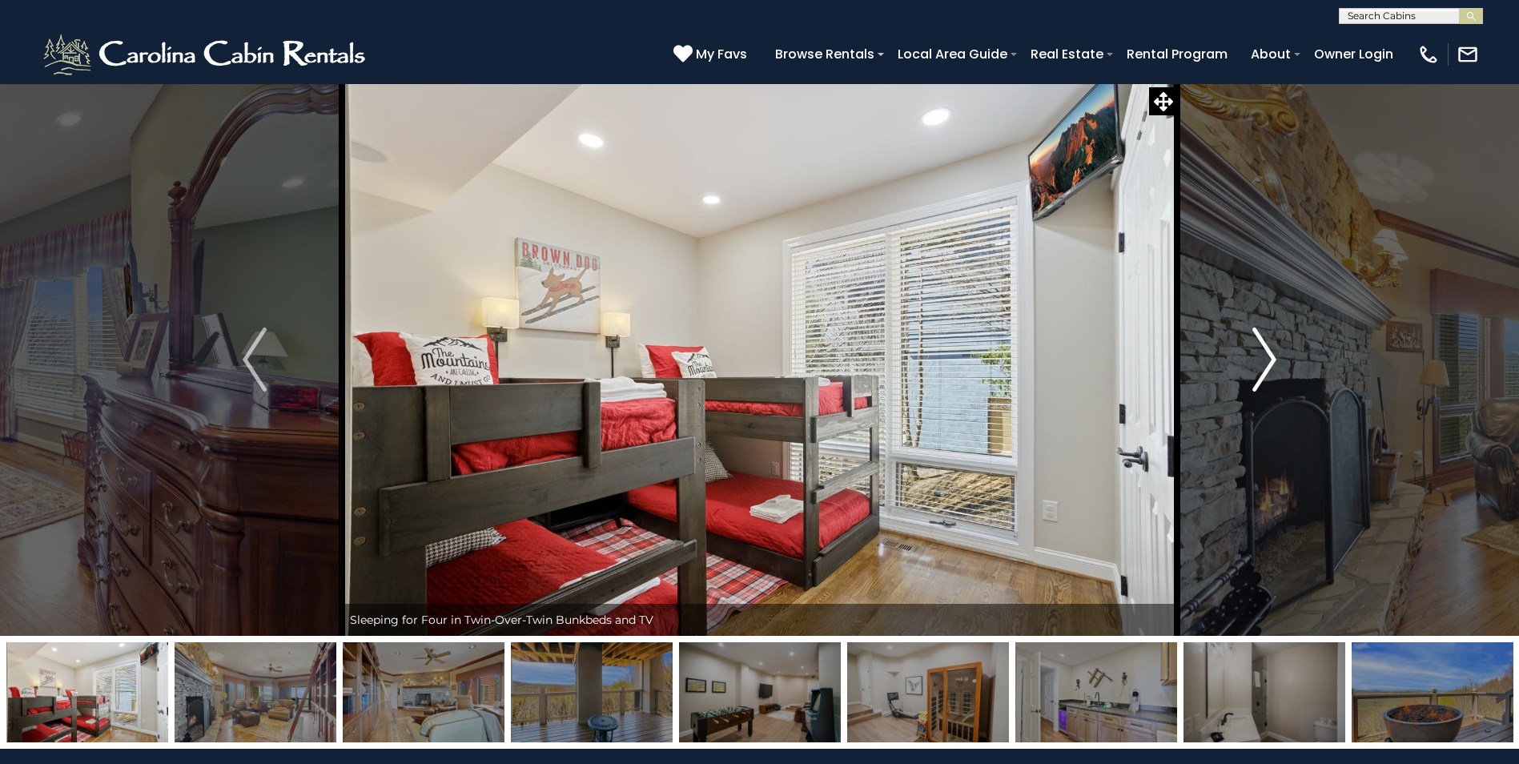
click at [1266, 352] on img "Next" at bounding box center [1264, 359] width 24 height 64
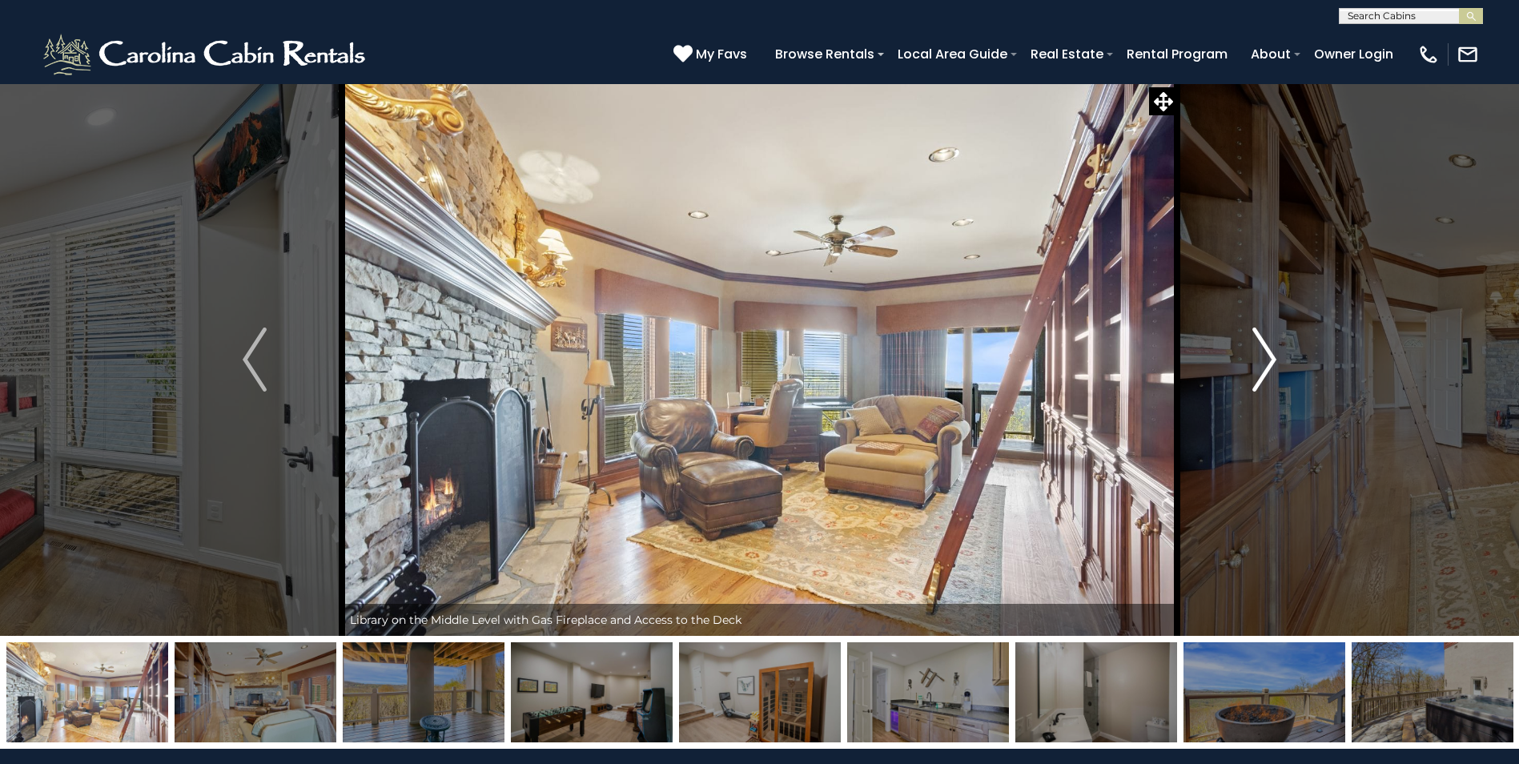
click at [1266, 352] on img "Next" at bounding box center [1264, 359] width 24 height 64
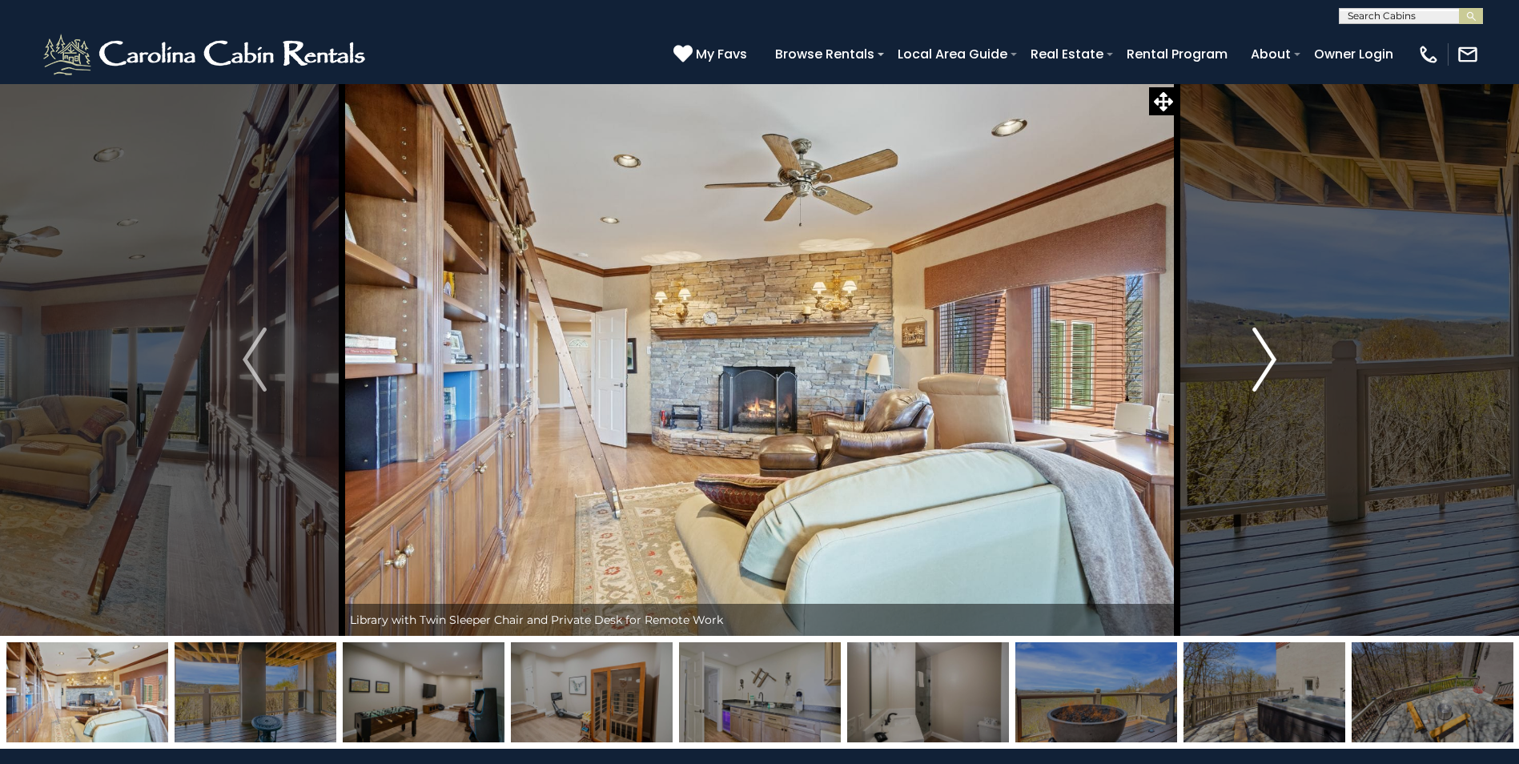
click at [1266, 352] on img "Next" at bounding box center [1264, 359] width 24 height 64
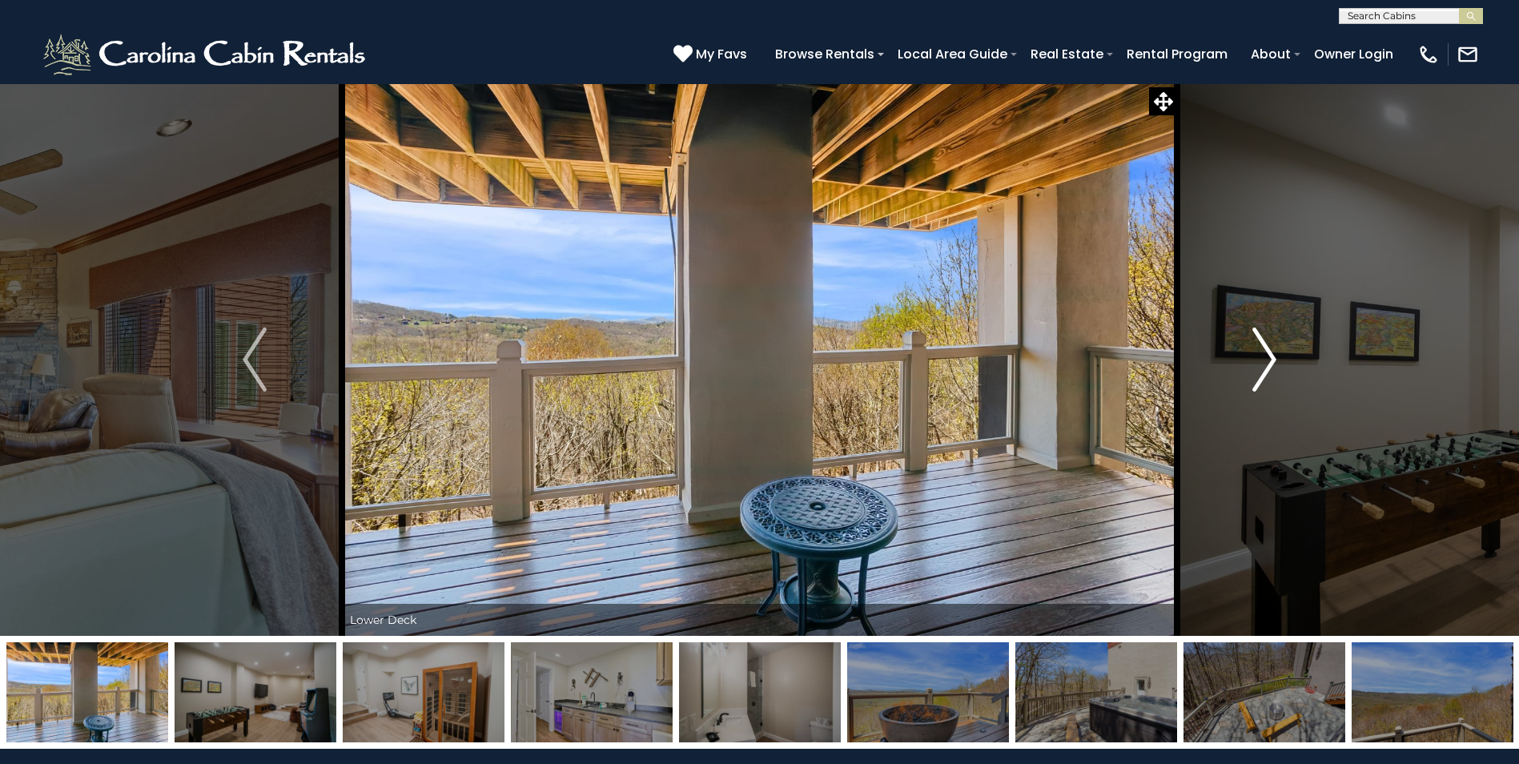
click at [1266, 352] on img "Next" at bounding box center [1264, 359] width 24 height 64
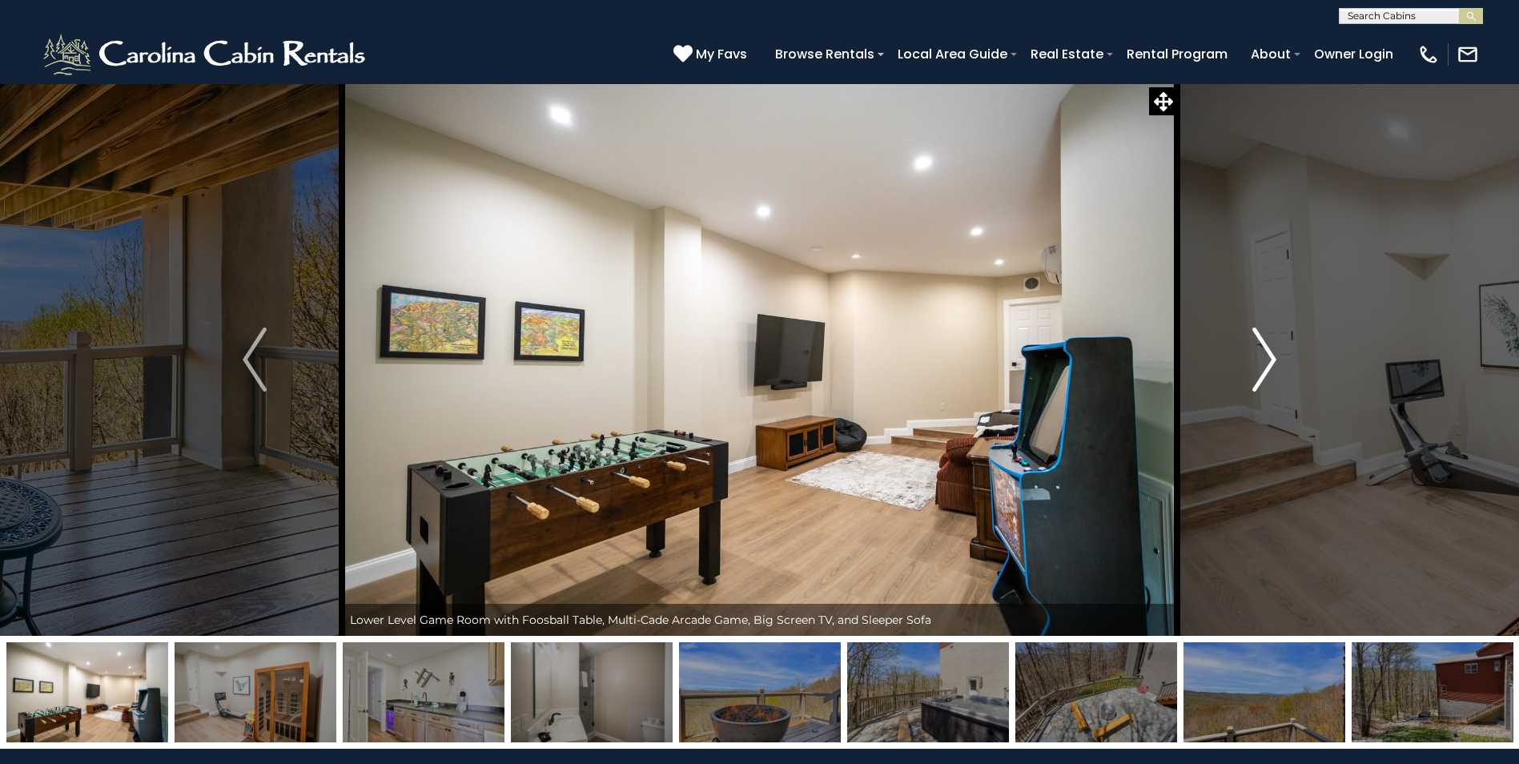
click at [1266, 352] on img "Next" at bounding box center [1264, 359] width 24 height 64
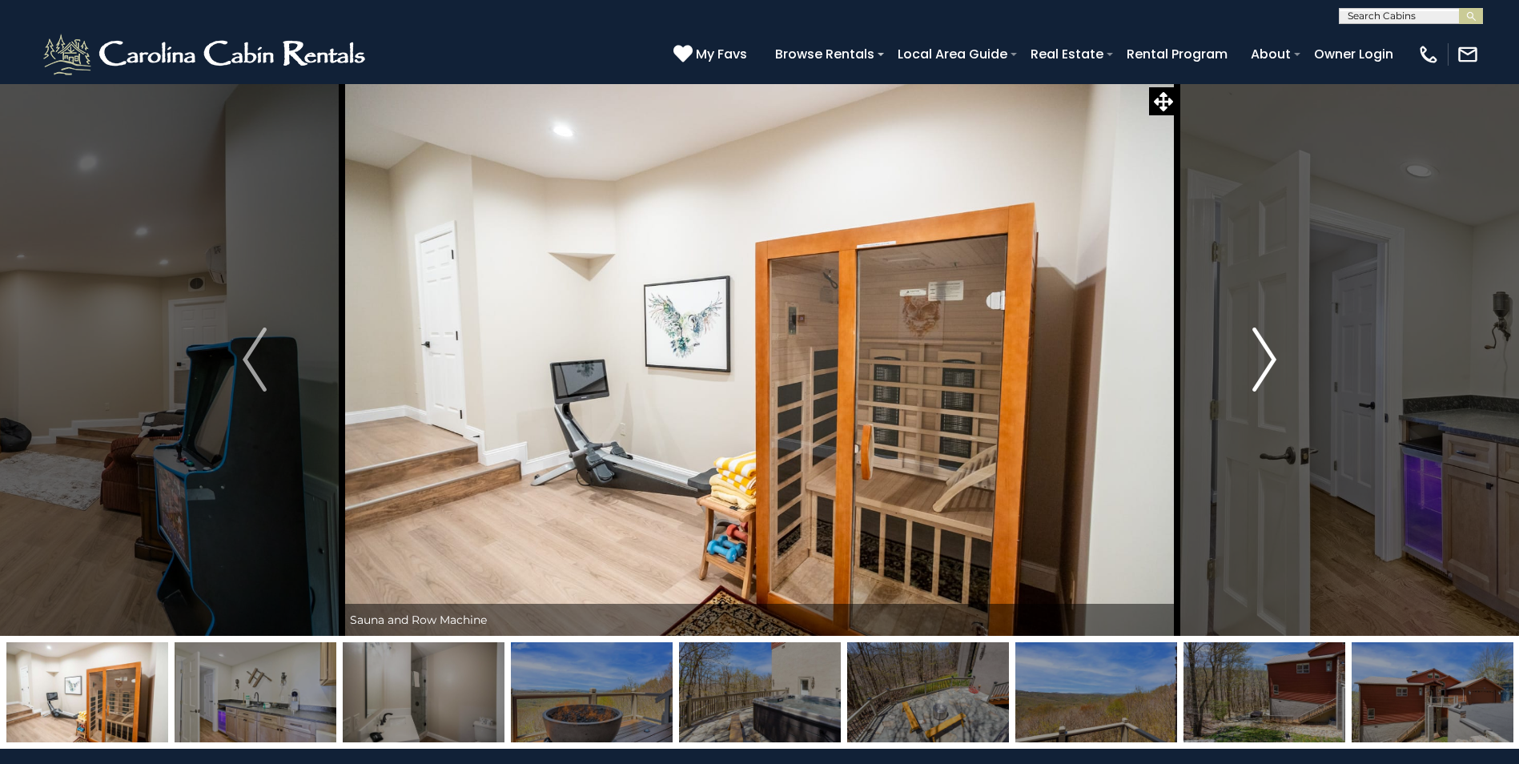
click at [1266, 352] on img "Next" at bounding box center [1264, 359] width 24 height 64
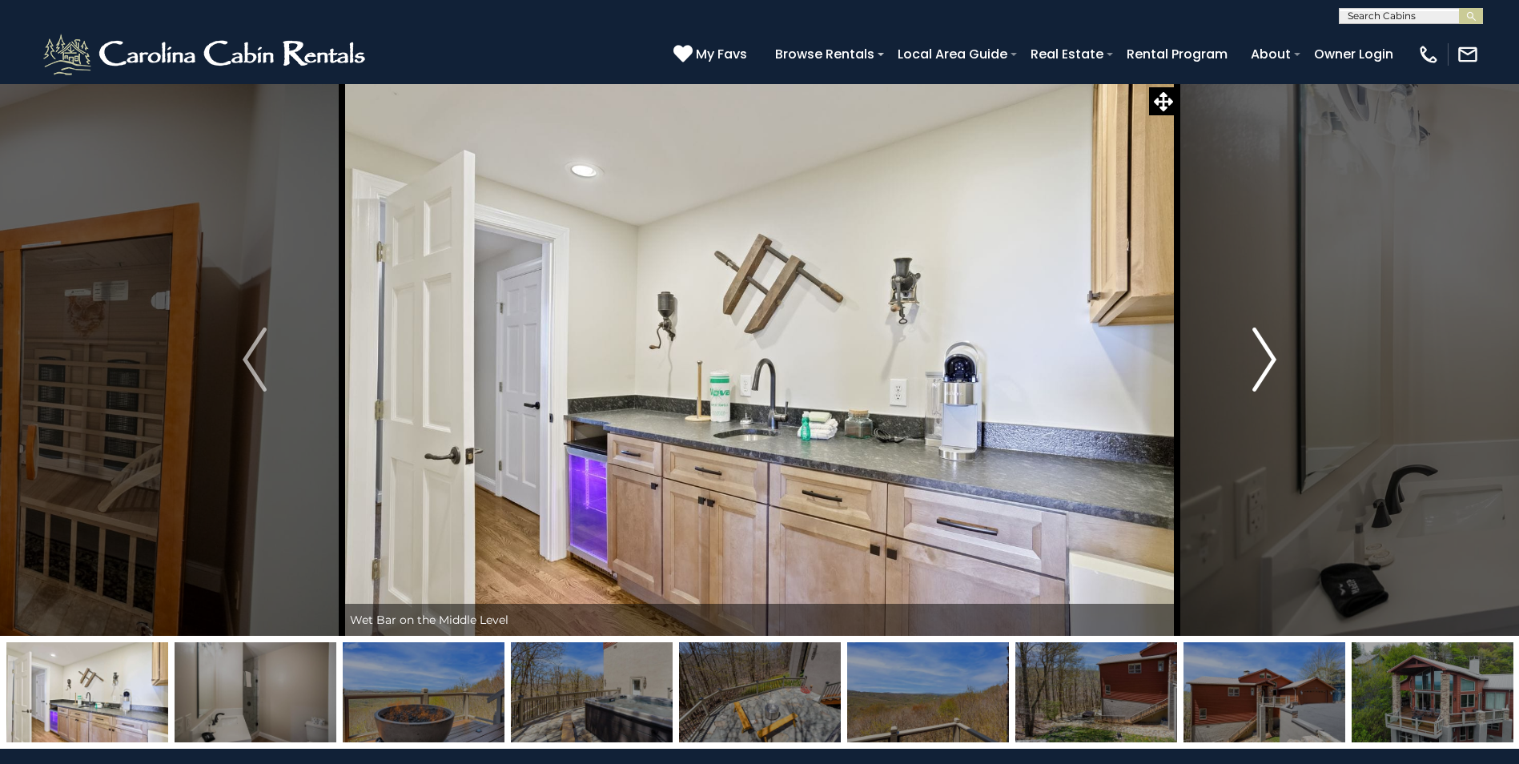
click at [1266, 352] on img "Next" at bounding box center [1264, 359] width 24 height 64
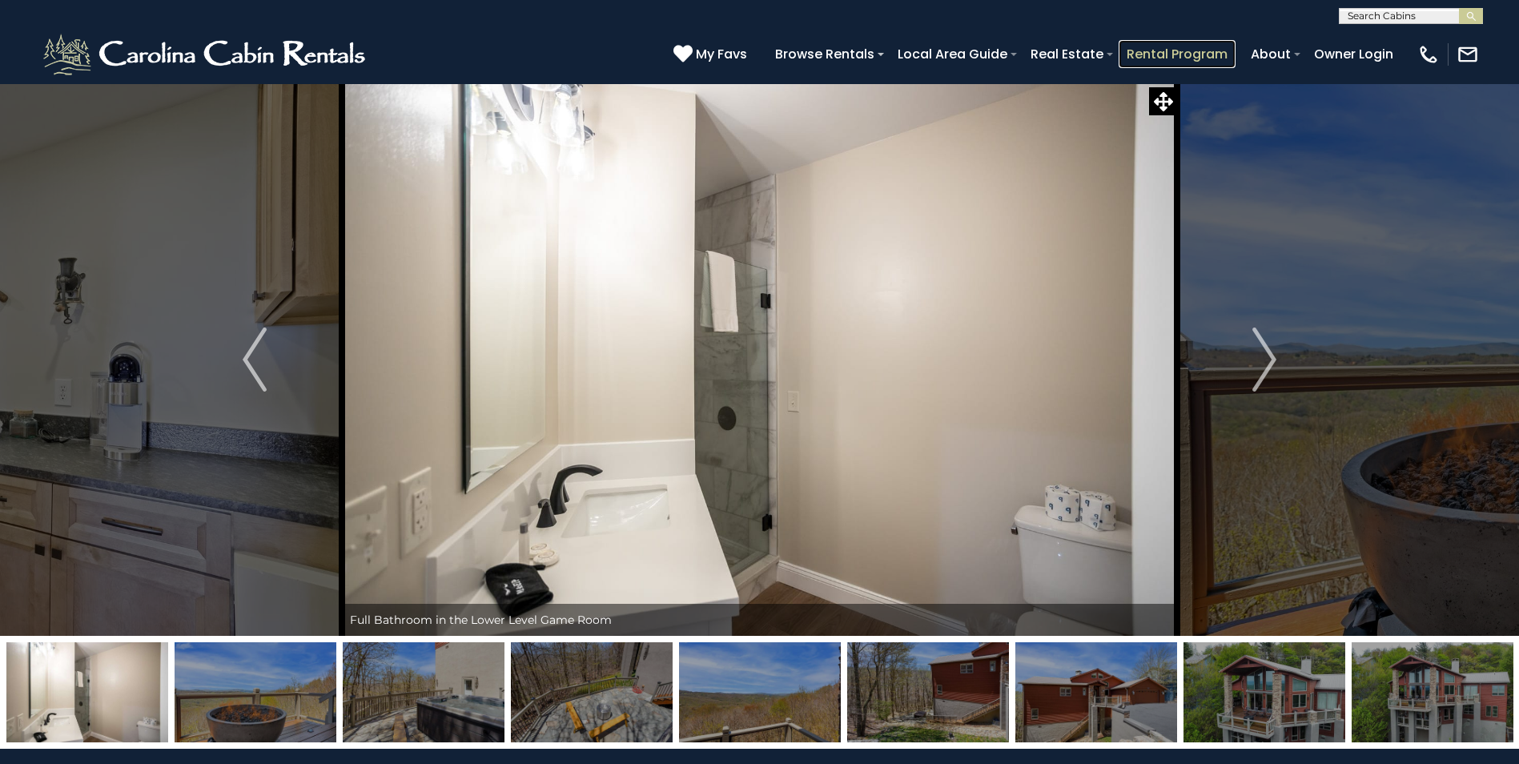
click at [1169, 62] on link "Rental Program" at bounding box center [1176, 54] width 117 height 28
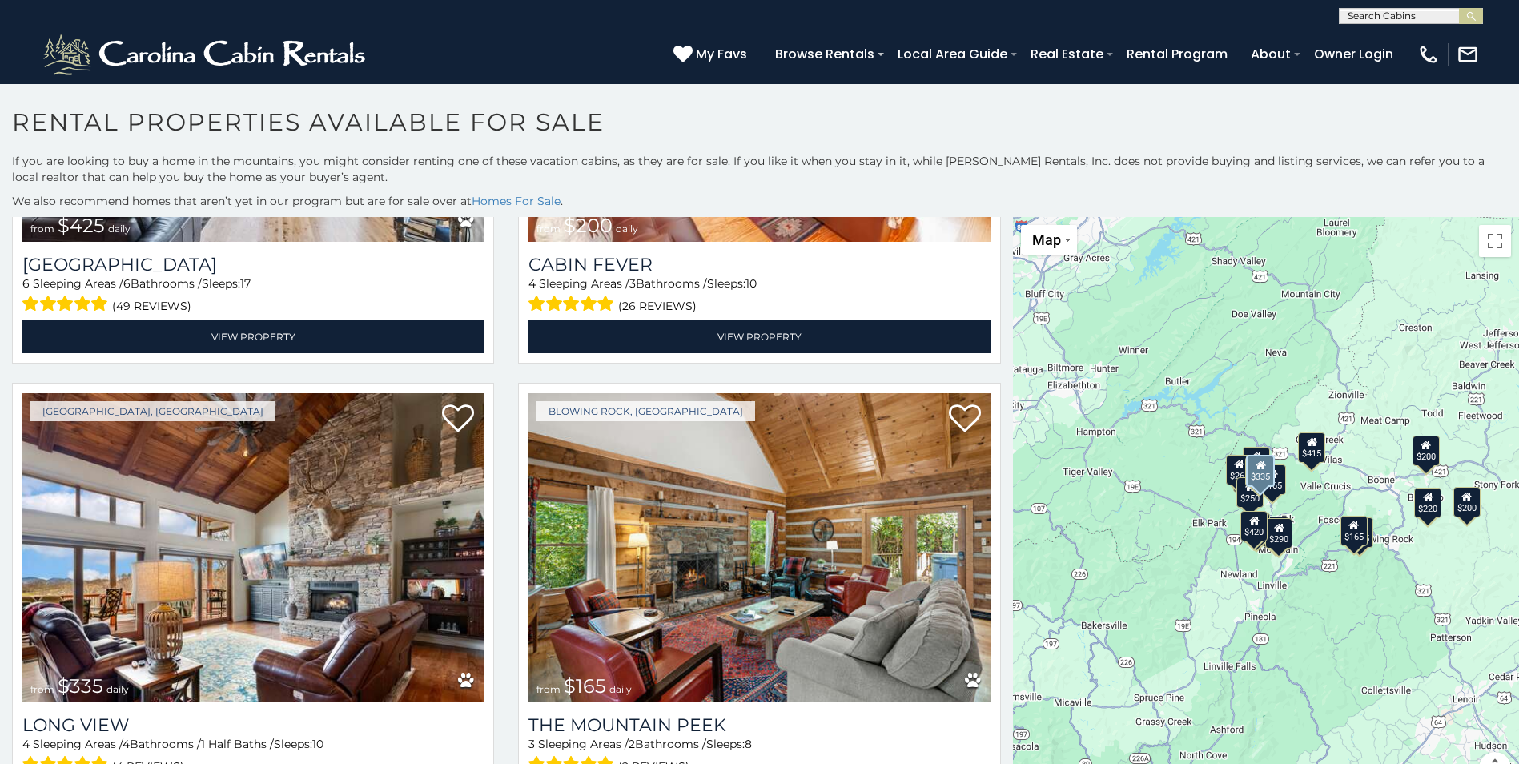
scroll to position [30, 0]
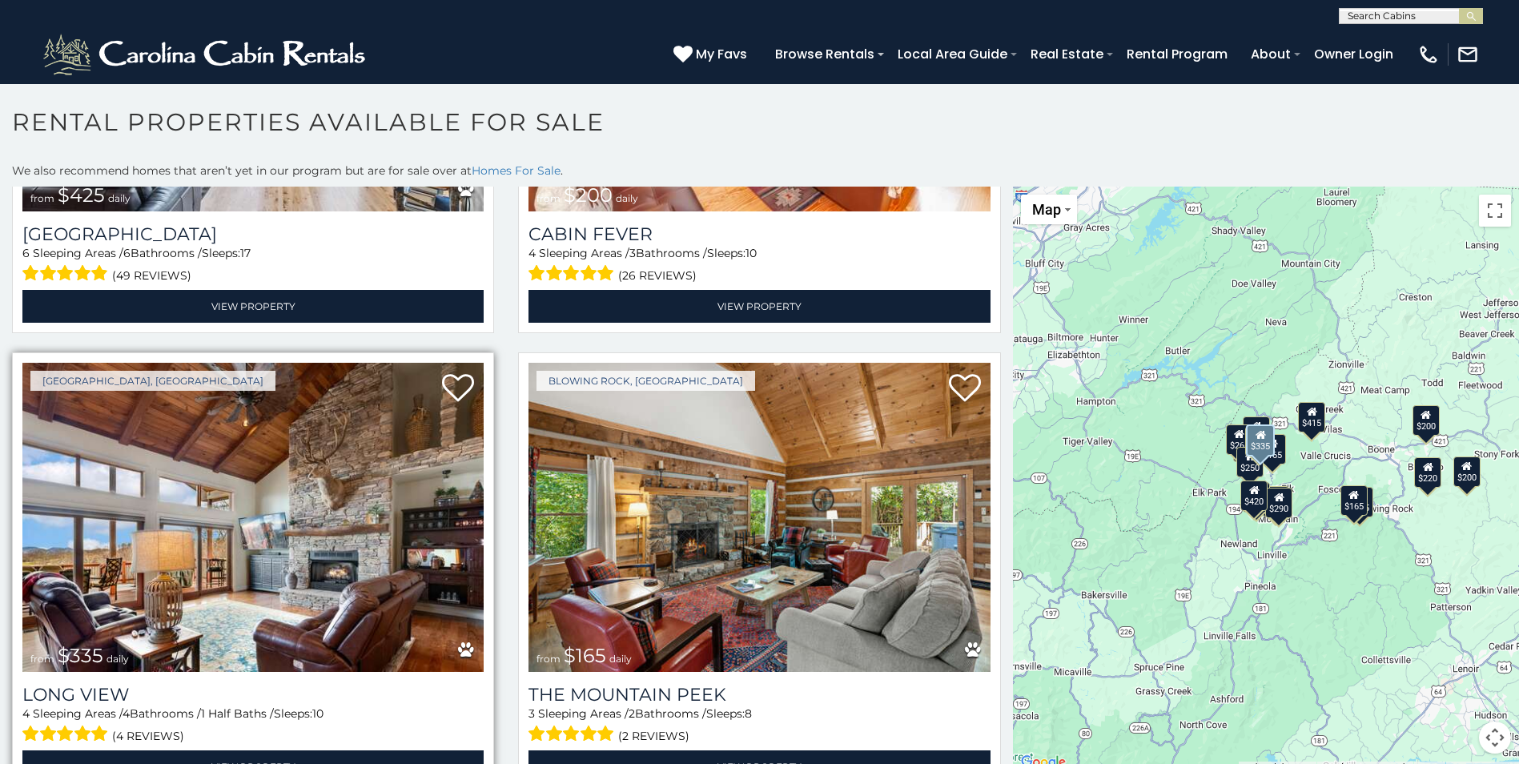
click at [266, 489] on img at bounding box center [252, 517] width 461 height 309
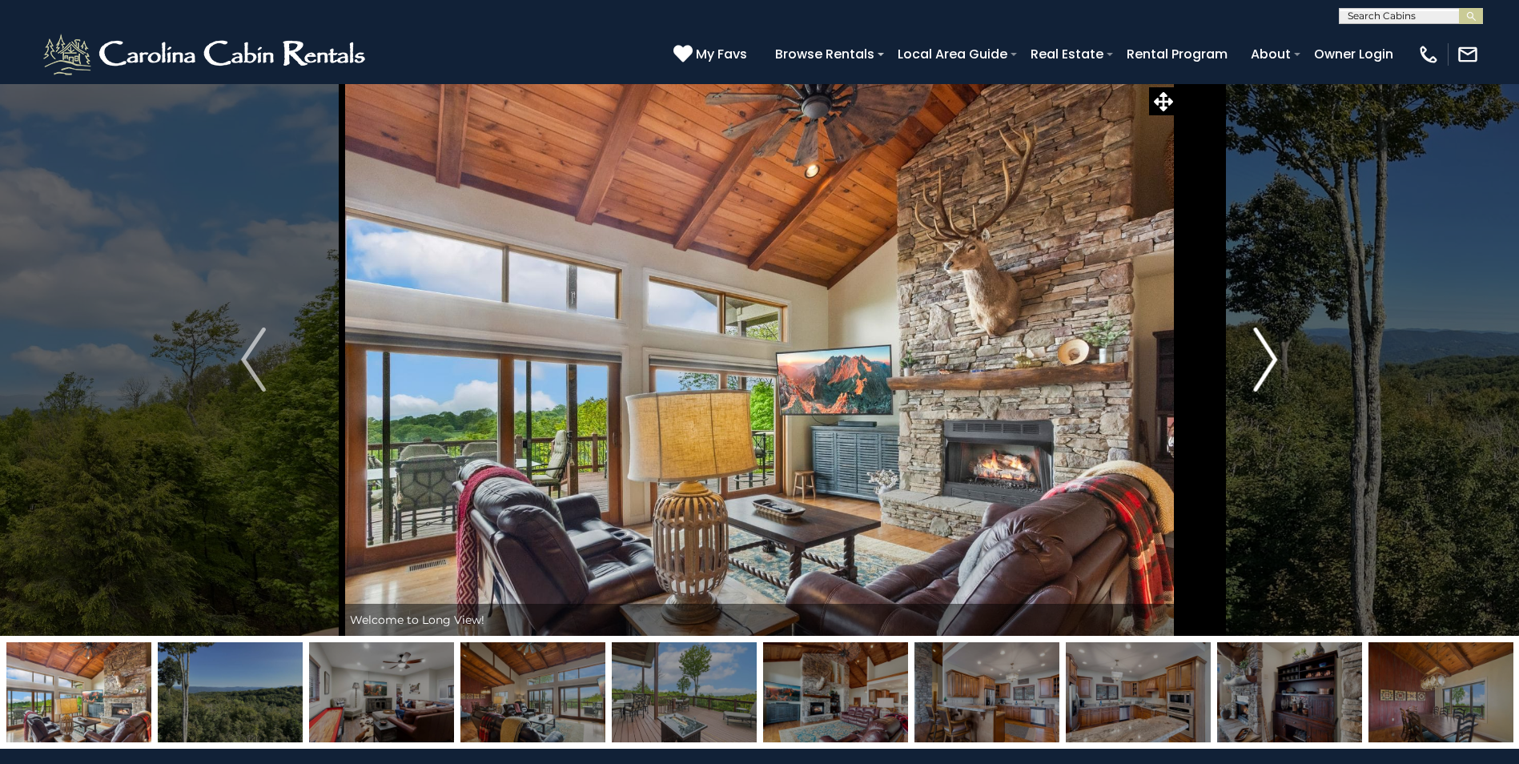
click at [1263, 367] on img "Next" at bounding box center [1265, 359] width 24 height 64
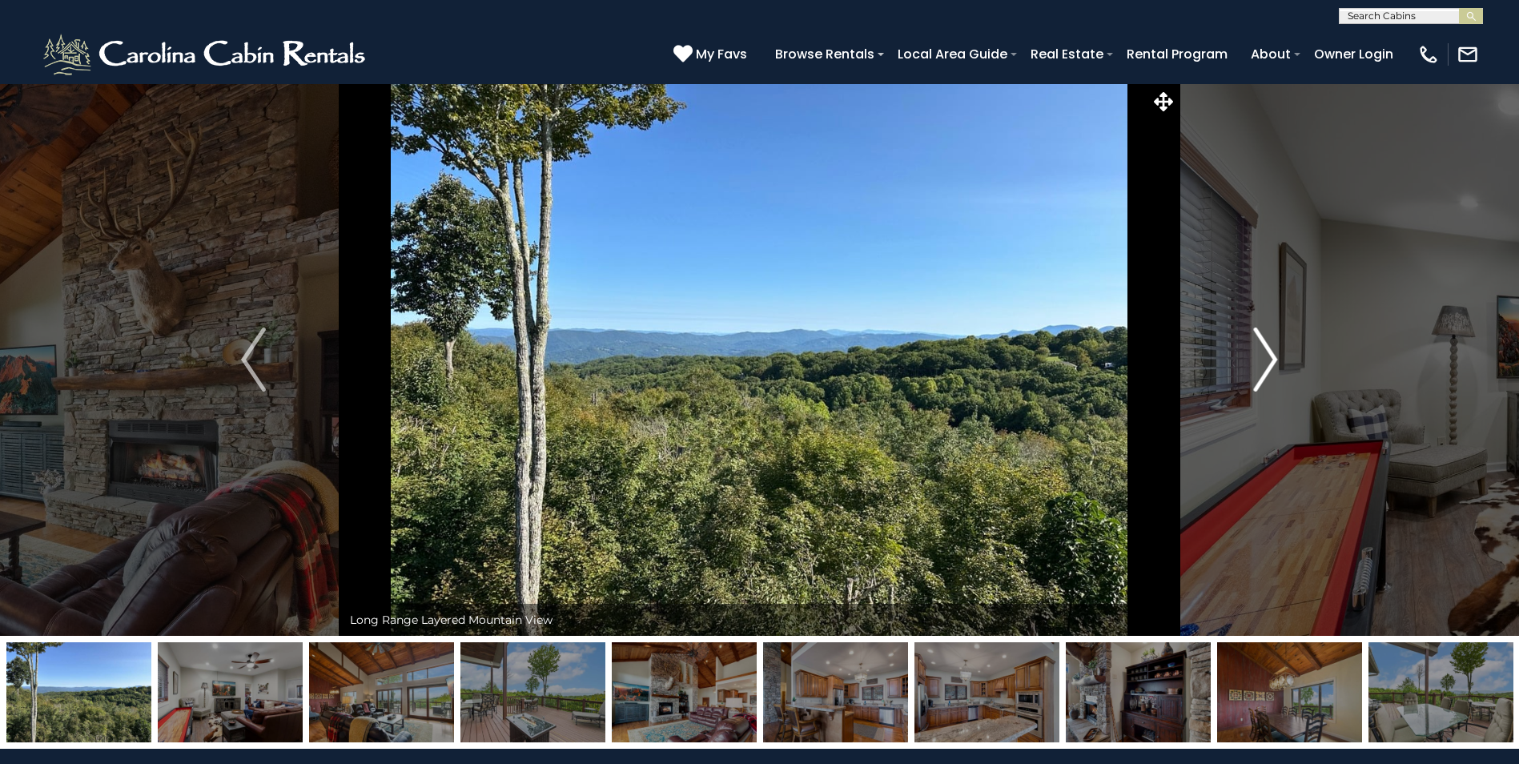
click at [1264, 364] on img "Next" at bounding box center [1265, 359] width 24 height 64
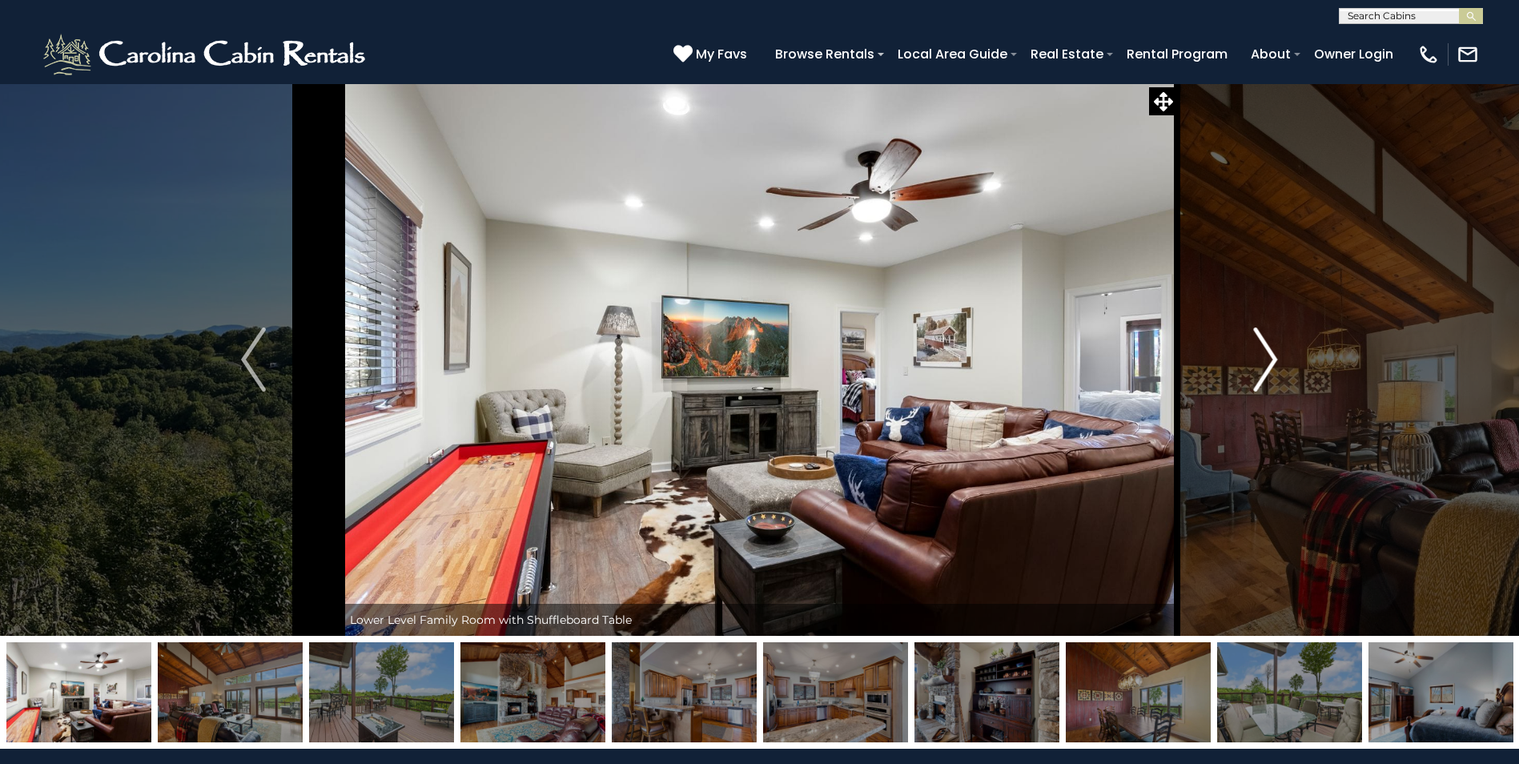
click at [1266, 362] on img "Next" at bounding box center [1265, 359] width 24 height 64
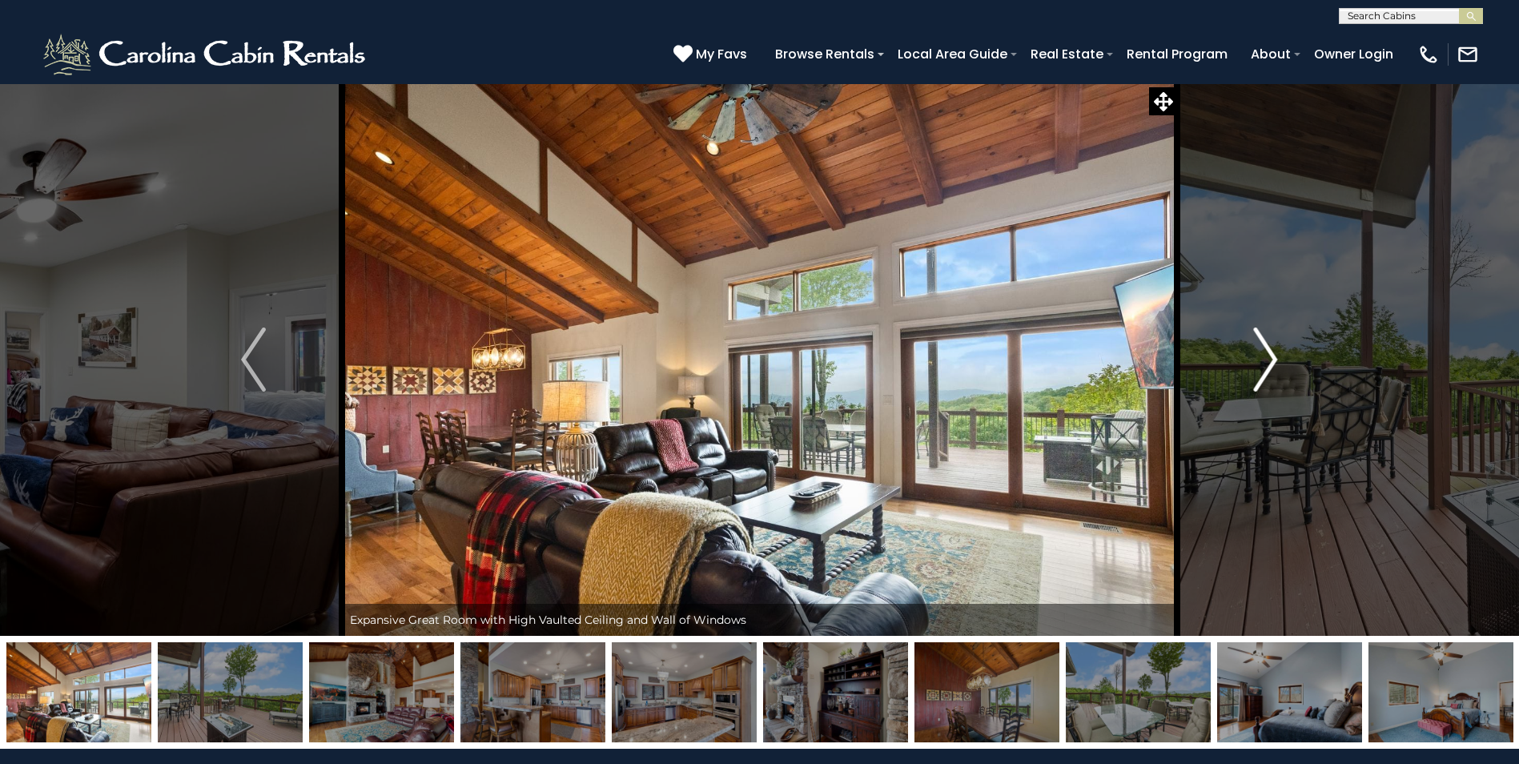
click at [1266, 362] on img "Next" at bounding box center [1265, 359] width 24 height 64
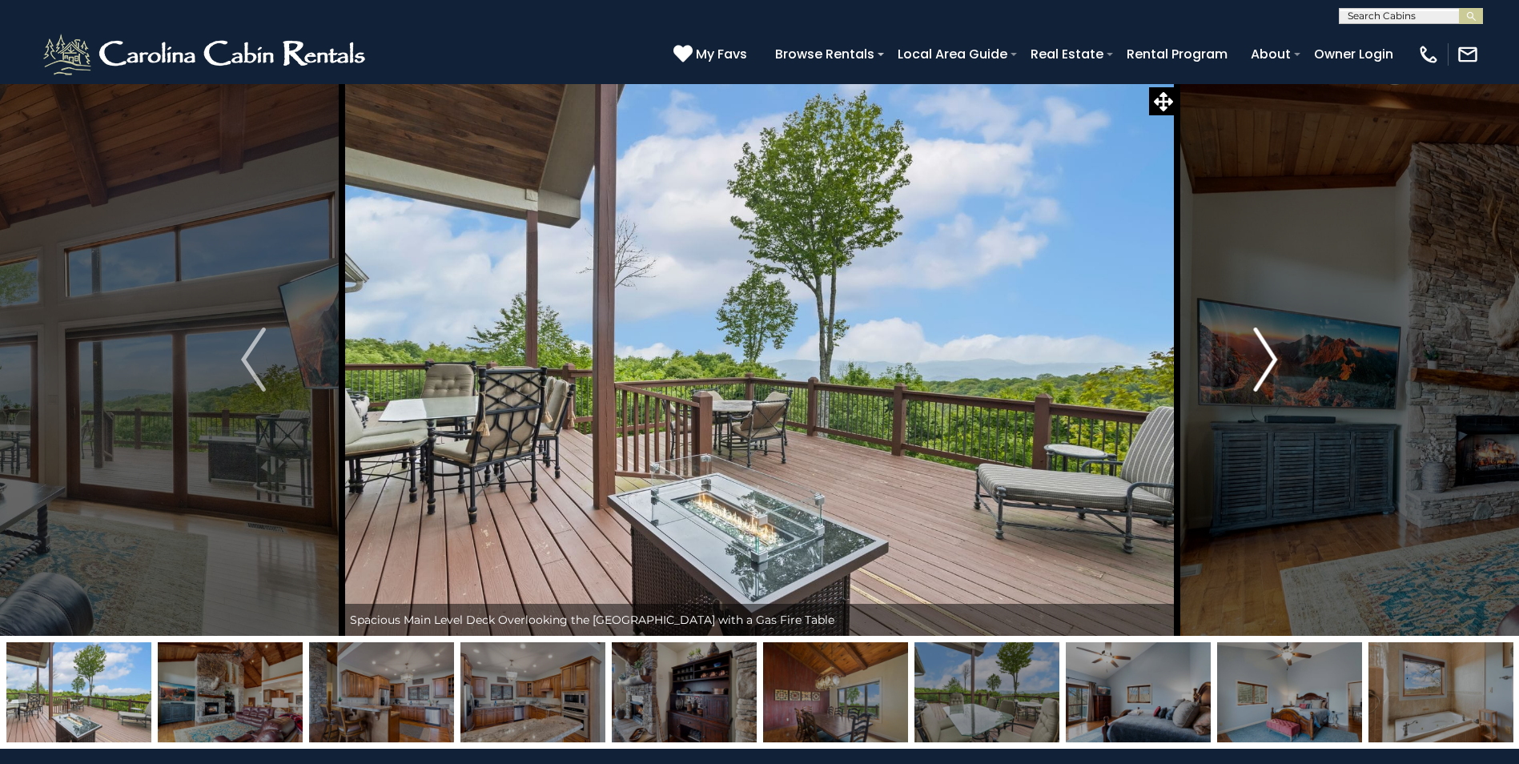
click at [1266, 362] on img "Next" at bounding box center [1265, 359] width 24 height 64
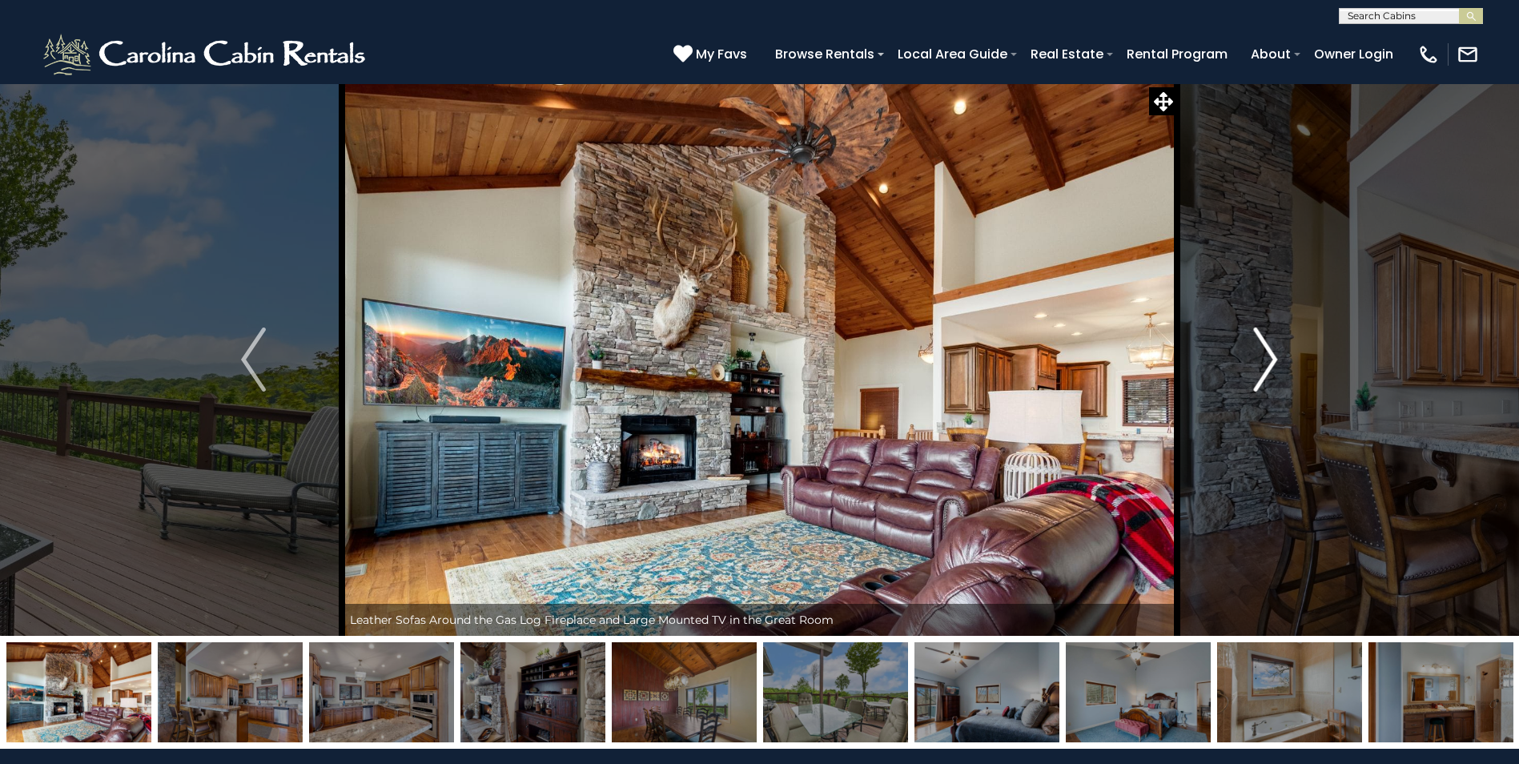
click at [1266, 362] on img "Next" at bounding box center [1265, 359] width 24 height 64
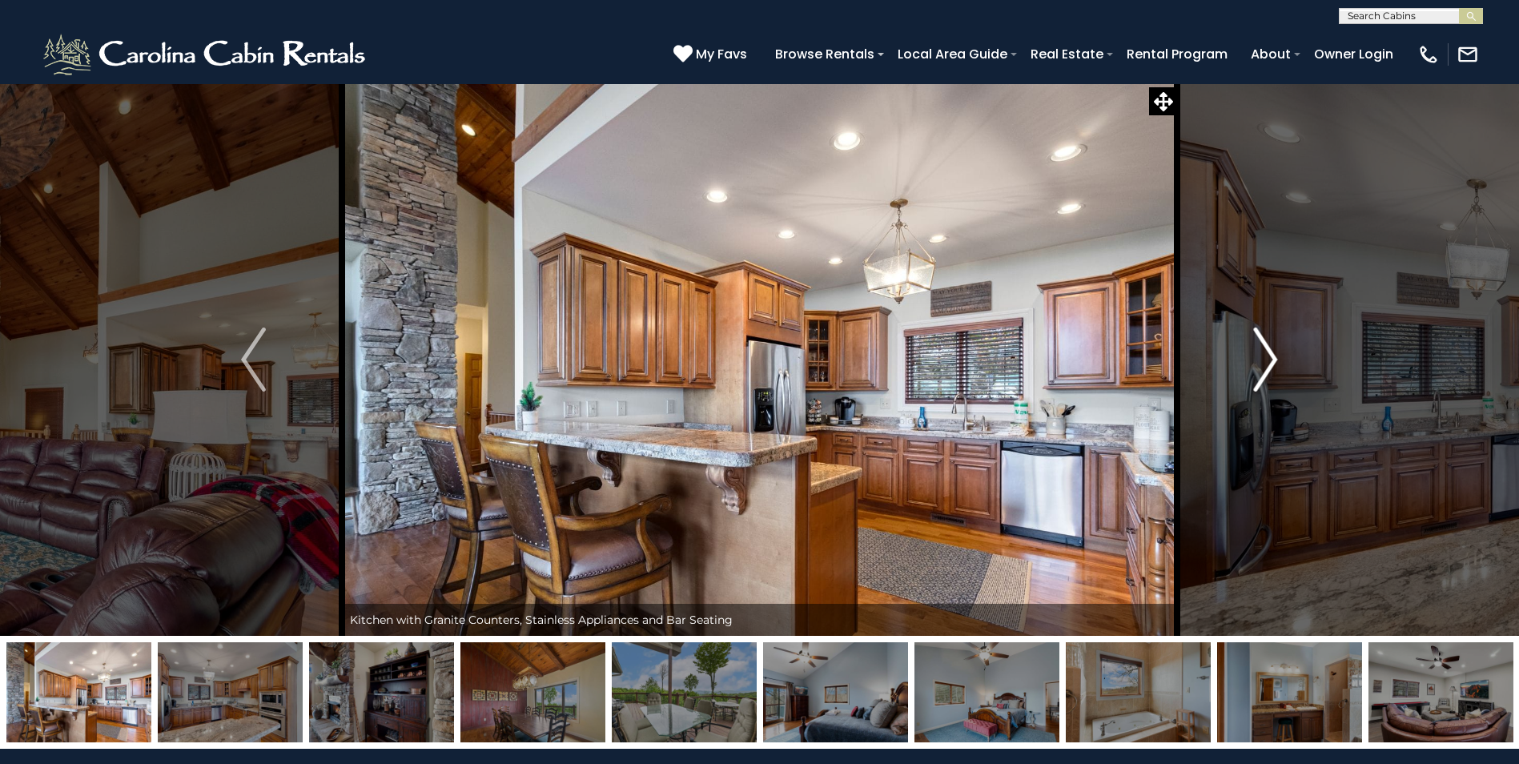
click at [1266, 362] on img "Next" at bounding box center [1265, 359] width 24 height 64
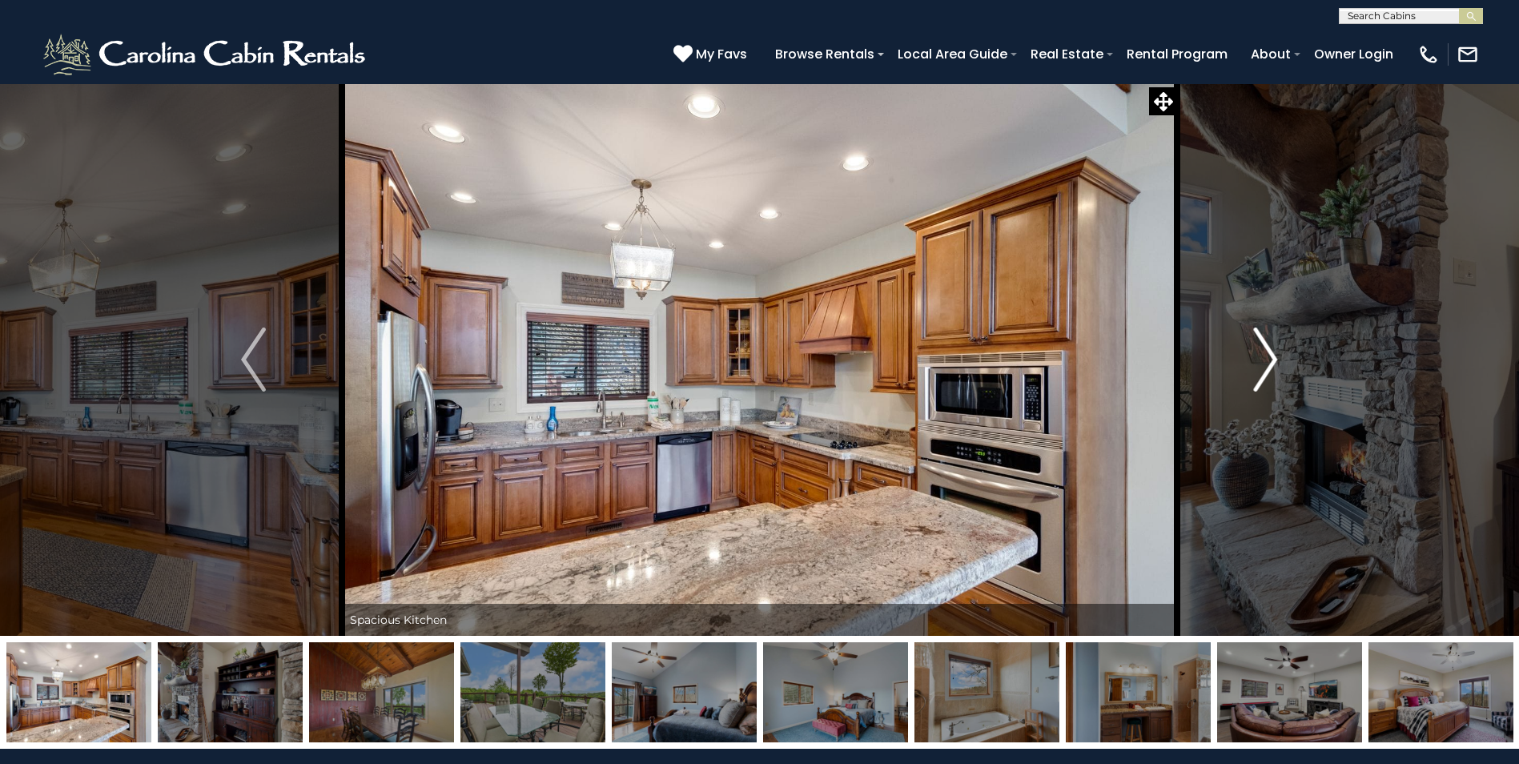
click at [1266, 362] on img "Next" at bounding box center [1265, 359] width 24 height 64
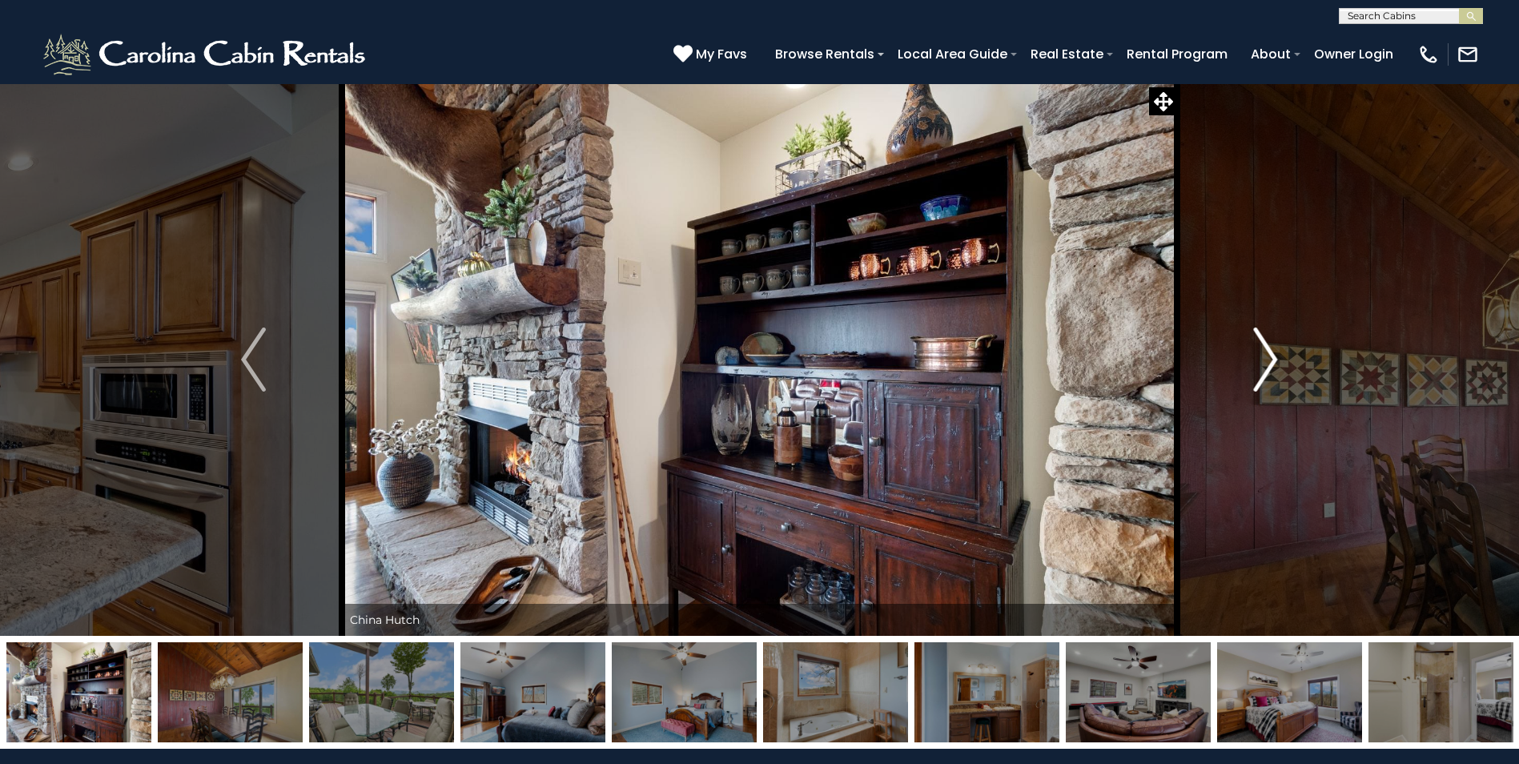
click at [1266, 362] on img "Next" at bounding box center [1265, 359] width 24 height 64
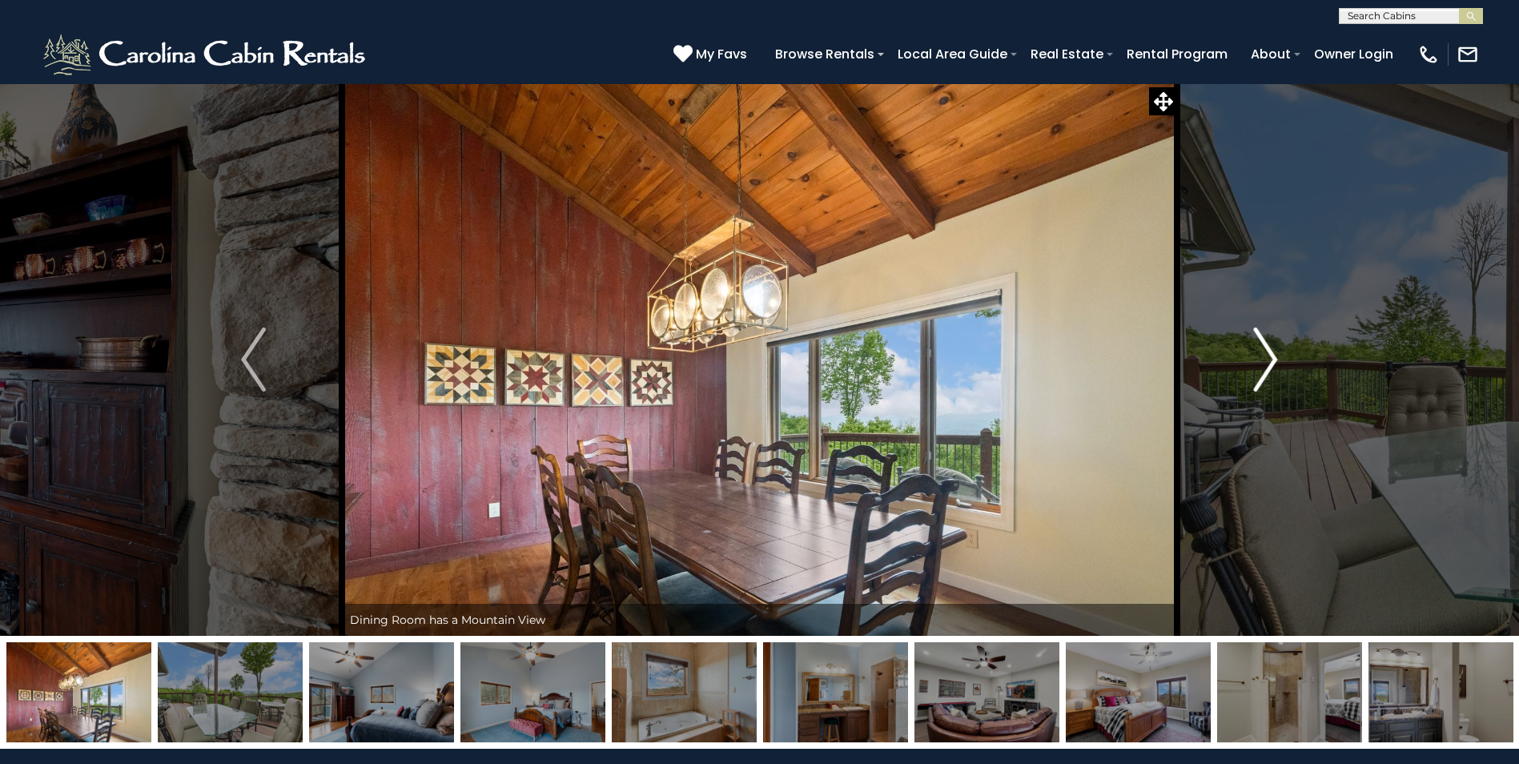
click at [1266, 362] on img "Next" at bounding box center [1265, 359] width 24 height 64
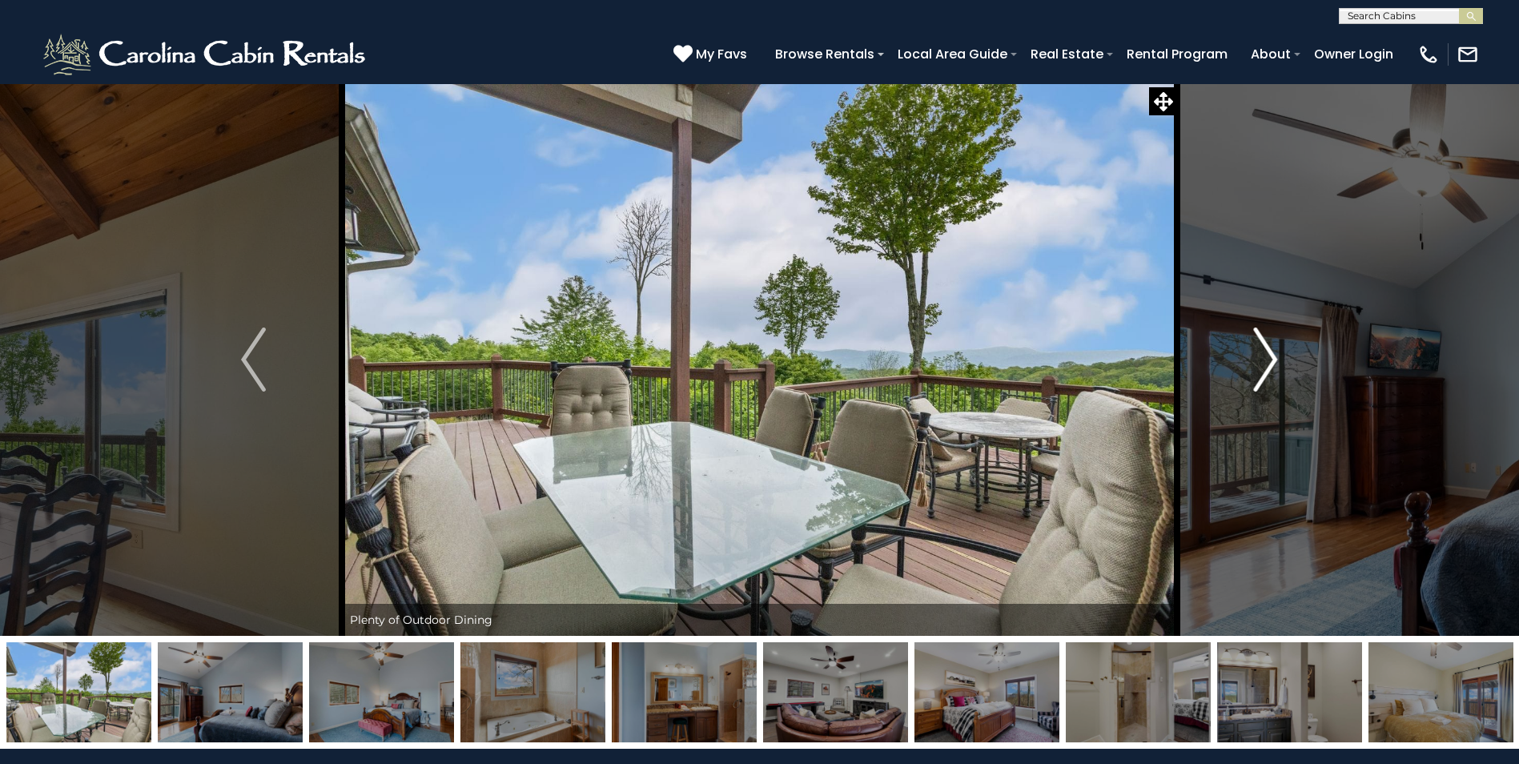
click at [1266, 362] on img "Next" at bounding box center [1265, 359] width 24 height 64
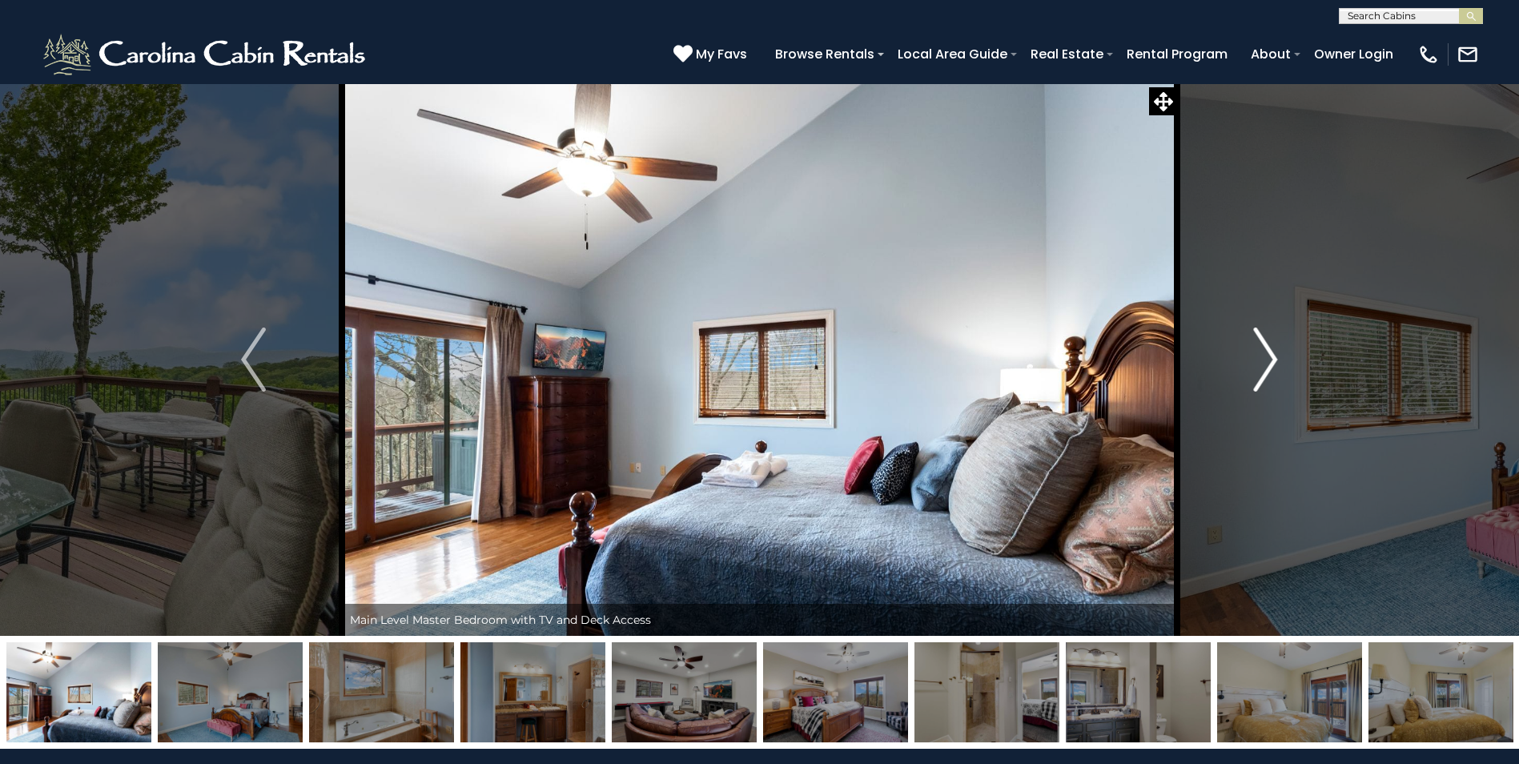
click at [1266, 362] on img "Next" at bounding box center [1265, 359] width 24 height 64
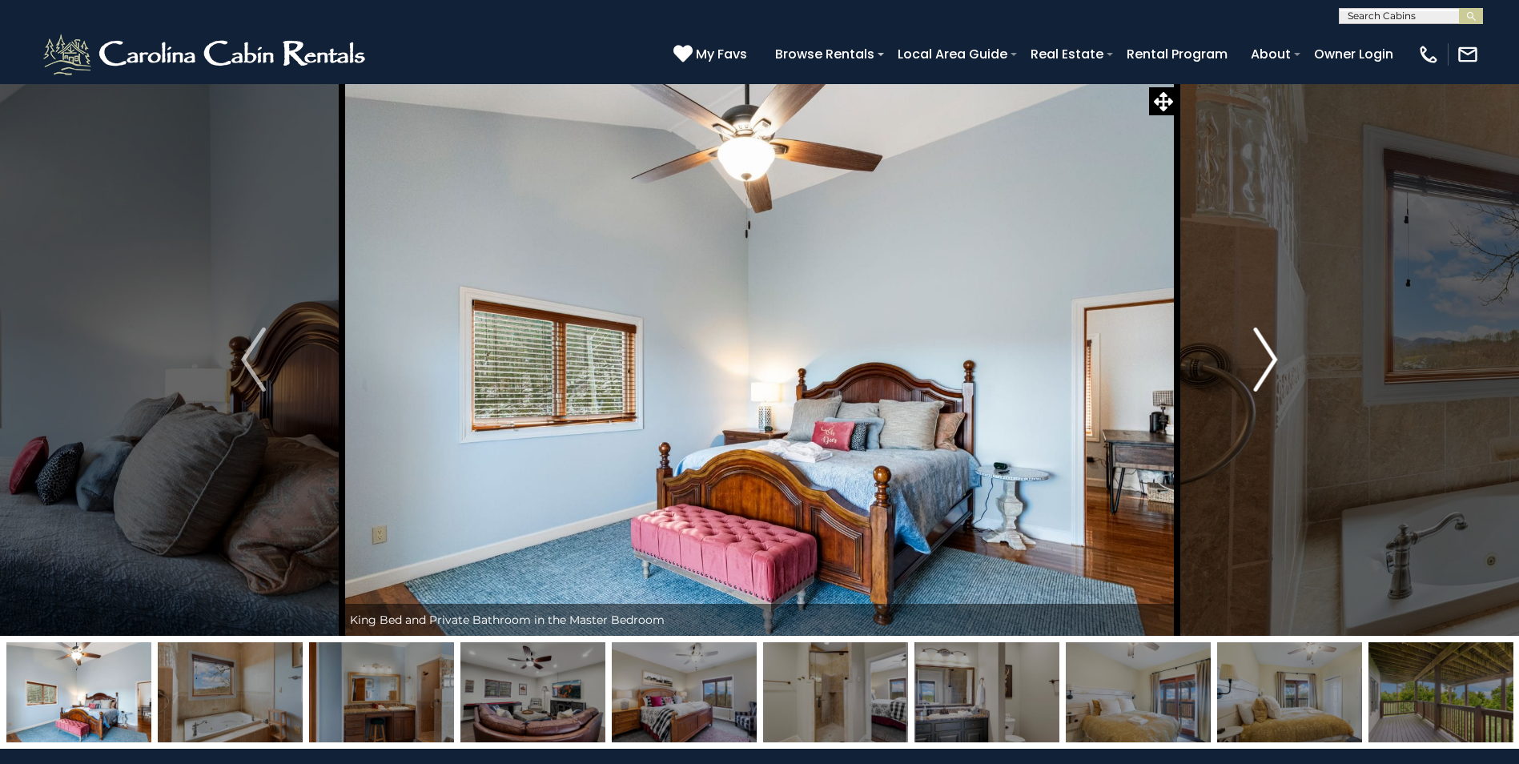
click at [1266, 362] on img "Next" at bounding box center [1265, 359] width 24 height 64
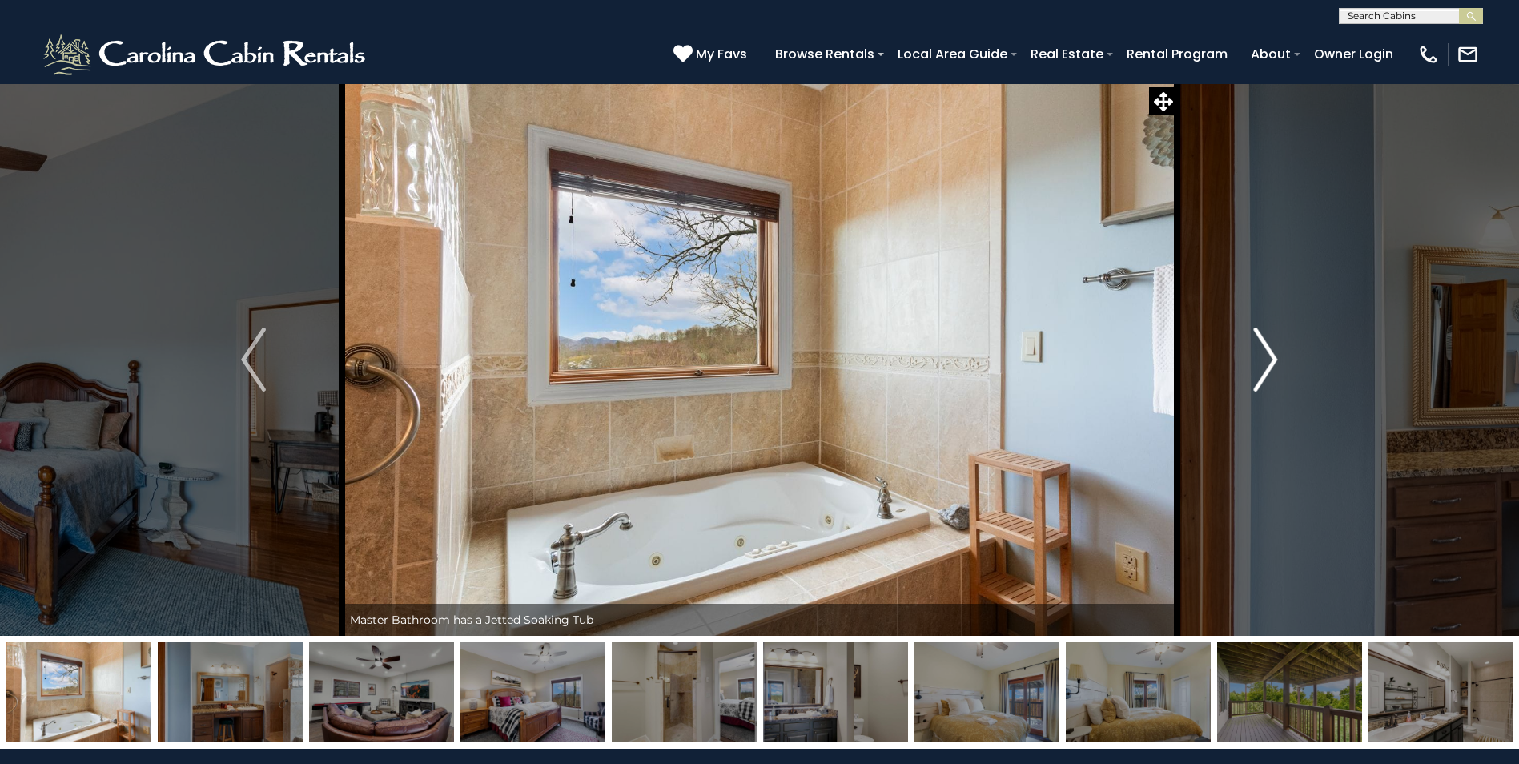
click at [1266, 362] on img "Next" at bounding box center [1265, 359] width 24 height 64
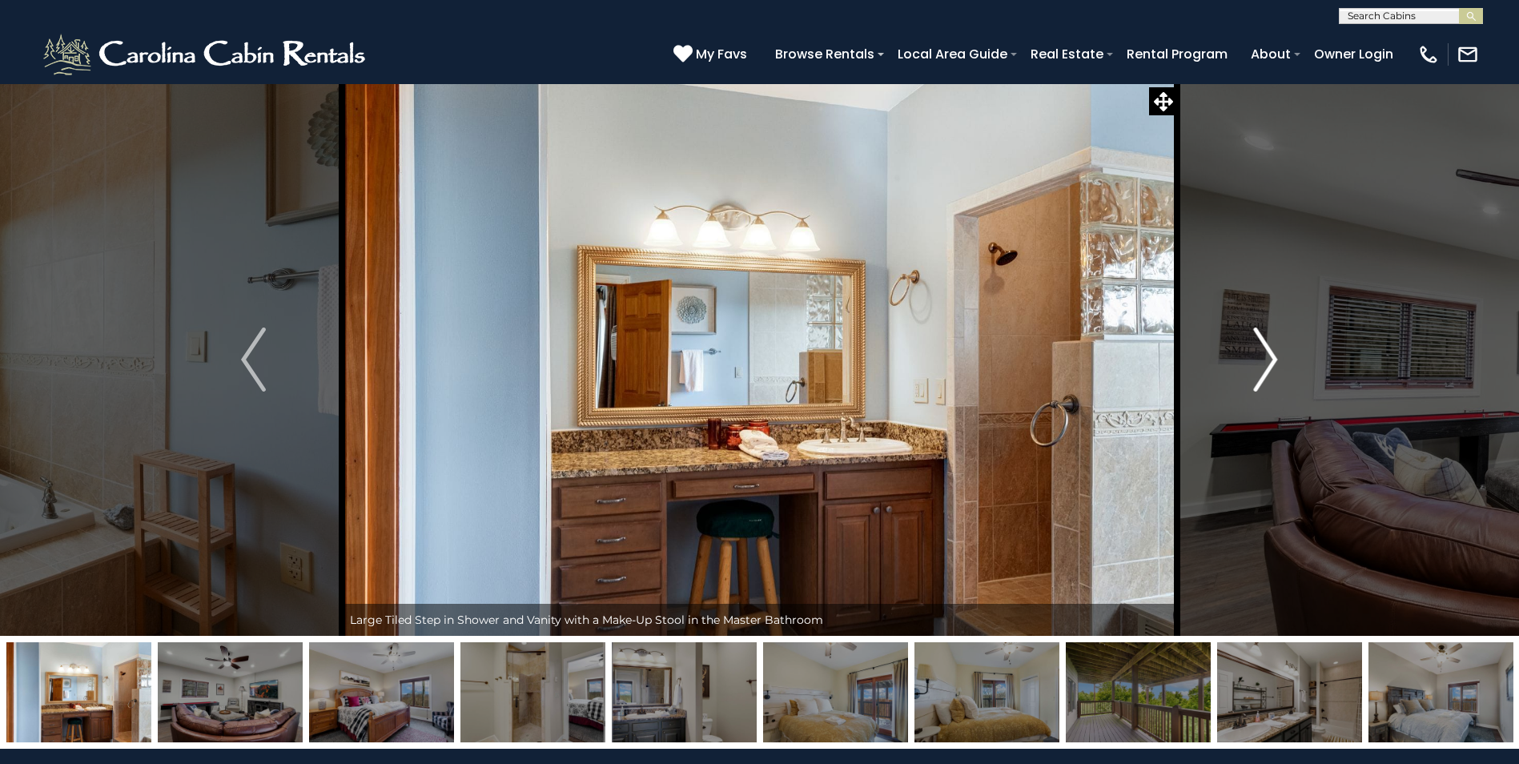
click at [1266, 362] on img "Next" at bounding box center [1265, 359] width 24 height 64
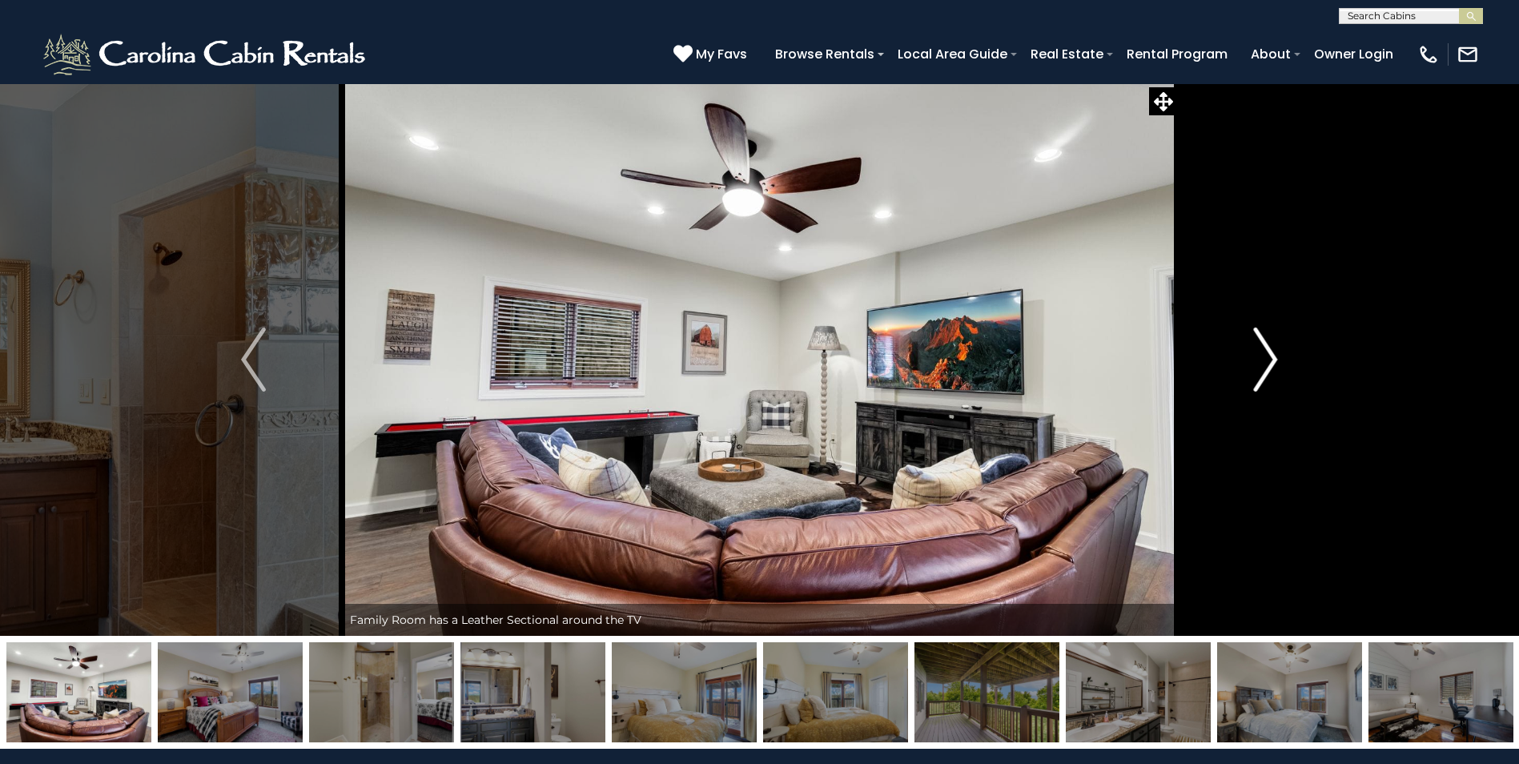
click at [1266, 362] on img "Next" at bounding box center [1265, 359] width 24 height 64
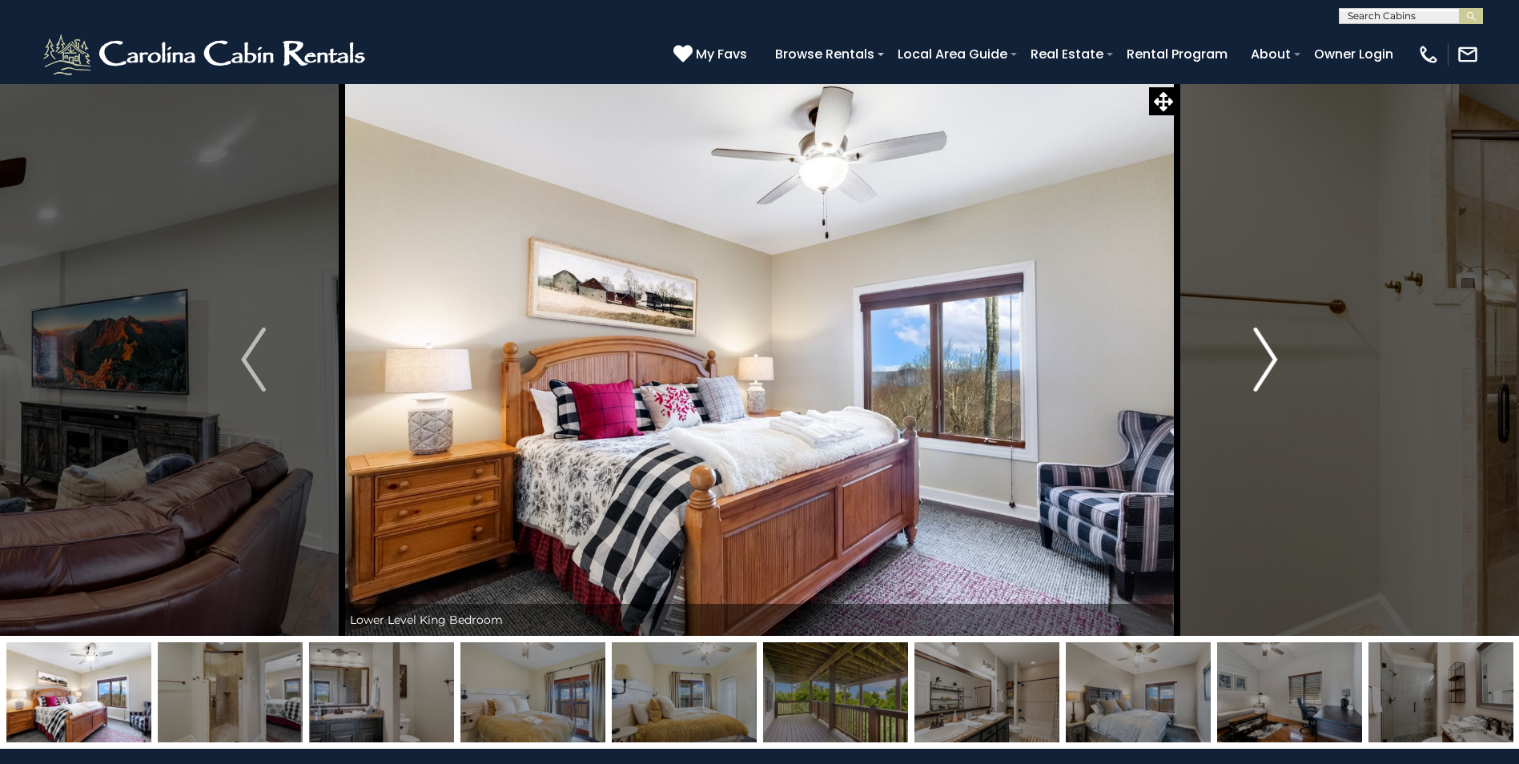
click at [1266, 362] on img "Next" at bounding box center [1265, 359] width 24 height 64
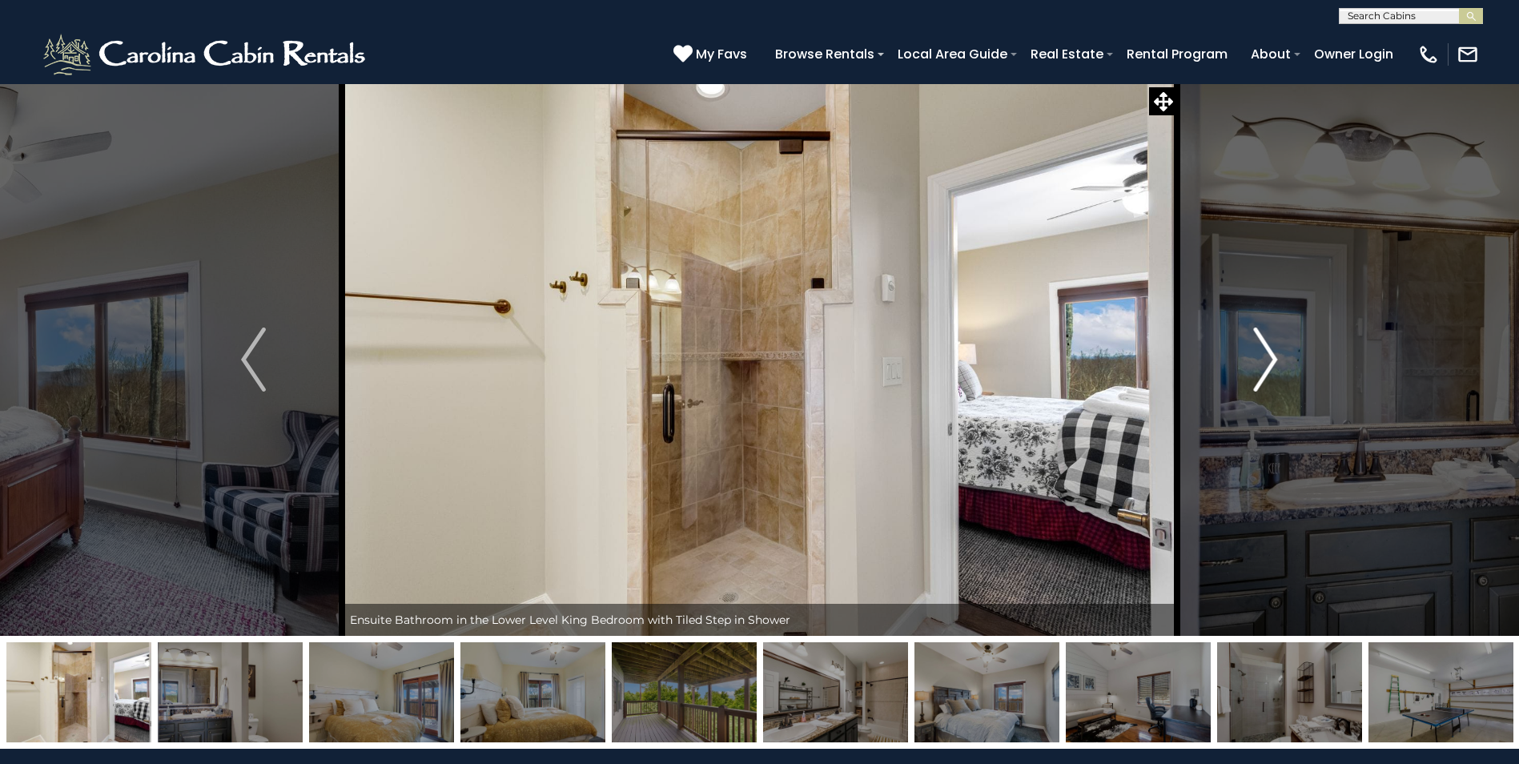
click at [1266, 362] on img "Next" at bounding box center [1265, 359] width 24 height 64
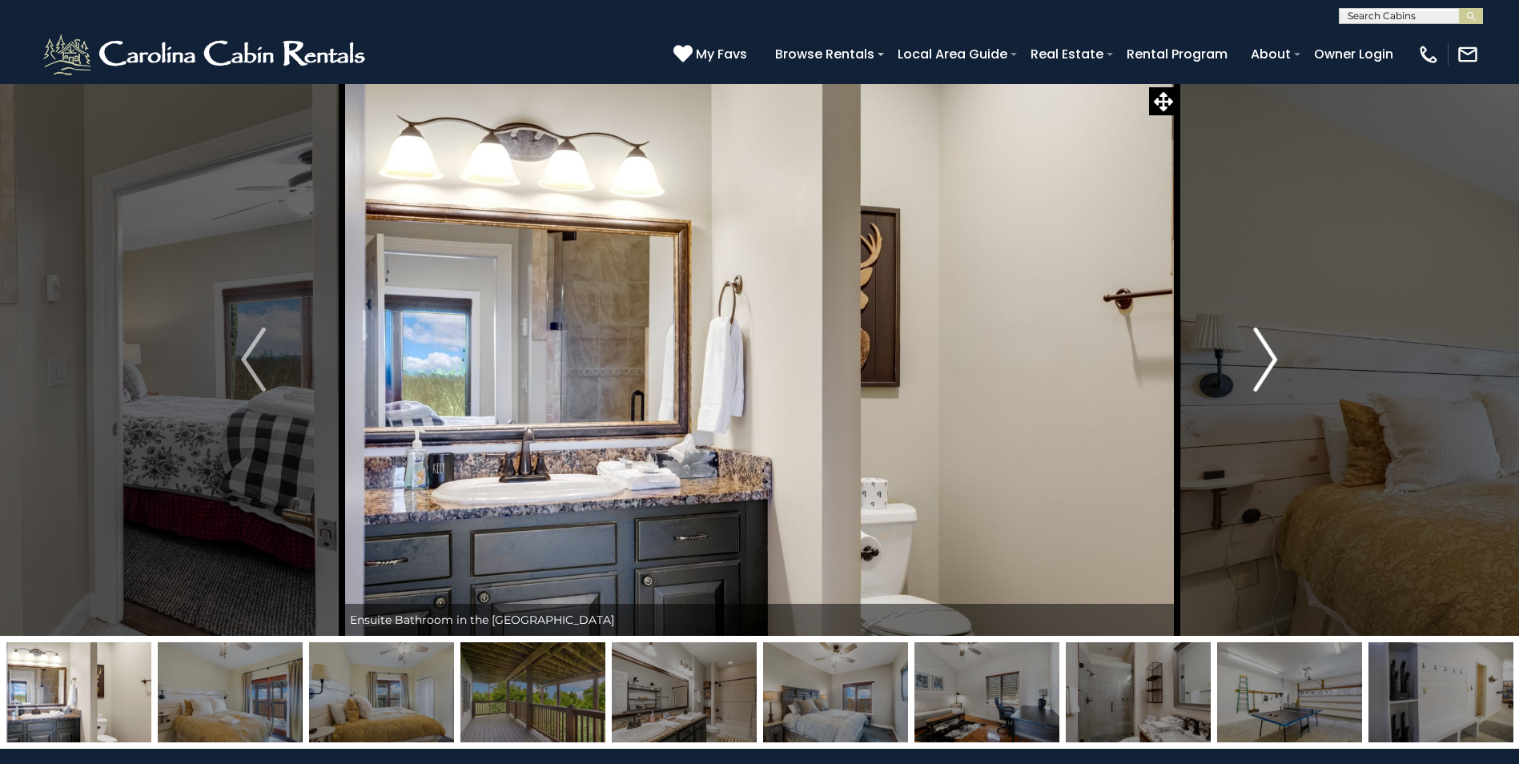
click at [1266, 362] on img "Next" at bounding box center [1265, 359] width 24 height 64
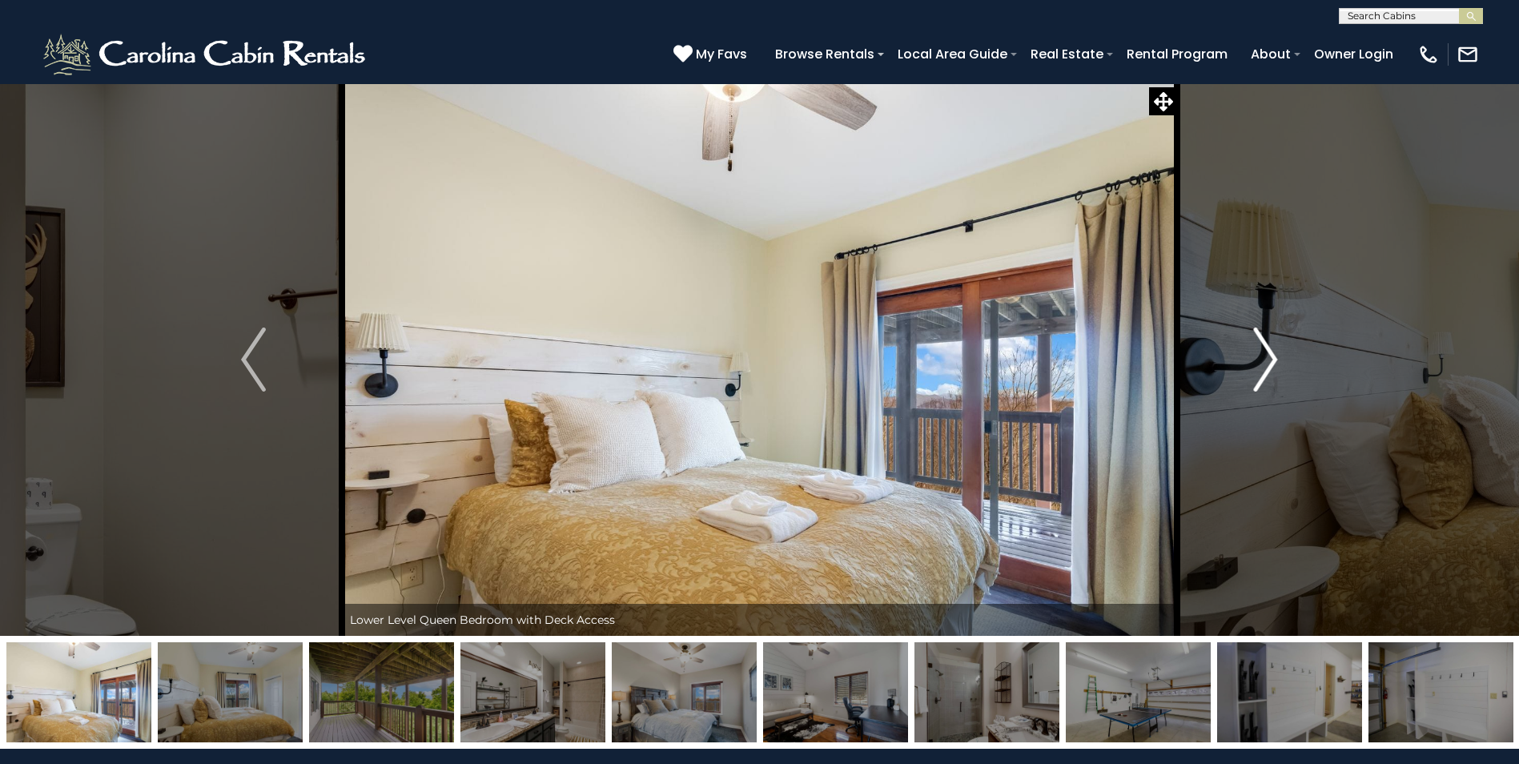
click at [1266, 362] on img "Next" at bounding box center [1265, 359] width 24 height 64
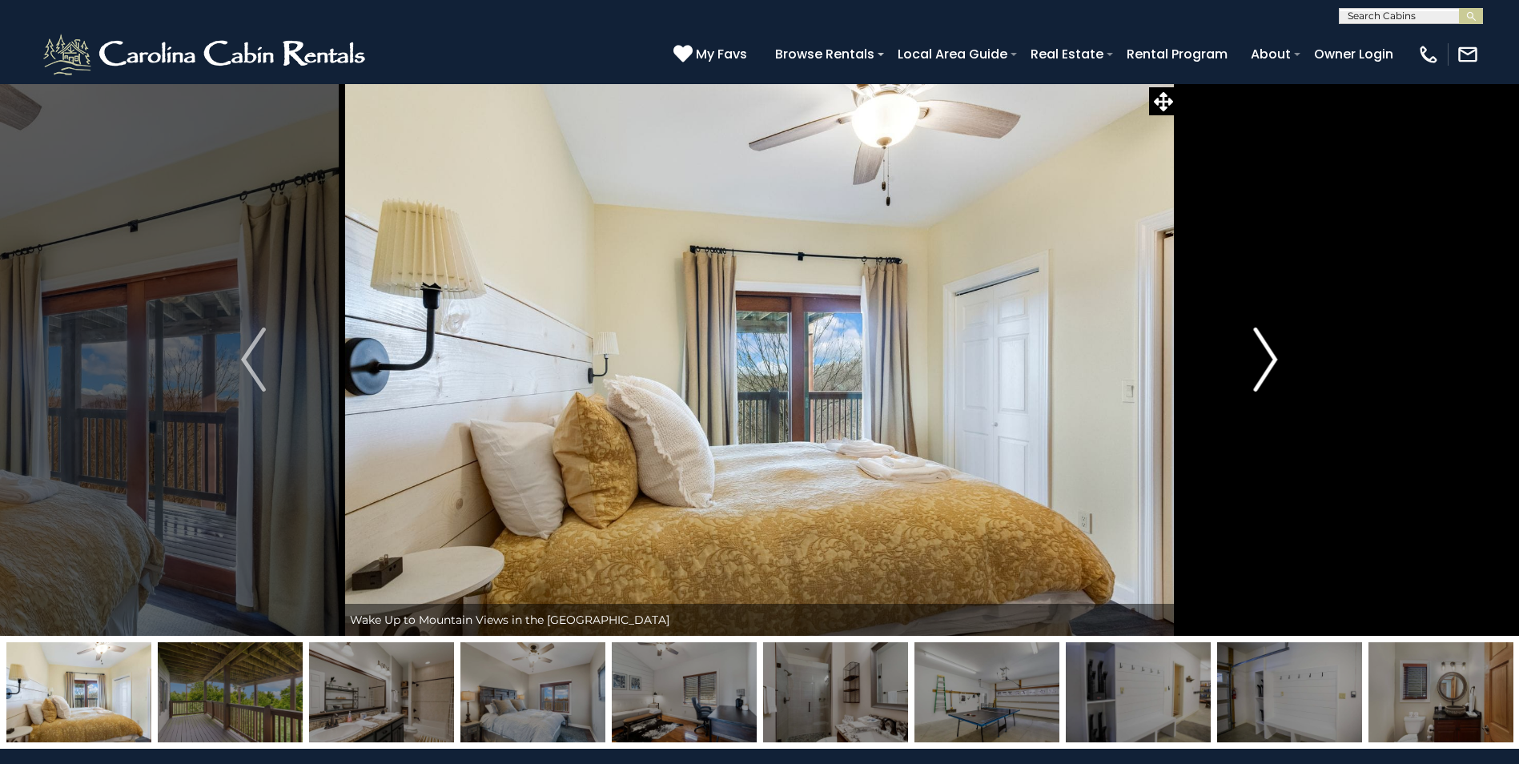
click at [1266, 362] on img "Next" at bounding box center [1265, 359] width 24 height 64
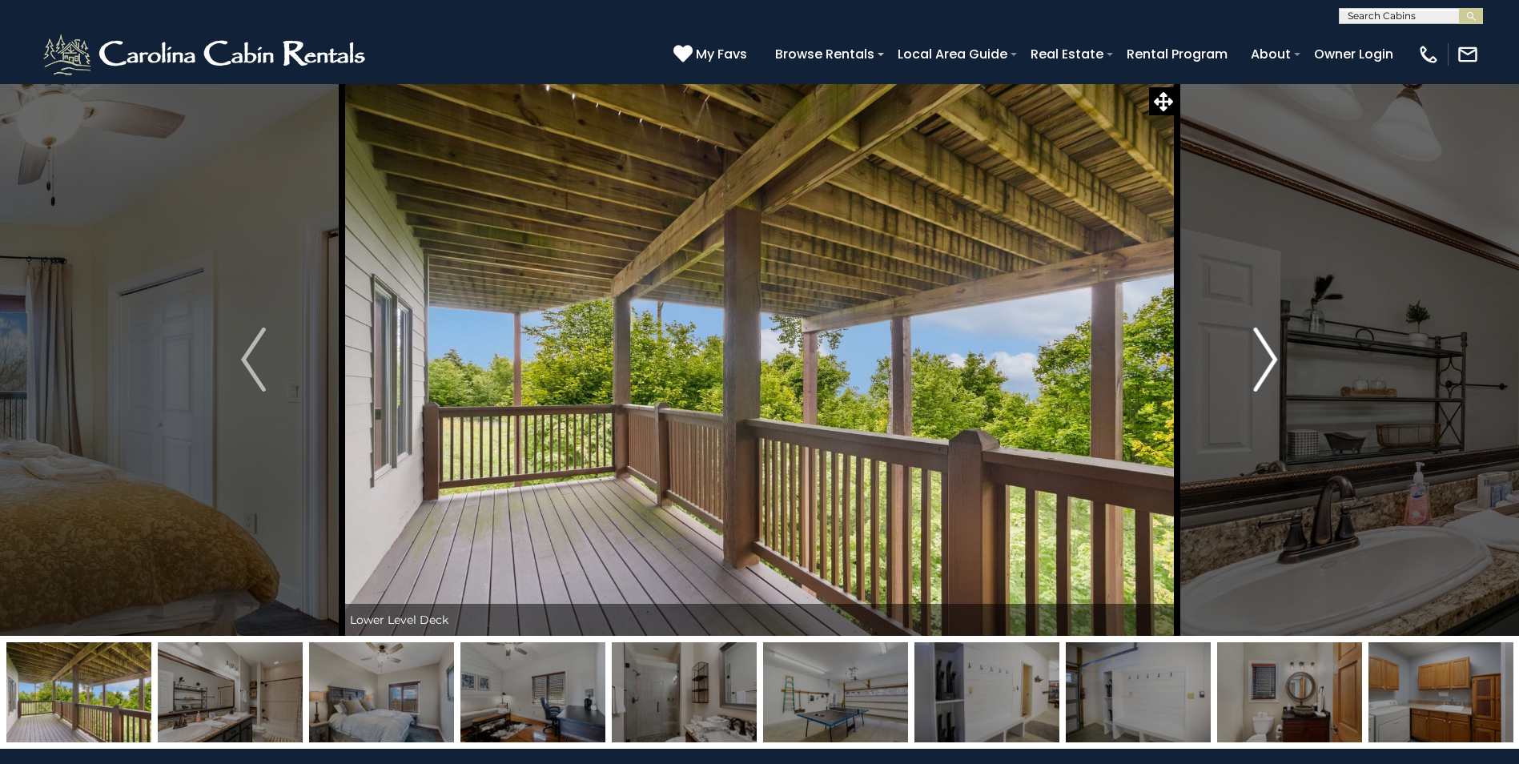
click at [1266, 362] on img "Next" at bounding box center [1265, 359] width 24 height 64
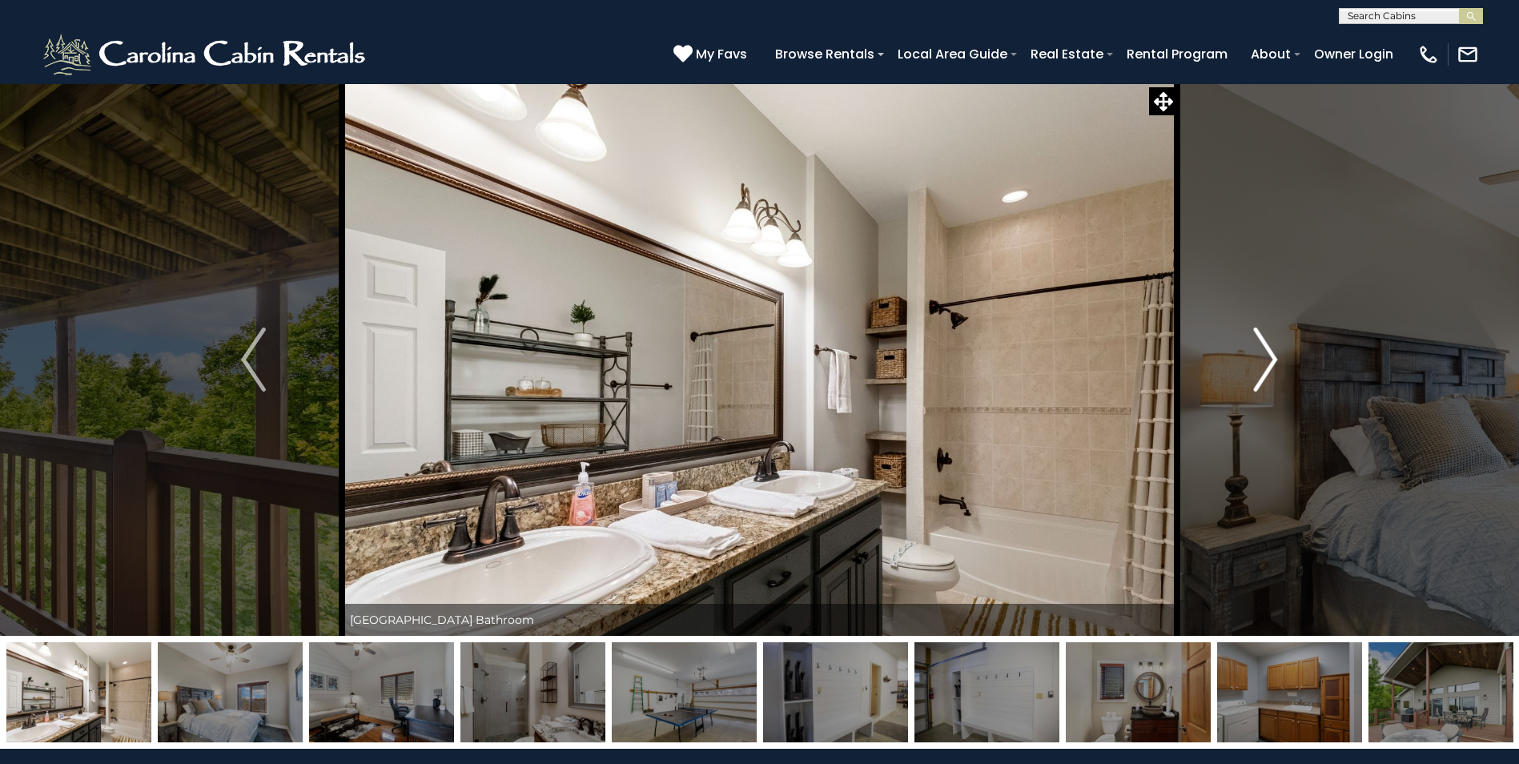
click at [1266, 362] on img "Next" at bounding box center [1265, 359] width 24 height 64
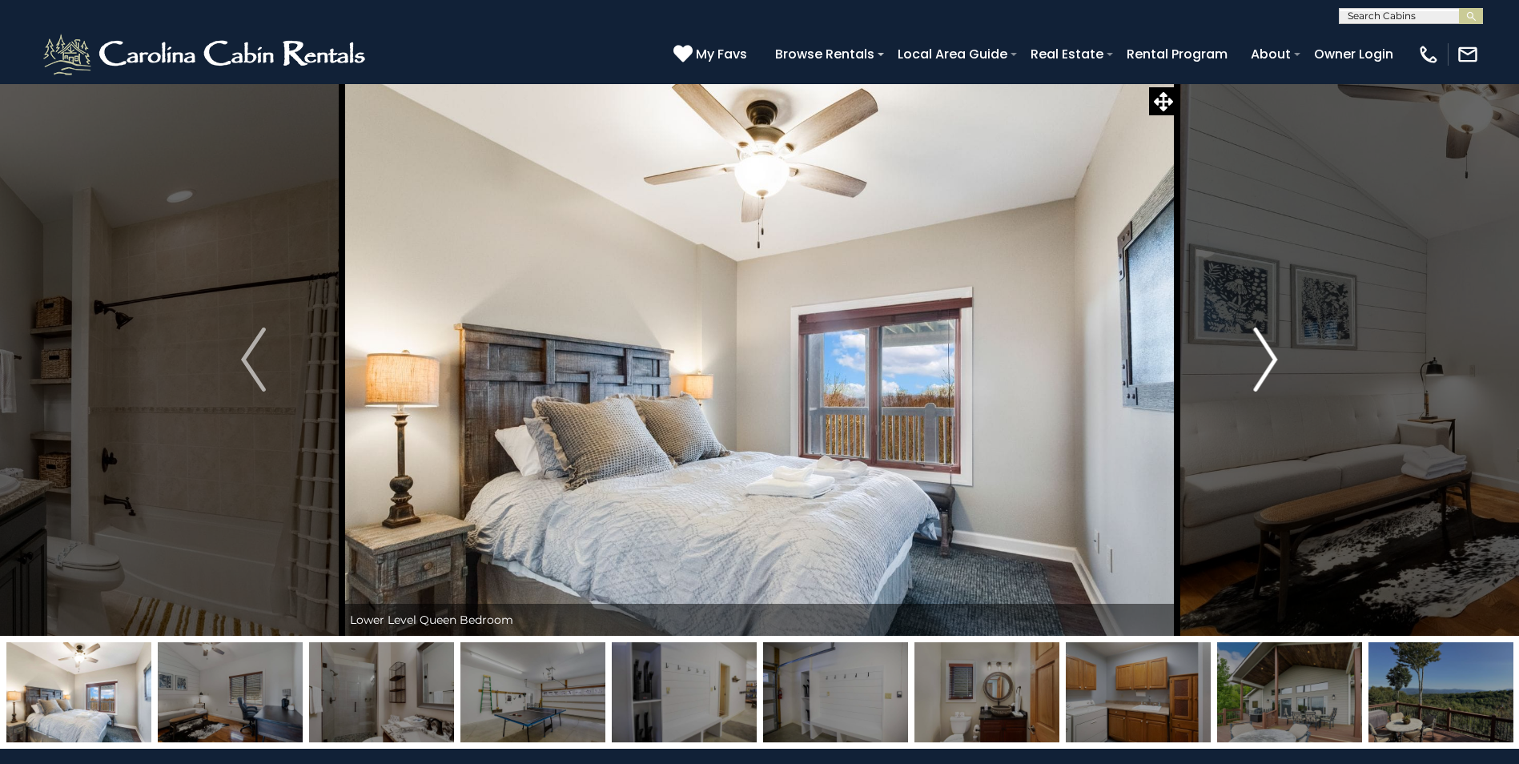
click at [1266, 362] on img "Next" at bounding box center [1265, 359] width 24 height 64
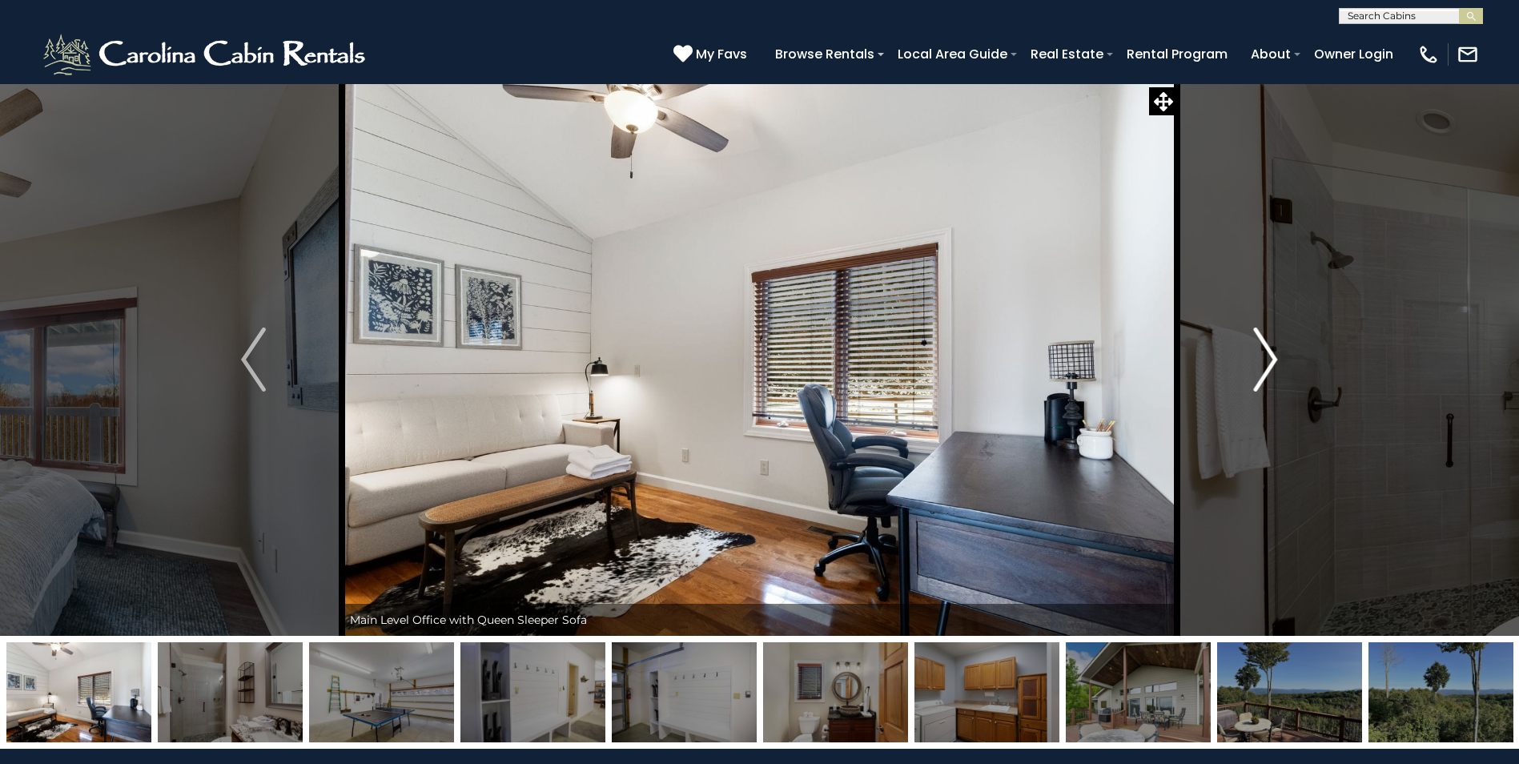
click at [1266, 362] on img "Next" at bounding box center [1265, 359] width 24 height 64
